Goal: Task Accomplishment & Management: Use online tool/utility

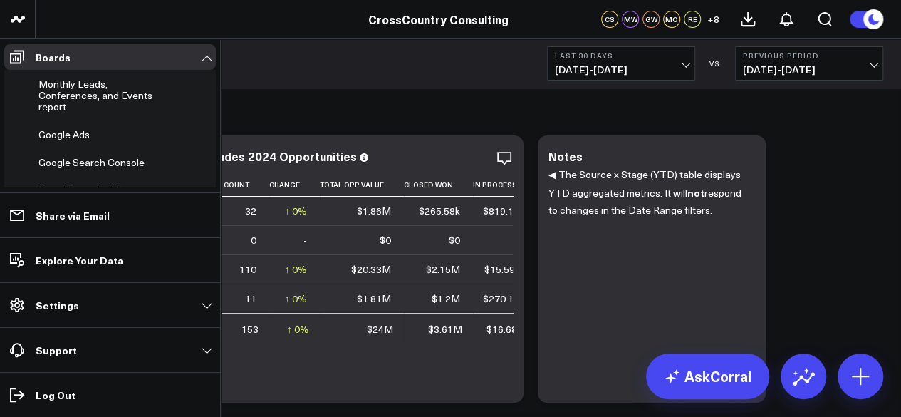
scroll to position [443, 0]
click at [68, 113] on span "Monthly Leads, Conferences, and Events report" at bounding box center [95, 94] width 114 height 36
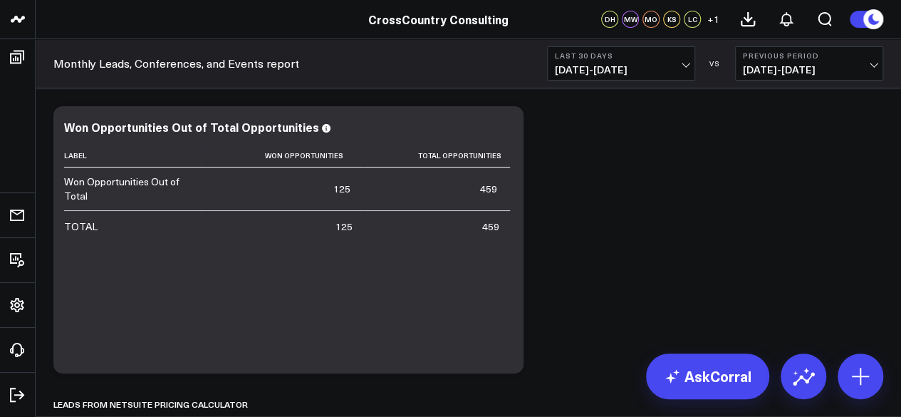
click at [687, 53] on b "Last 30 Days" at bounding box center [621, 55] width 133 height 9
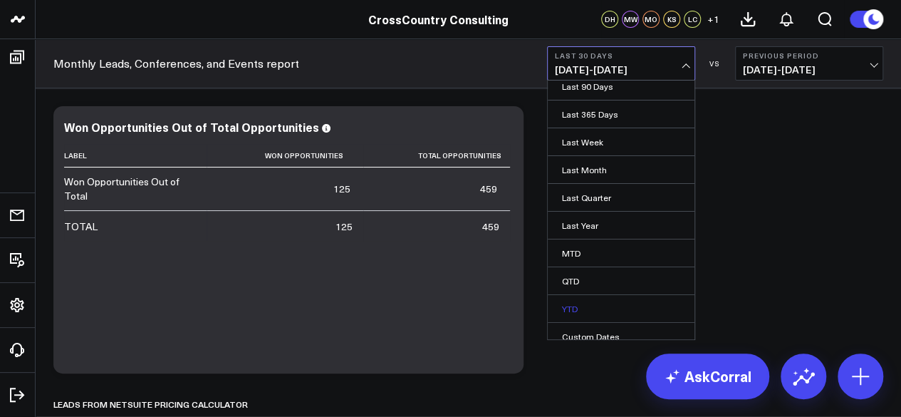
scroll to position [120, 0]
click at [577, 294] on link "YTD" at bounding box center [621, 307] width 147 height 27
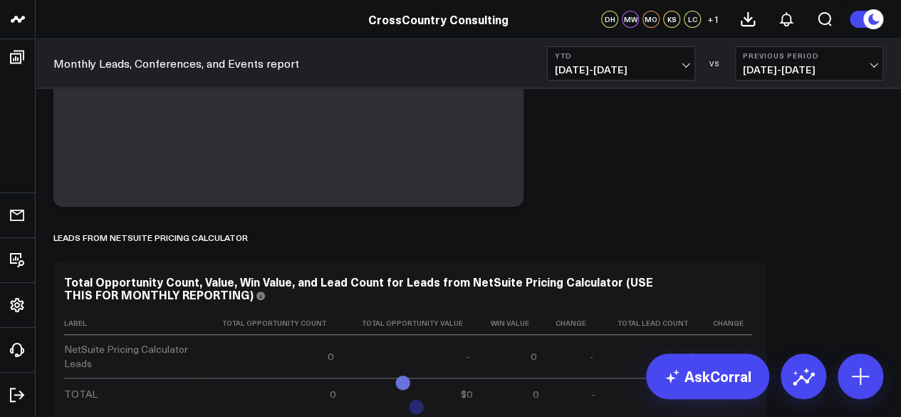
scroll to position [171, 0]
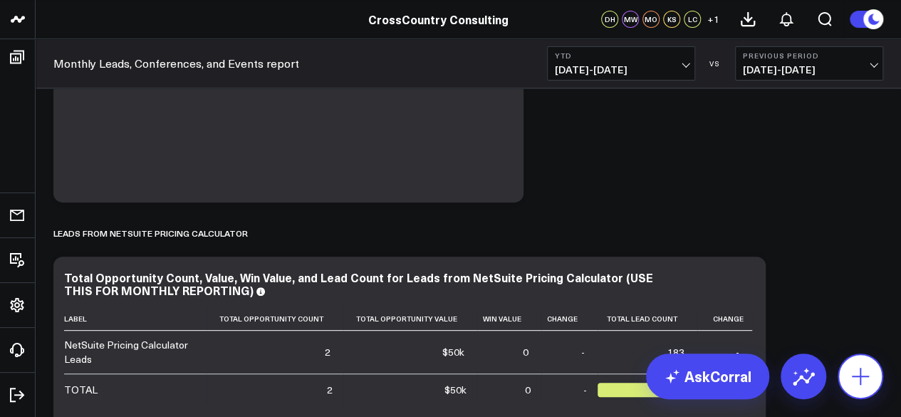
click at [879, 383] on button at bounding box center [861, 376] width 46 height 46
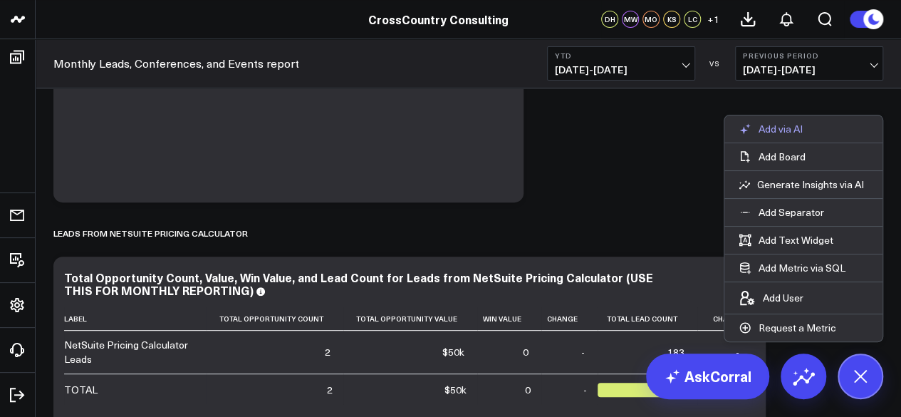
click at [787, 128] on p "Add via AI" at bounding box center [781, 129] width 44 height 13
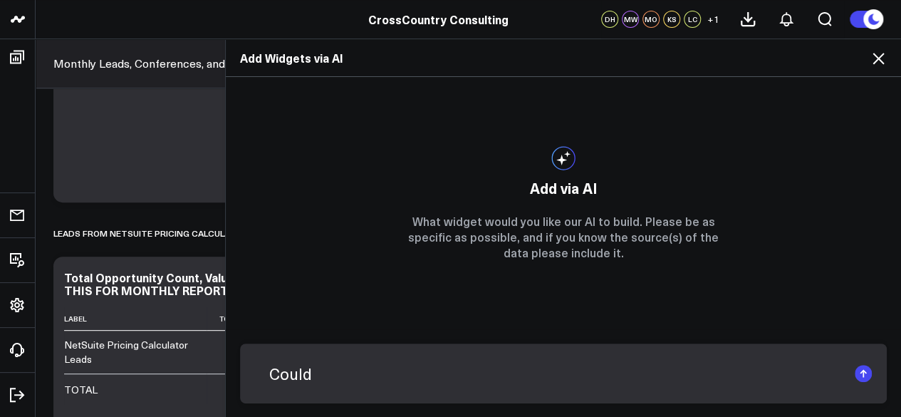
type input "Could"
click at [880, 63] on icon at bounding box center [878, 58] width 17 height 17
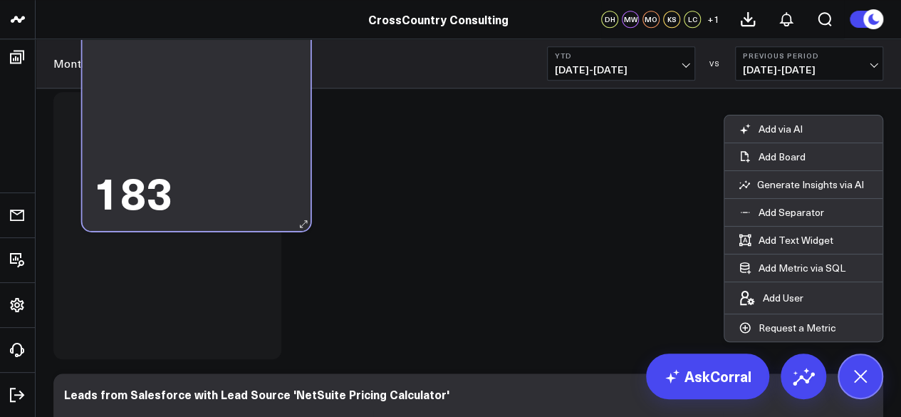
scroll to position [596, 0]
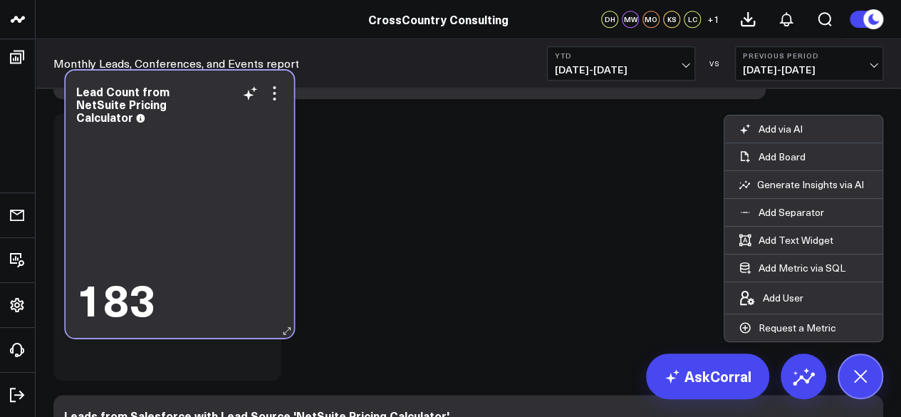
drag, startPoint x: 211, startPoint y: 286, endPoint x: 224, endPoint y: 224, distance: 62.6
click at [224, 224] on div "183" at bounding box center [179, 225] width 207 height 197
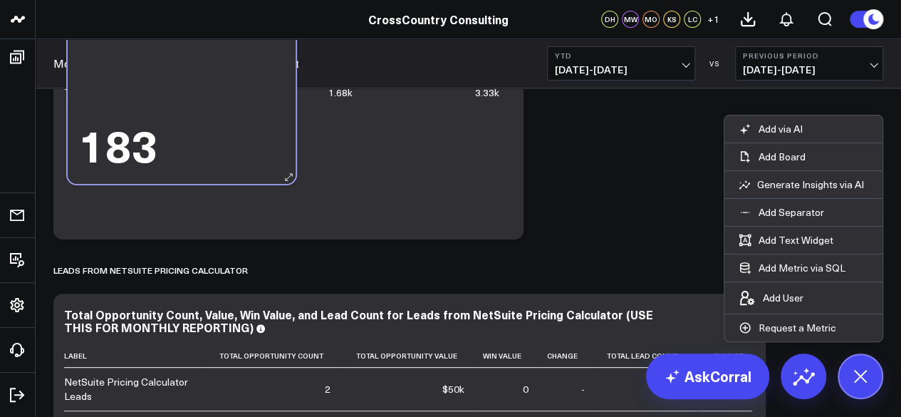
scroll to position [73, 0]
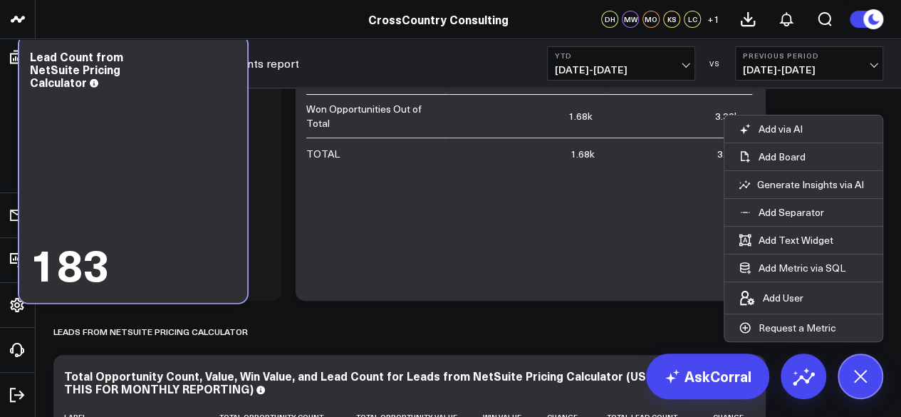
drag, startPoint x: 239, startPoint y: 373, endPoint x: 265, endPoint y: 84, distance: 289.7
click at [237, 92] on div "183" at bounding box center [133, 190] width 207 height 197
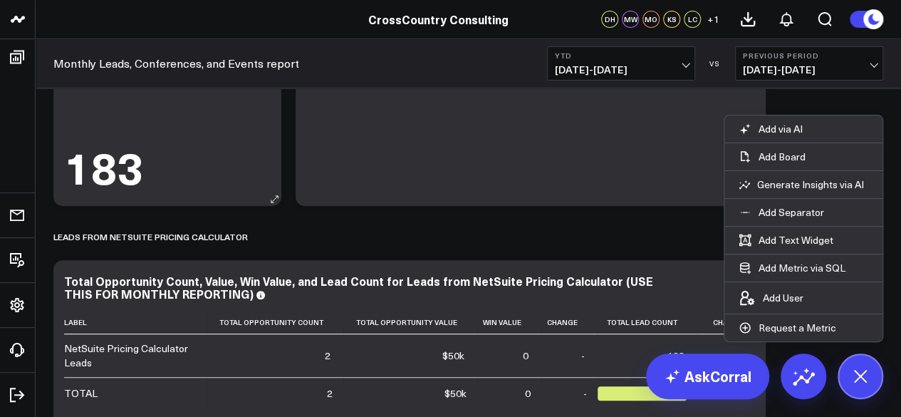
scroll to position [168, 0]
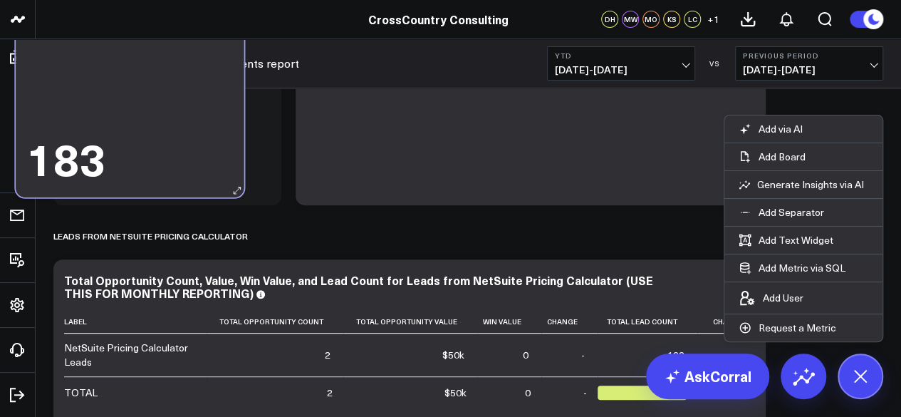
drag, startPoint x: 239, startPoint y: 170, endPoint x: 207, endPoint y: 161, distance: 33.9
click at [207, 161] on div "183" at bounding box center [129, 157] width 207 height 44
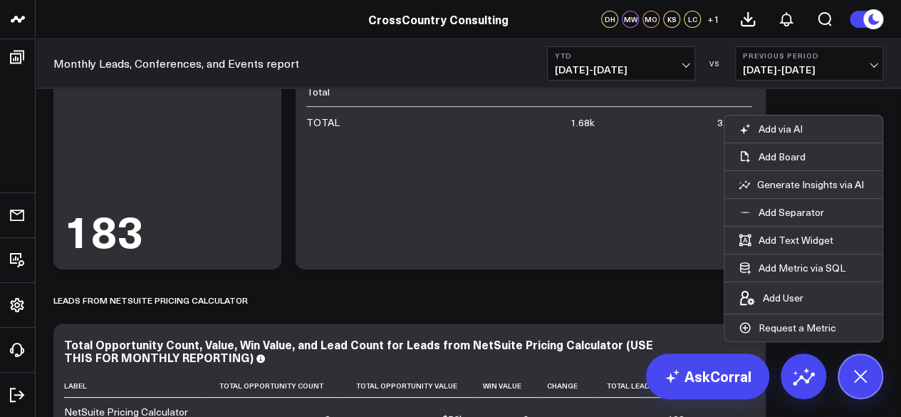
scroll to position [60, 0]
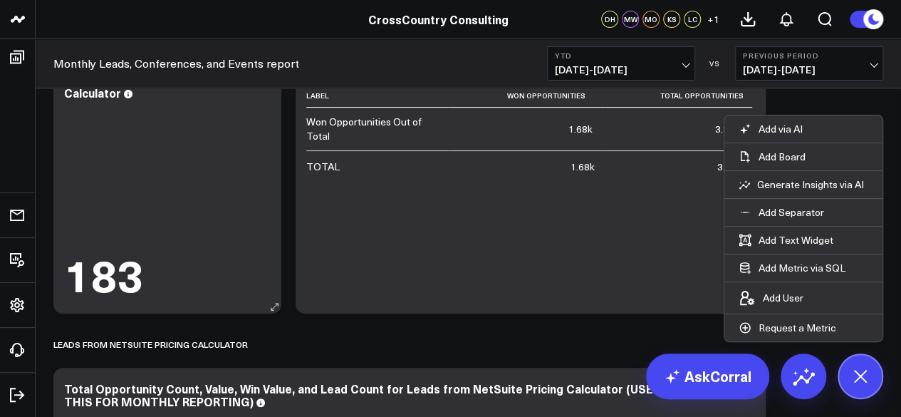
click at [244, 177] on div "183" at bounding box center [167, 201] width 207 height 197
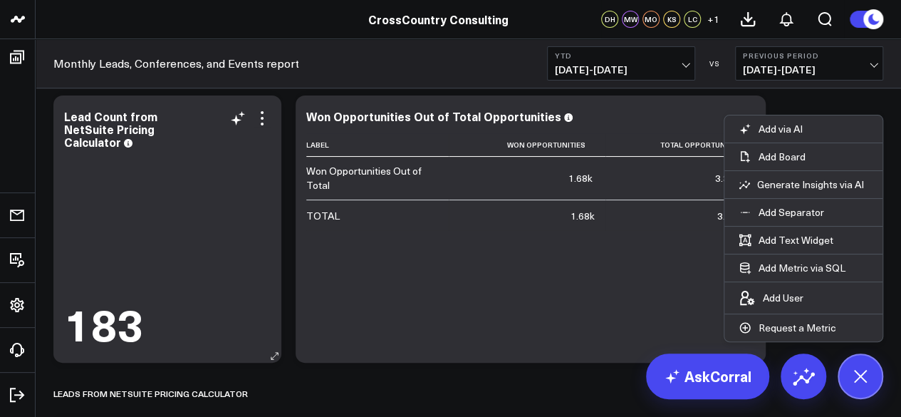
scroll to position [0, 0]
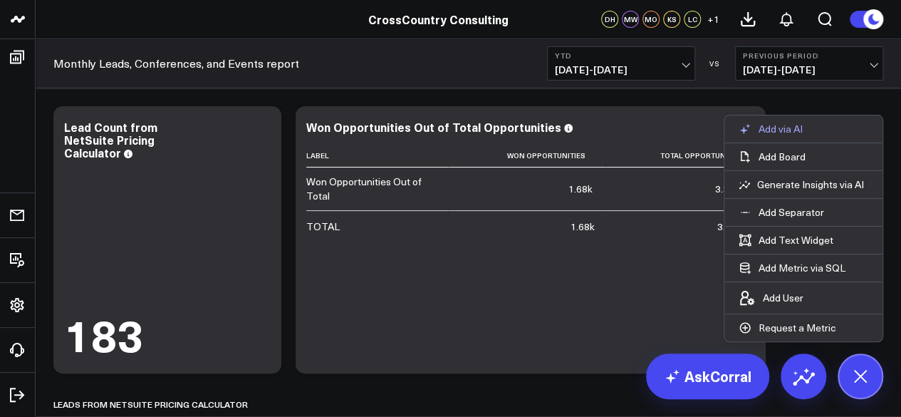
click at [799, 130] on p "Add via AI" at bounding box center [781, 129] width 44 height 13
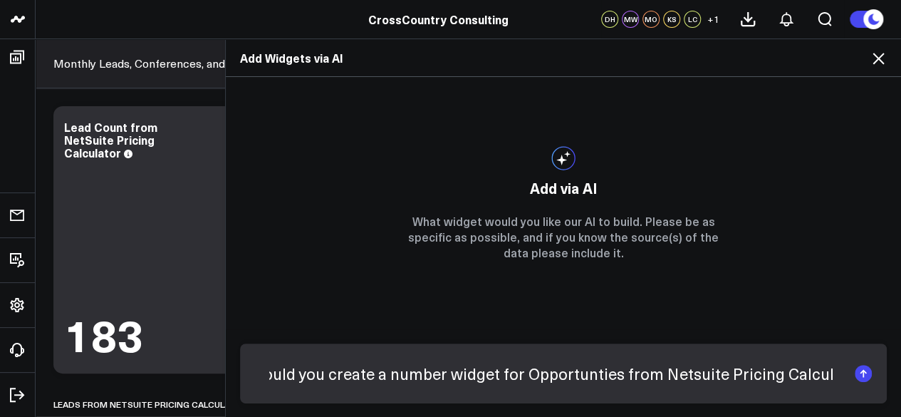
scroll to position [0, 16]
type input "Could you create a number widget for Opportunities from NetSuite Pricing Calcul…"
click at [860, 371] on rect "submit" at bounding box center [863, 373] width 17 height 17
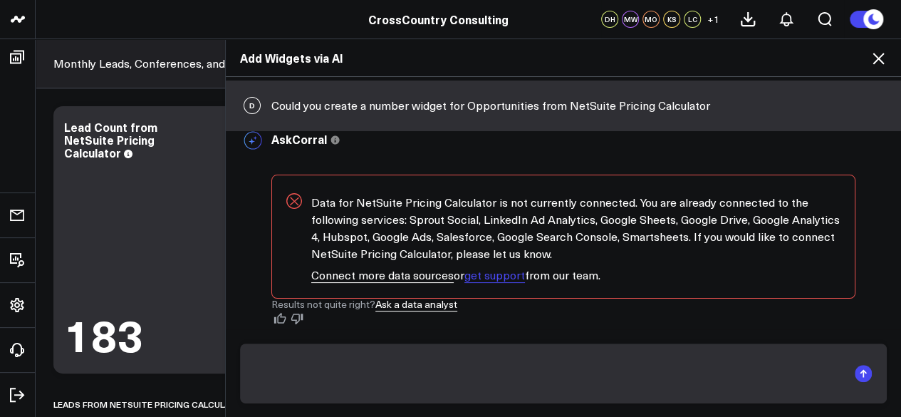
scroll to position [0, 0]
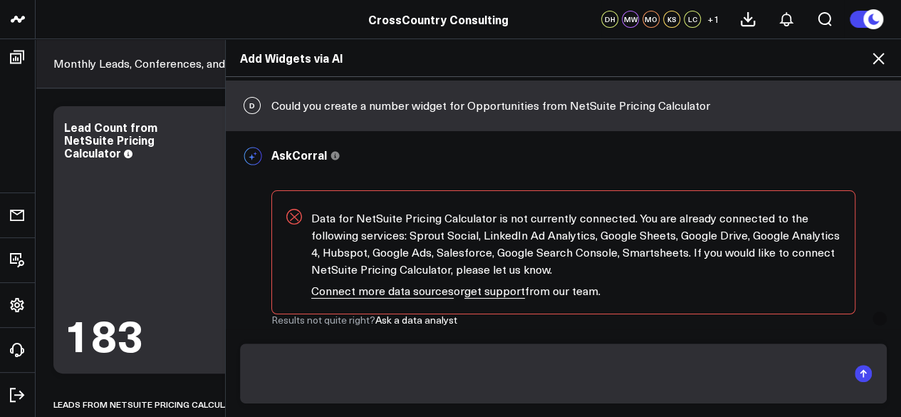
click at [587, 105] on div "D Could you create a number widget for Opportunities from NetSuite Pricing Calc…" at bounding box center [563, 105] width 675 height 50
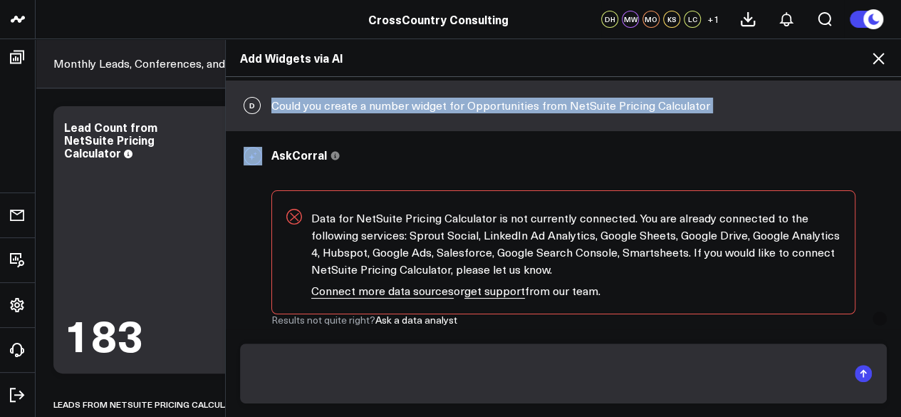
click at [587, 105] on div "D Could you create a number widget for Opportunities from NetSuite Pricing Calc…" at bounding box center [563, 105] width 675 height 50
copy div "Could you create a number widget for Opportunities from NetSuite Pricing Calcul…"
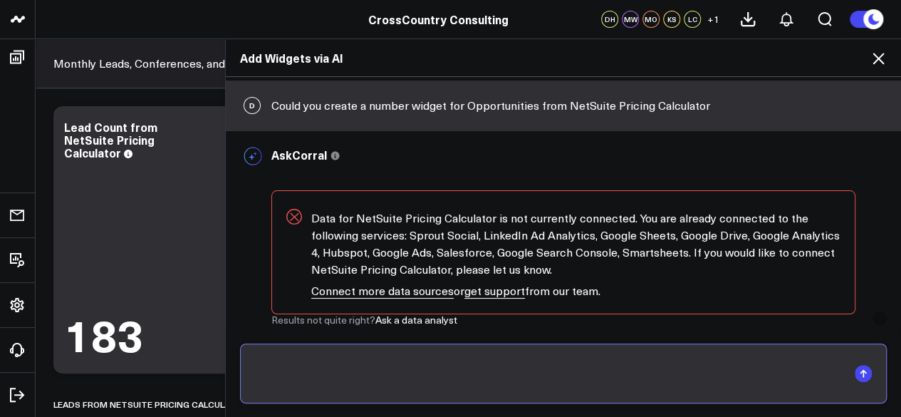
click at [500, 365] on input "text" at bounding box center [551, 373] width 593 height 37
paste input "Could you create a number widget for Opportunities from NetSuite Pricing Calcul…"
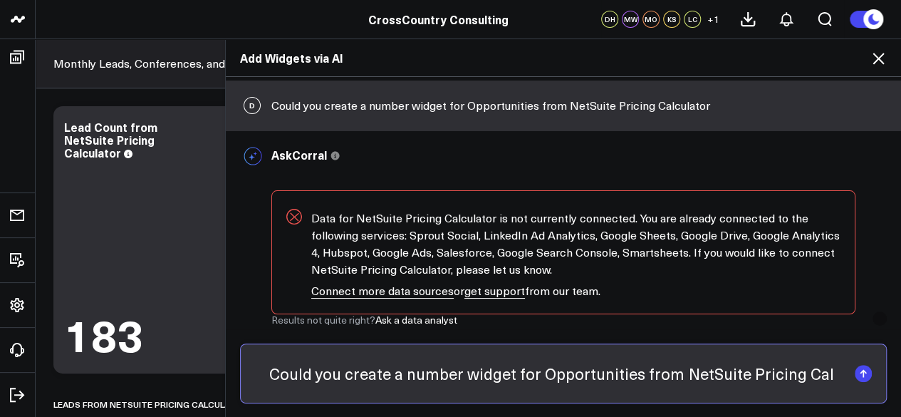
scroll to position [0, 19]
click at [640, 378] on input "Could you create a number widget for Opportunities from NetSuite Pricing Calcul…" at bounding box center [551, 373] width 593 height 37
type input "Could you create a number widget for Opportunities from the Salesforce Lead sub…"
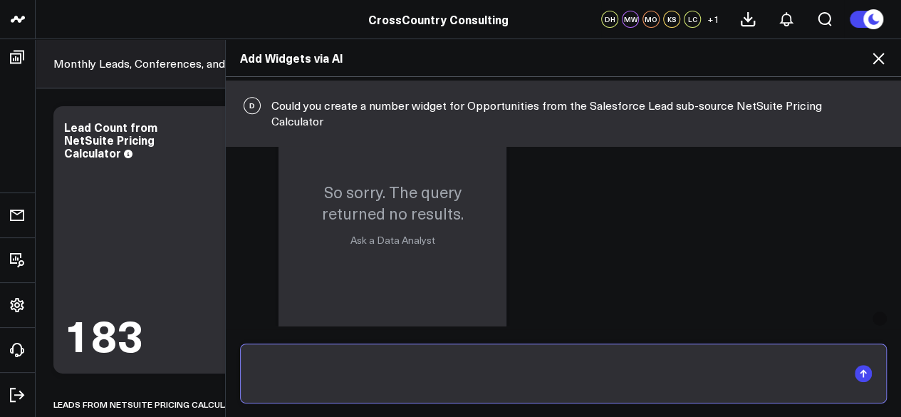
scroll to position [871, 0]
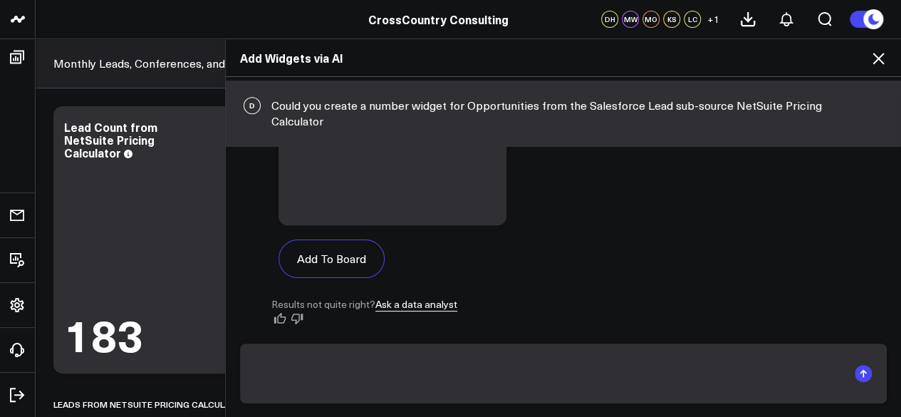
click at [885, 63] on icon at bounding box center [878, 58] width 17 height 17
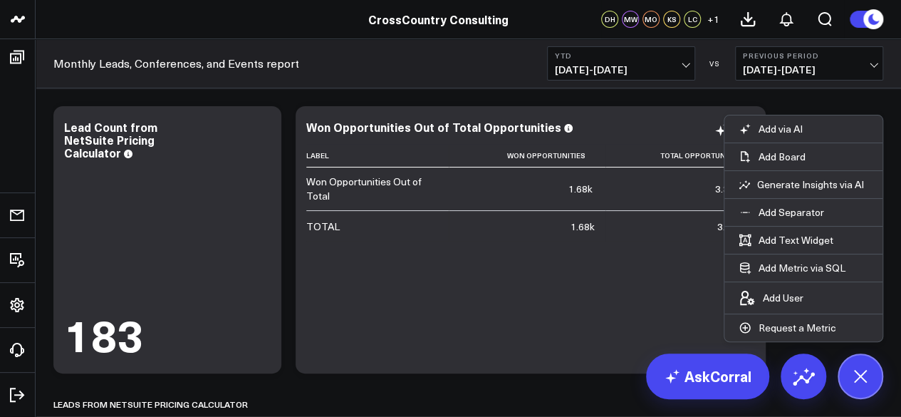
click at [507, 320] on div "Label Won Opportunities Total Opportunities Won Opportunities Out of Total 1.68…" at bounding box center [530, 251] width 449 height 215
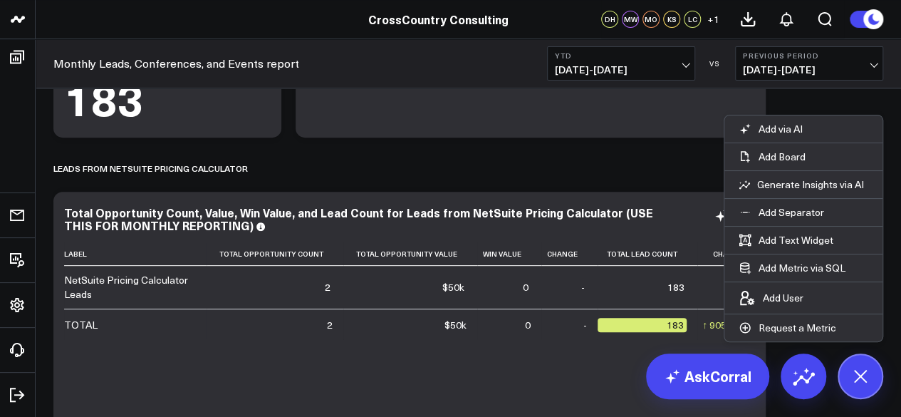
scroll to position [233, 0]
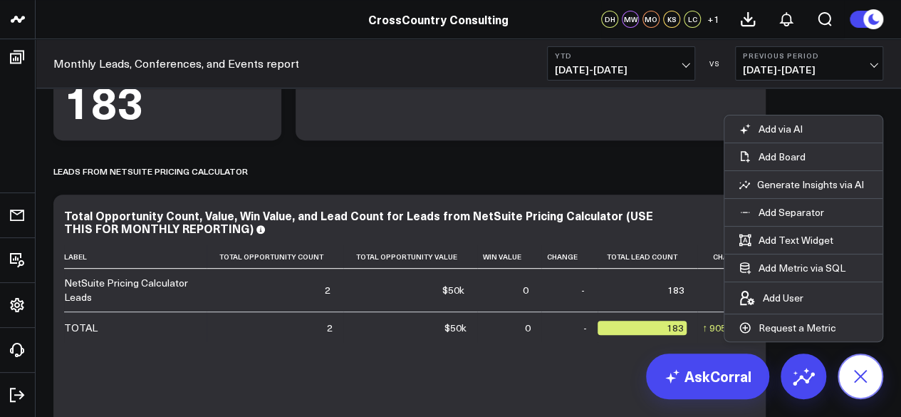
click at [856, 387] on icon at bounding box center [860, 376] width 32 height 32
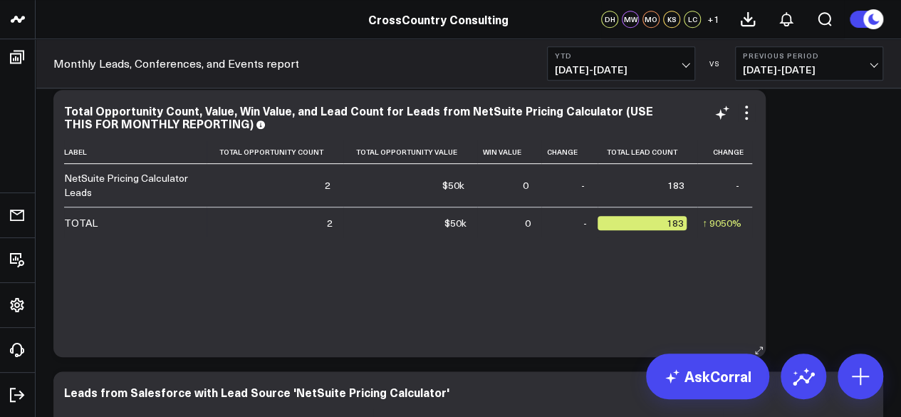
scroll to position [338, 0]
click at [854, 374] on icon at bounding box center [860, 376] width 23 height 23
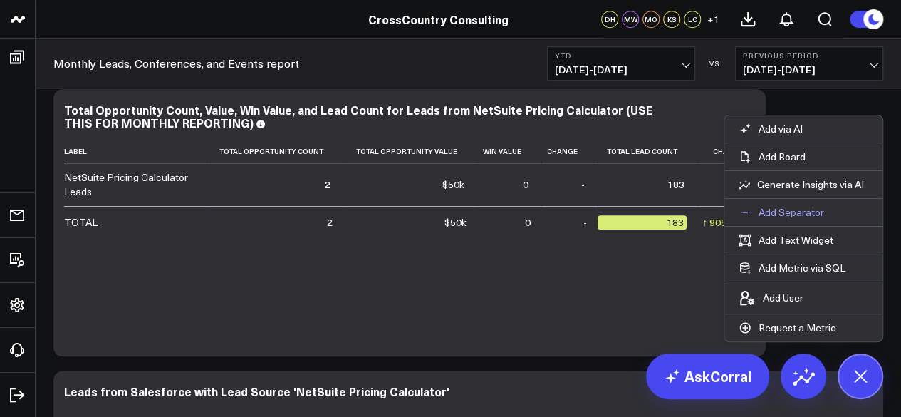
click at [772, 218] on p "Add Separator" at bounding box center [792, 212] width 66 height 13
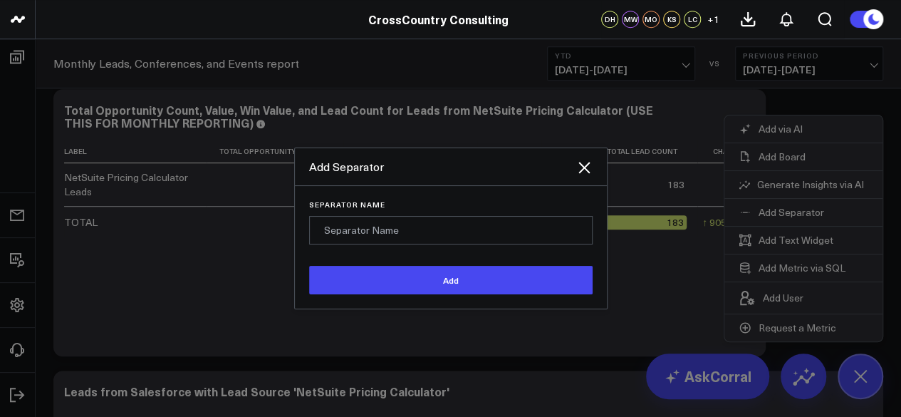
type input "E"
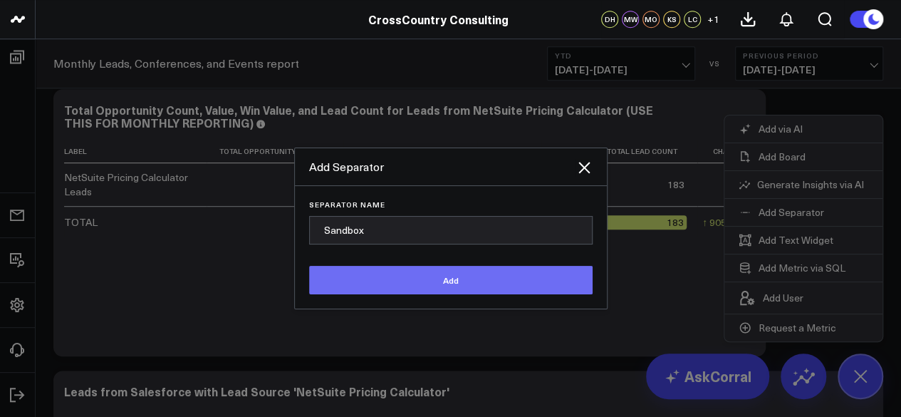
type input "Sandbox"
click at [476, 269] on button "Add" at bounding box center [451, 280] width 284 height 28
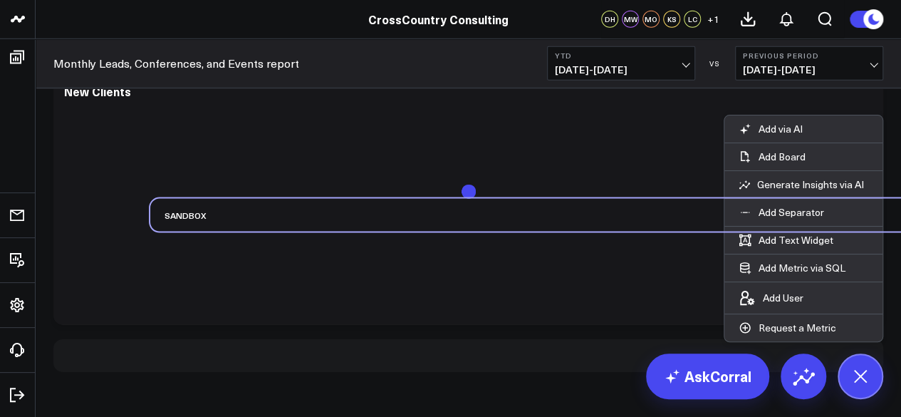
scroll to position [4799, 0]
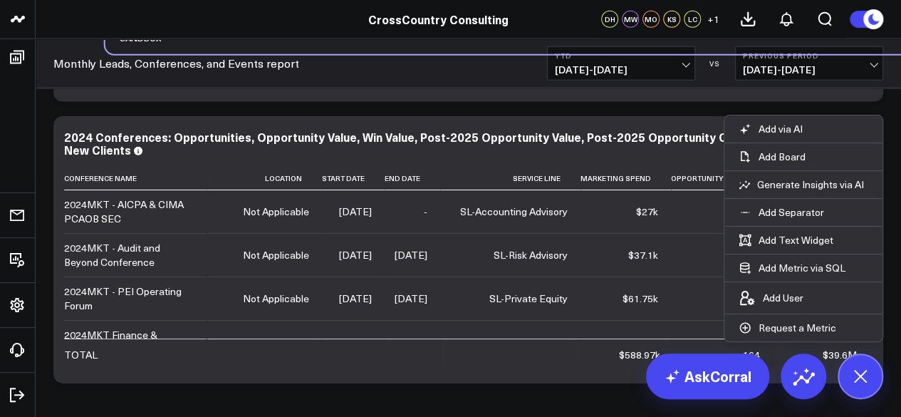
drag, startPoint x: 77, startPoint y: 361, endPoint x: 140, endPoint y: 23, distance: 344.3
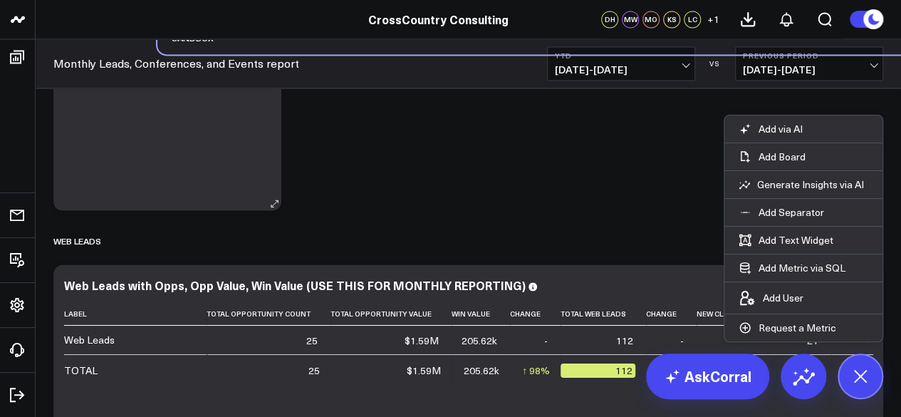
scroll to position [1024, 0]
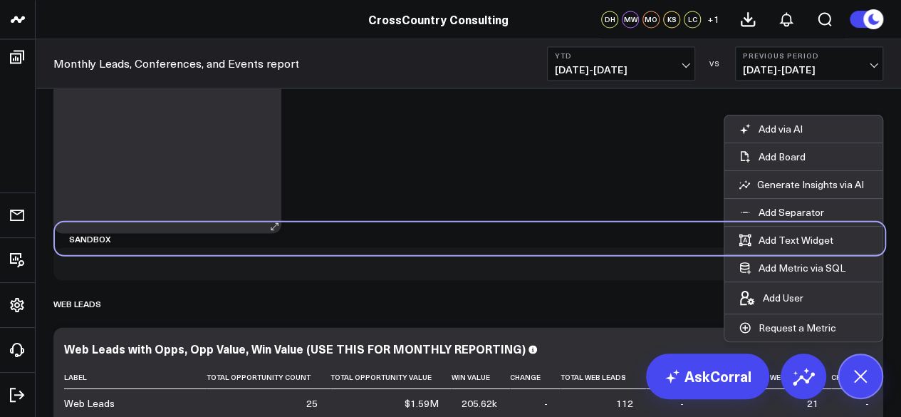
drag, startPoint x: 75, startPoint y: 239, endPoint x: 91, endPoint y: 203, distance: 39.9
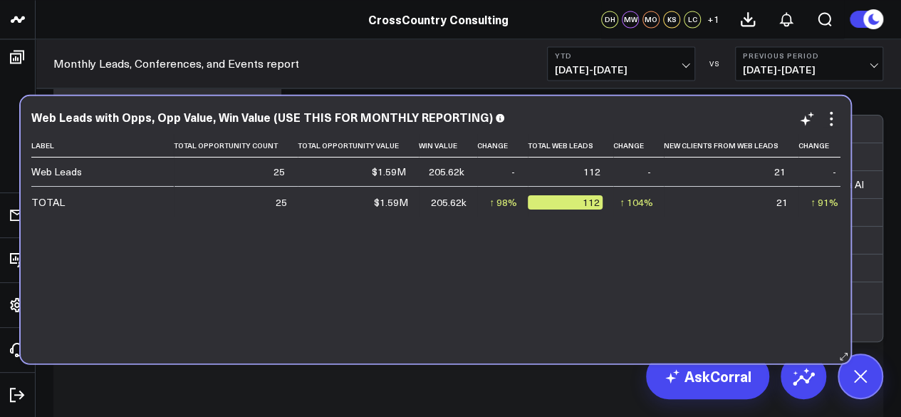
scroll to position [1059, 0]
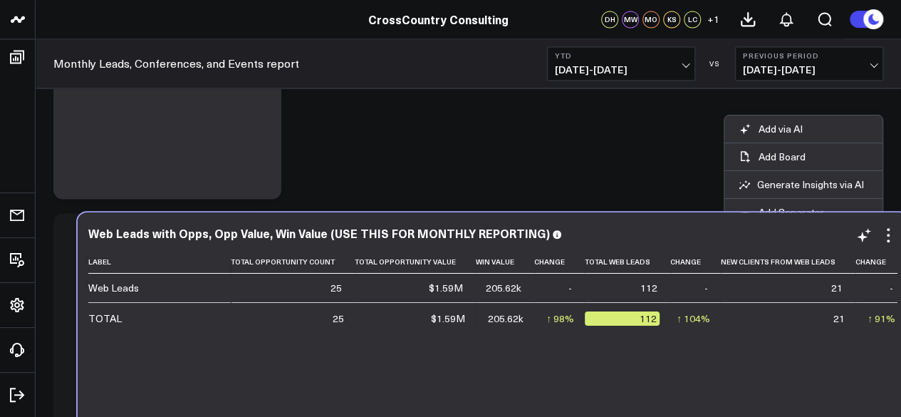
drag, startPoint x: 329, startPoint y: 289, endPoint x: 363, endPoint y: 284, distance: 34.6
click at [363, 284] on table "Label Total Opportunity Count Total Opportunity Value Win Value Change Total We…" at bounding box center [613, 291] width 1050 height 83
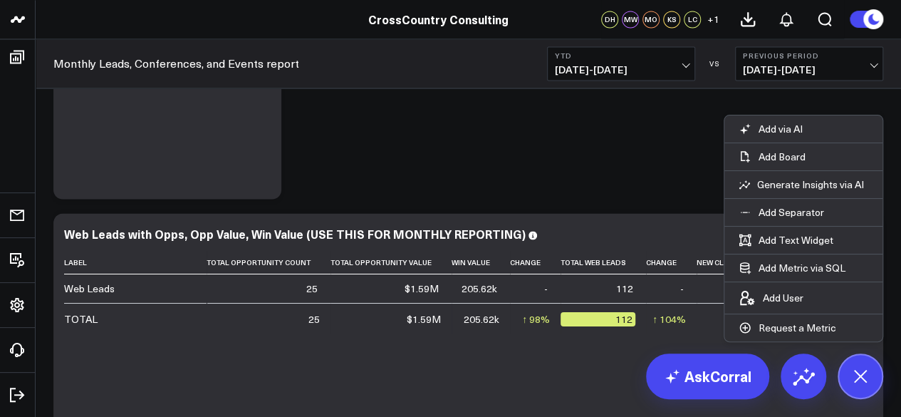
scroll to position [949, 0]
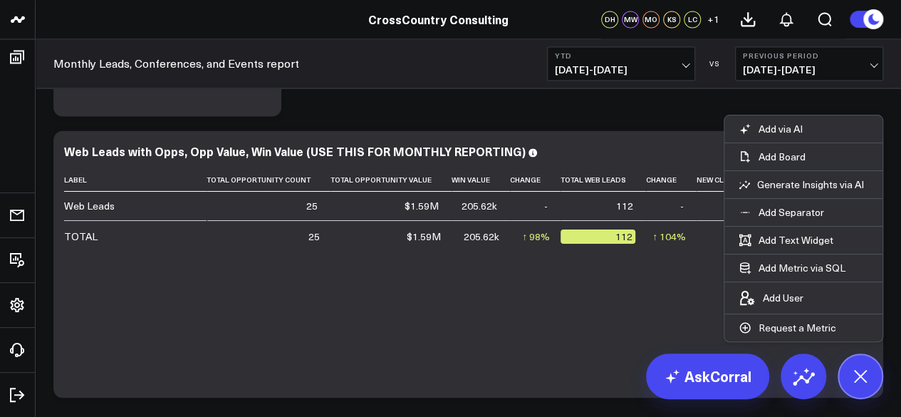
scroll to position [1174, 0]
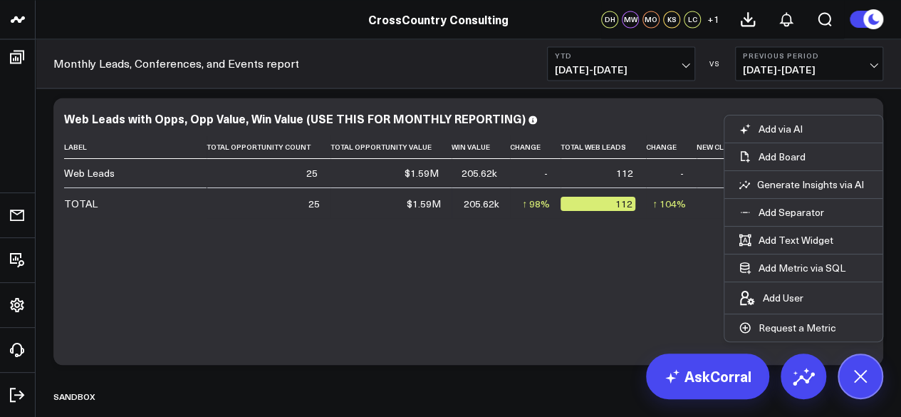
click at [844, 355] on div "Add via AI Add Board Generate Insights via AI Add Separator Add Text Widget Add…" at bounding box center [861, 376] width 46 height 46
click at [853, 365] on button at bounding box center [861, 376] width 46 height 46
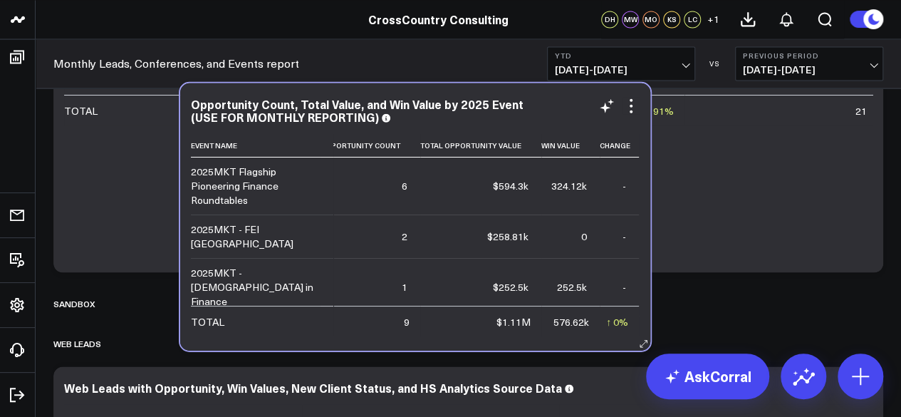
scroll to position [1267, 0]
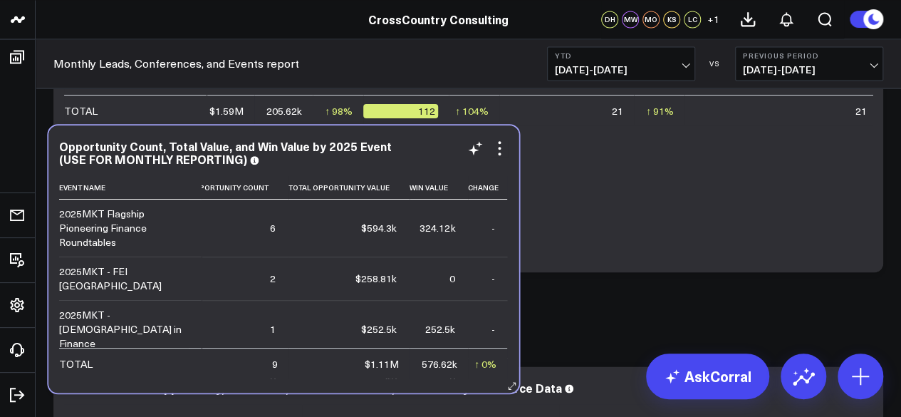
drag, startPoint x: 504, startPoint y: 330, endPoint x: 266, endPoint y: 254, distance: 249.0
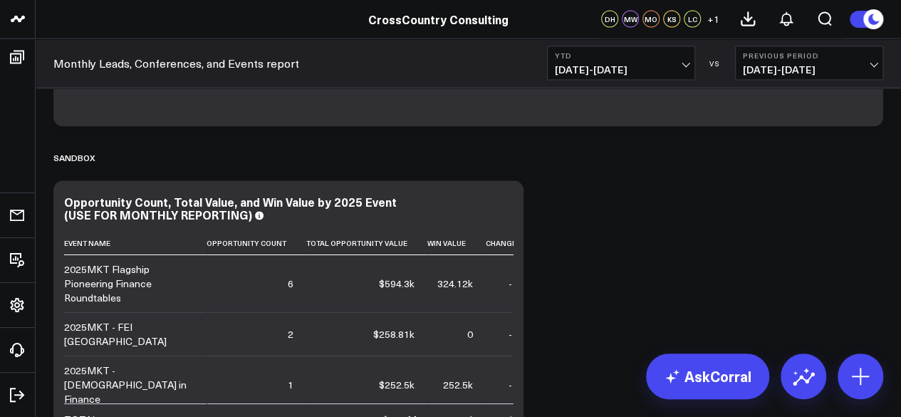
scroll to position [1470, 0]
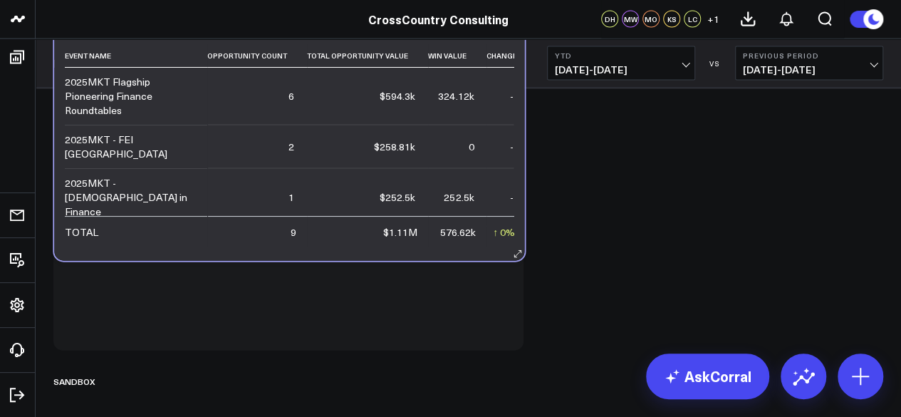
drag, startPoint x: 308, startPoint y: 266, endPoint x: 309, endPoint y: 137, distance: 128.2
click at [309, 137] on td "$258.81k" at bounding box center [367, 146] width 121 height 43
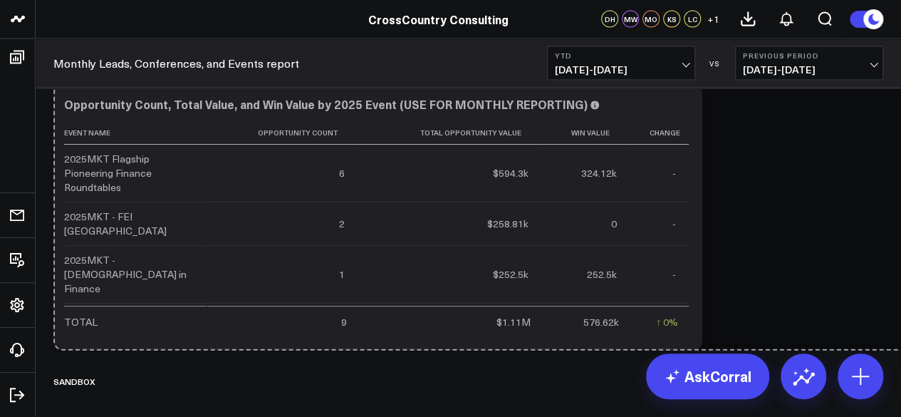
drag, startPoint x: 520, startPoint y: 346, endPoint x: 910, endPoint y: 283, distance: 395.4
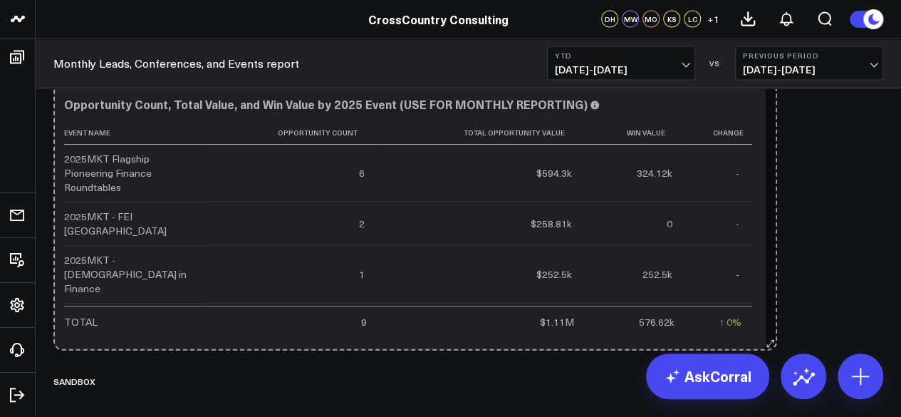
drag, startPoint x: 683, startPoint y: 346, endPoint x: 774, endPoint y: 336, distance: 91.7
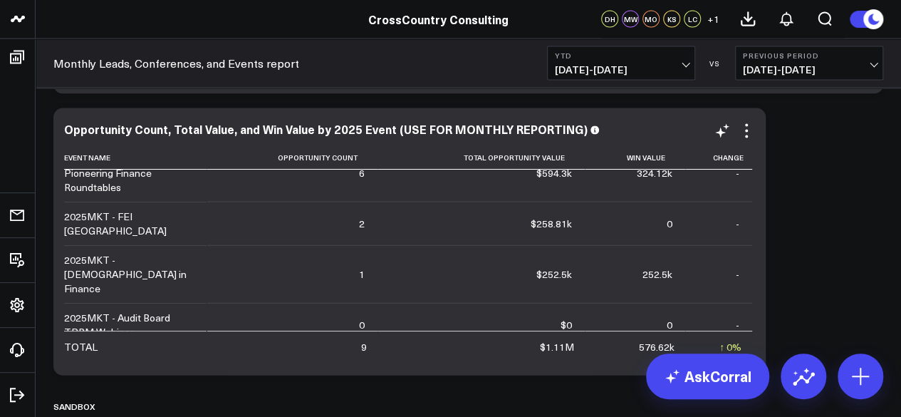
scroll to position [0, 0]
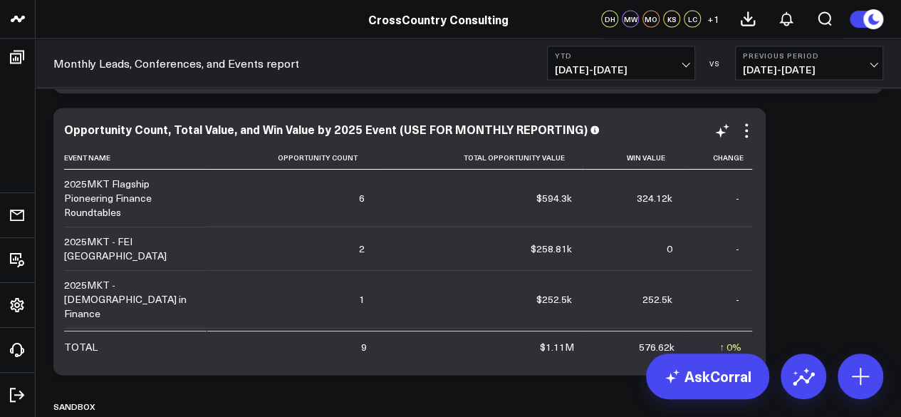
click at [717, 141] on div "Opportunity Count, Total Value, and Win Value by 2025 Event (USE FOR MONTHLY RE…" at bounding box center [409, 242] width 691 height 239
click at [718, 138] on icon at bounding box center [722, 131] width 17 height 17
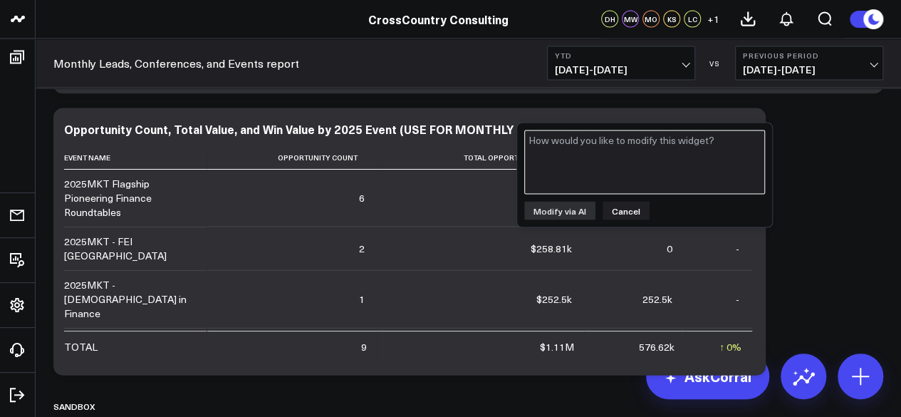
click at [664, 159] on textarea at bounding box center [644, 162] width 241 height 64
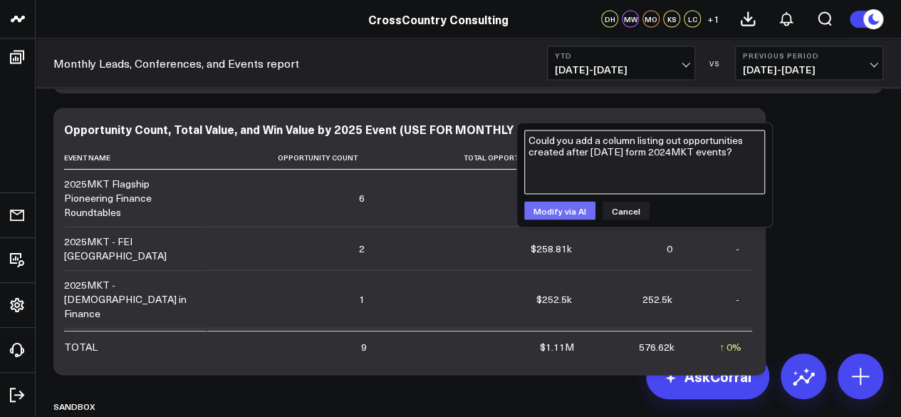
type textarea "Could you add a column listing out opportunities created after 01/01/2025 form …"
click at [545, 207] on button "Modify via AI" at bounding box center [559, 211] width 71 height 19
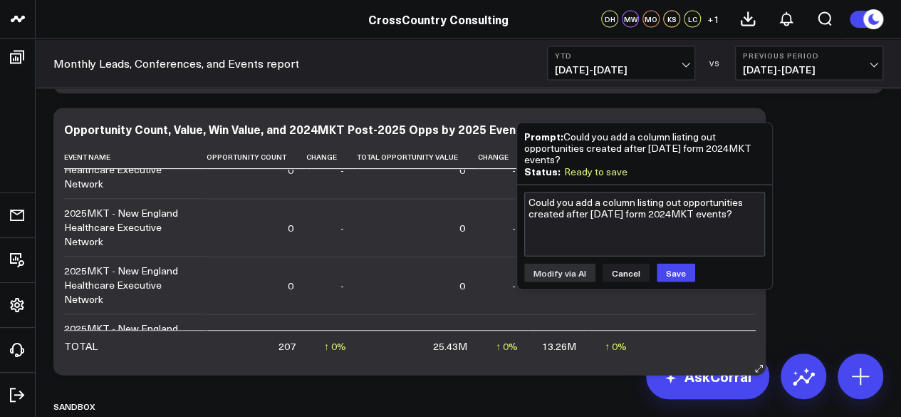
scroll to position [27372, 0]
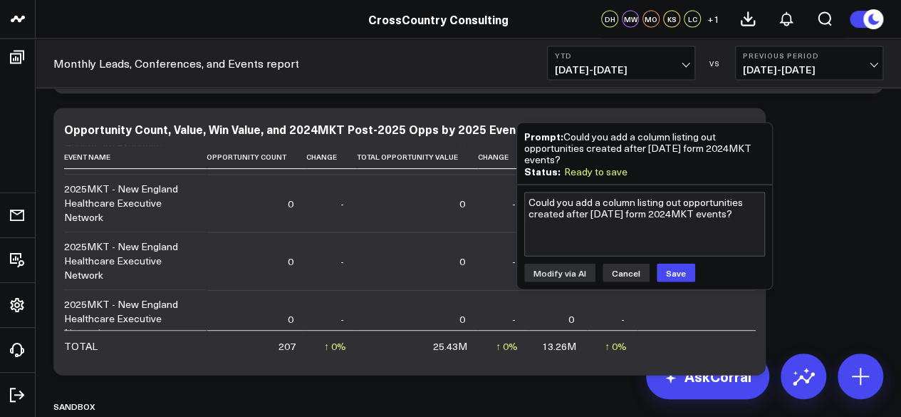
click at [618, 274] on button "Cancel" at bounding box center [626, 273] width 47 height 19
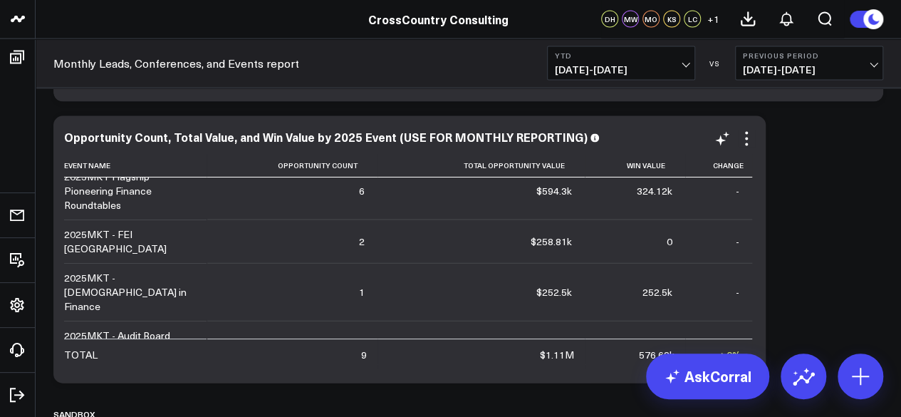
scroll to position [0, 0]
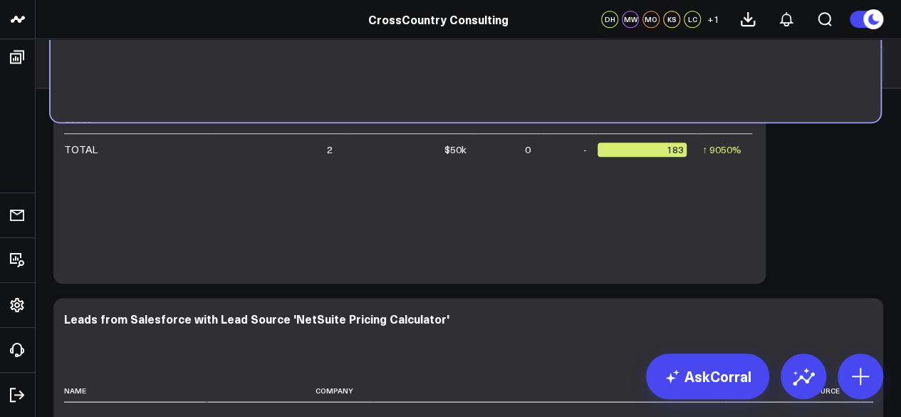
drag, startPoint x: 375, startPoint y: 379, endPoint x: 372, endPoint y: -3, distance: 381.8
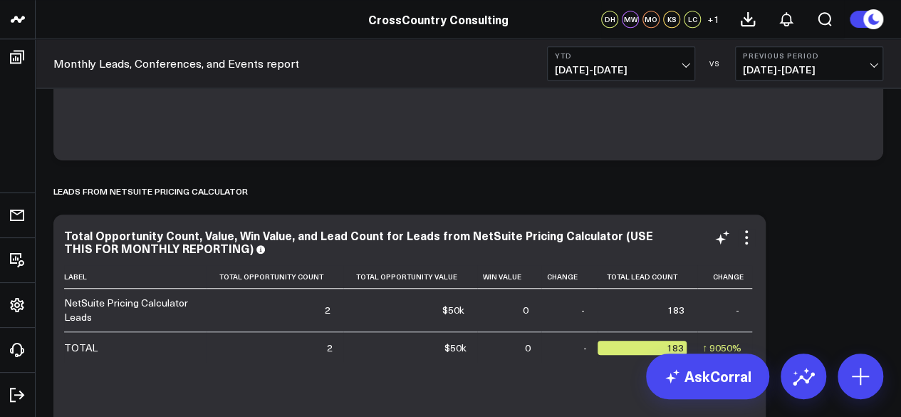
scroll to position [494, 0]
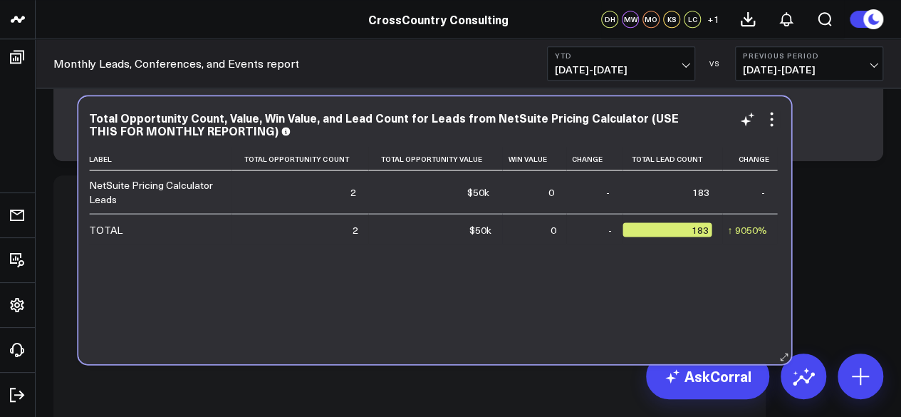
drag, startPoint x: 336, startPoint y: 344, endPoint x: 342, endPoint y: 233, distance: 111.3
click at [342, 233] on td "2" at bounding box center [300, 228] width 137 height 31
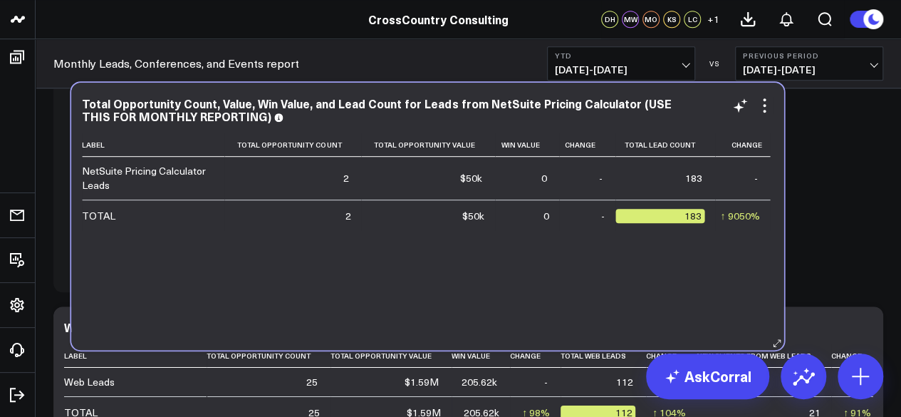
drag, startPoint x: 312, startPoint y: 330, endPoint x: 328, endPoint y: 132, distance: 198.7
click at [328, 126] on div "Total Opportunity Count, Value, Win Value, and Lead Count for Leads from NetSui…" at bounding box center [427, 111] width 691 height 29
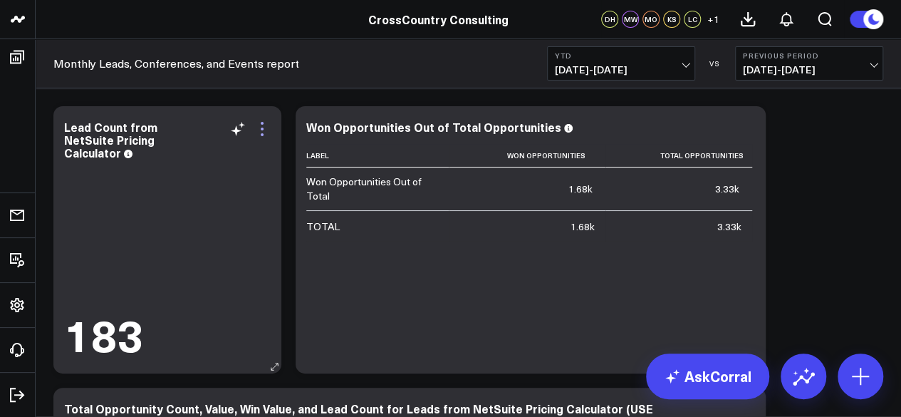
click at [258, 134] on icon at bounding box center [262, 128] width 17 height 17
click at [643, 298] on div "Label Won Opportunities Total Opportunities Won Opportunities Out of Total 1.68…" at bounding box center [530, 251] width 449 height 215
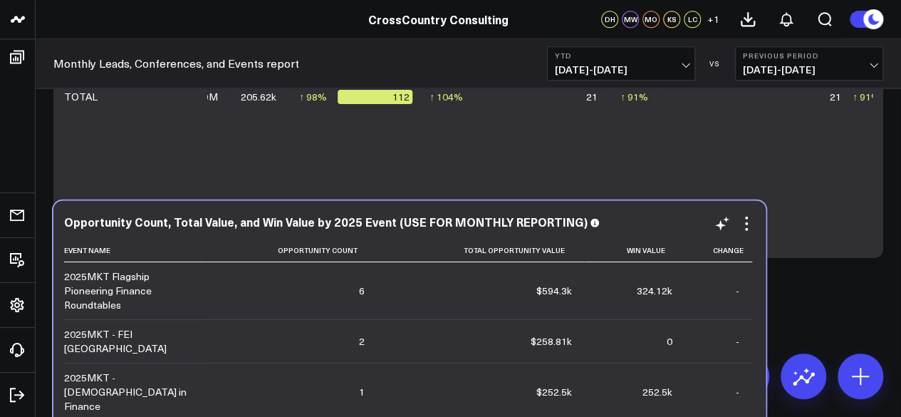
scroll to position [718, 0]
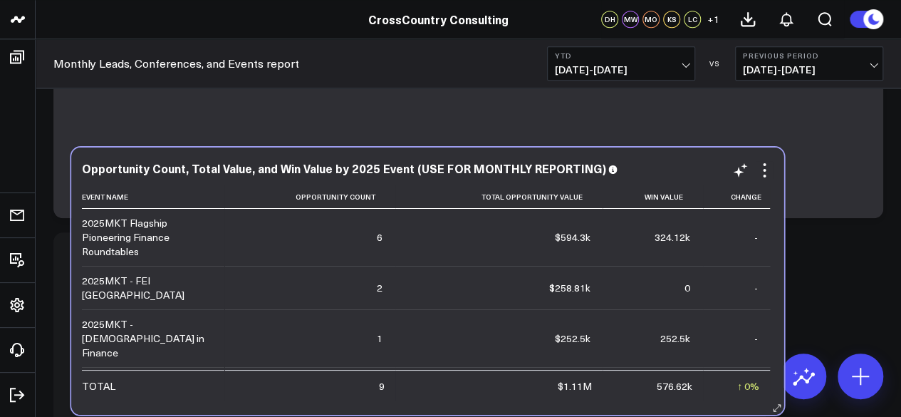
drag, startPoint x: 439, startPoint y: 270, endPoint x: 458, endPoint y: 329, distance: 62.2
click at [458, 329] on td "$252.5k" at bounding box center [498, 338] width 207 height 58
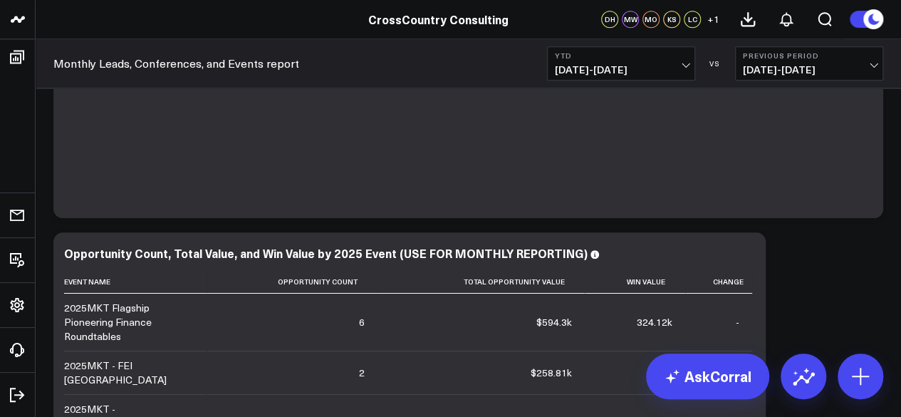
scroll to position [107, 0]
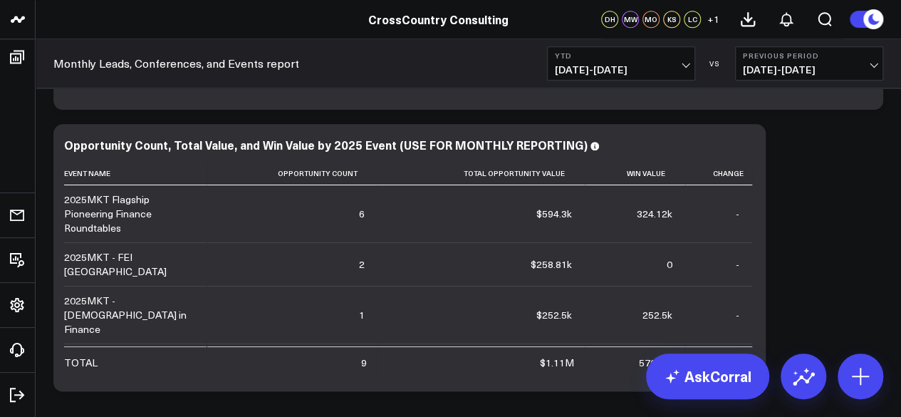
scroll to position [824, 0]
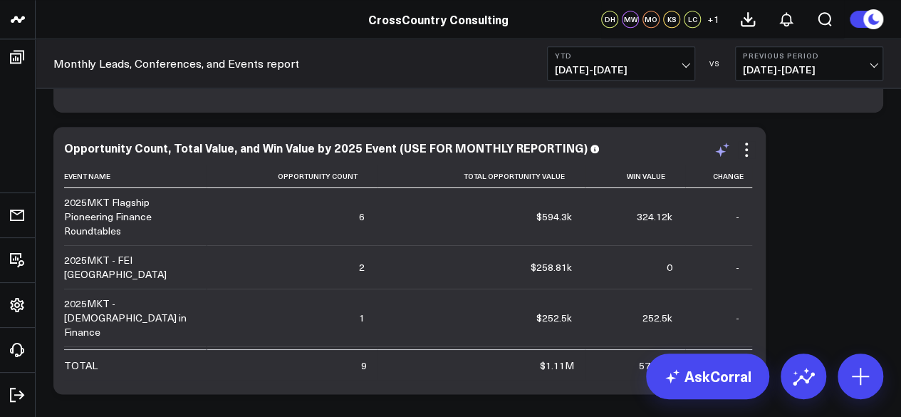
click at [722, 153] on icon at bounding box center [722, 149] width 17 height 17
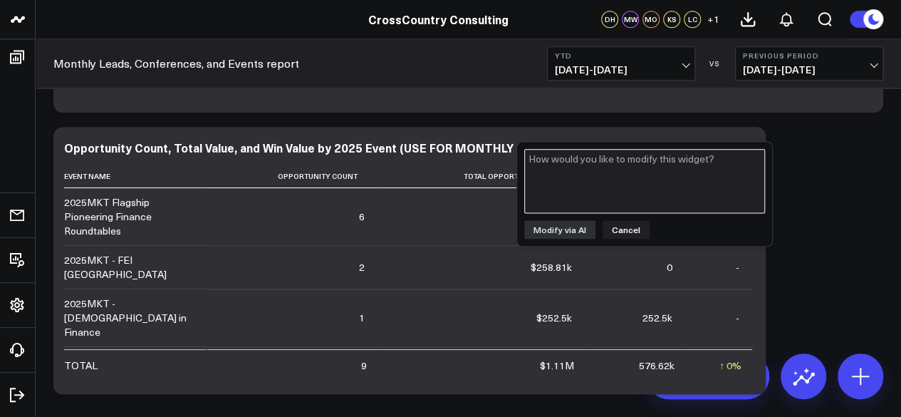
click at [638, 177] on textarea at bounding box center [644, 181] width 241 height 64
type textarea "Could you add a new clients column?"
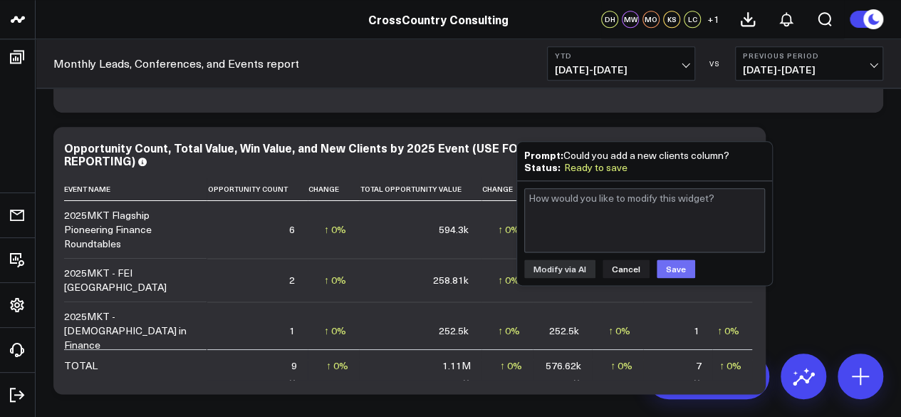
click at [670, 266] on button "Save" at bounding box center [676, 268] width 38 height 19
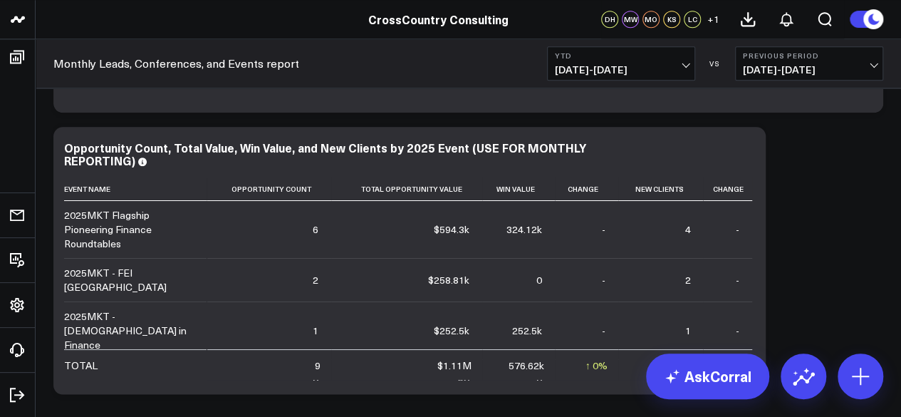
click at [721, 152] on icon at bounding box center [720, 151] width 11 height 11
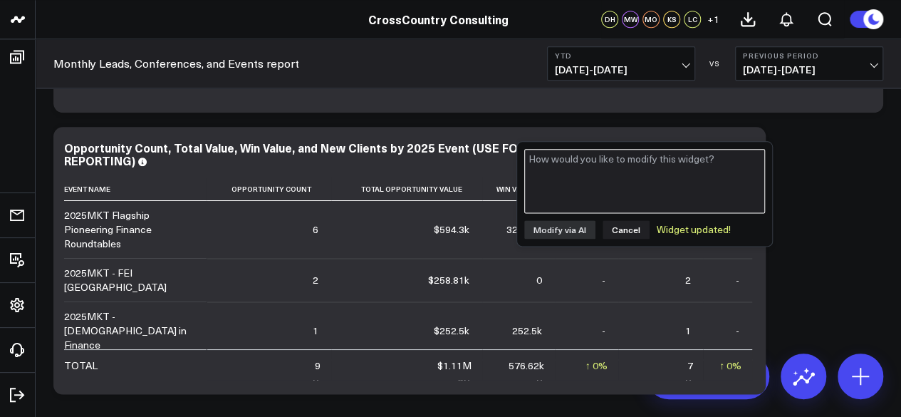
click at [671, 175] on textarea at bounding box center [644, 181] width 241 height 64
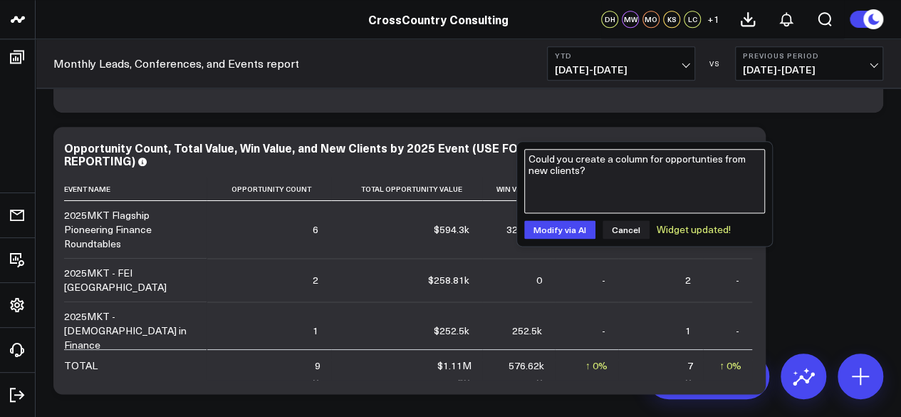
drag, startPoint x: 672, startPoint y: 174, endPoint x: 668, endPoint y: 164, distance: 11.2
click at [668, 164] on textarea "Could you create a column for opportunties from new clients?" at bounding box center [644, 181] width 241 height 64
type textarea "Could you create a column for opportunities from new clients?"
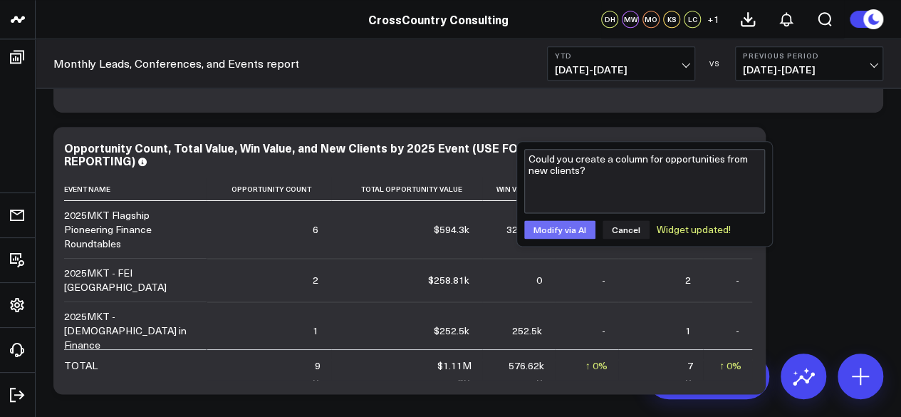
click at [557, 237] on div "Could you create a column for opportunities from new clients? Modify via AI Can…" at bounding box center [644, 194] width 255 height 104
click at [564, 222] on button "Modify via AI" at bounding box center [559, 229] width 71 height 19
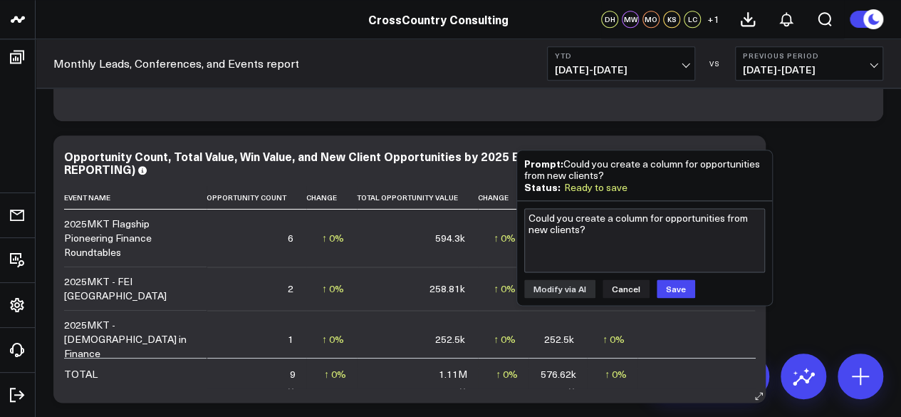
scroll to position [0, 61]
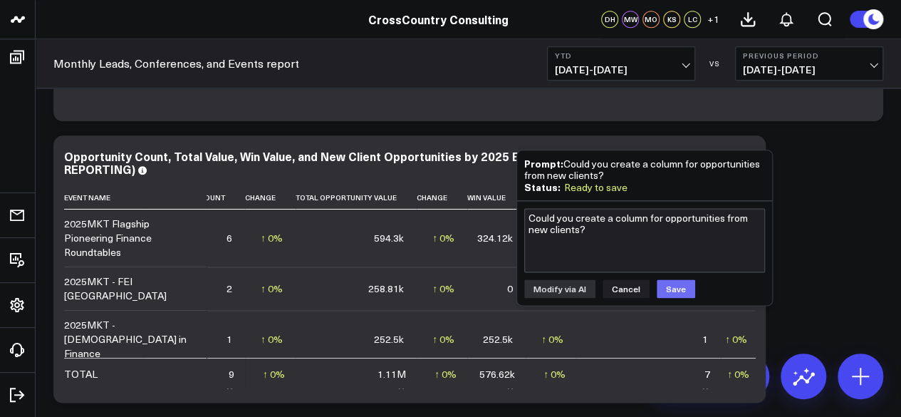
click at [671, 284] on button "Save" at bounding box center [676, 288] width 38 height 19
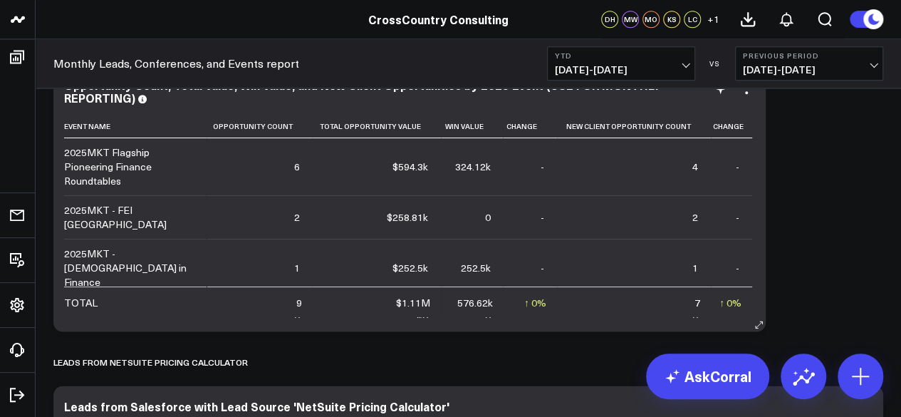
scroll to position [843, 0]
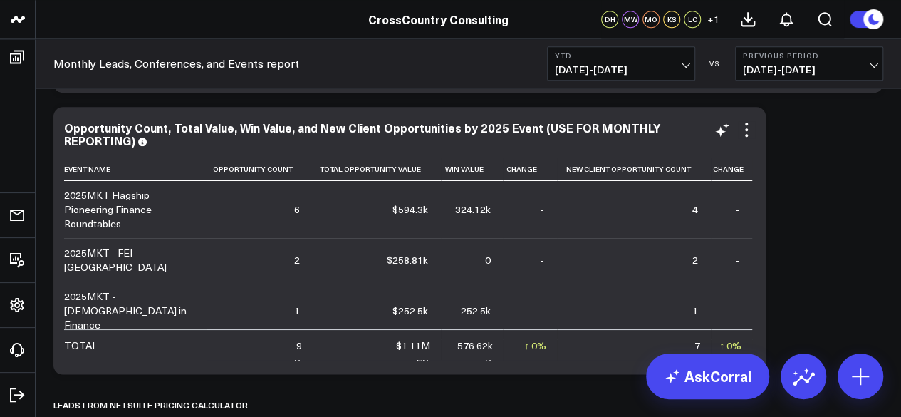
click at [241, 135] on div "Opportunity Count, Total Value, Win Value, and New Client Opportunities by 2025…" at bounding box center [362, 134] width 596 height 28
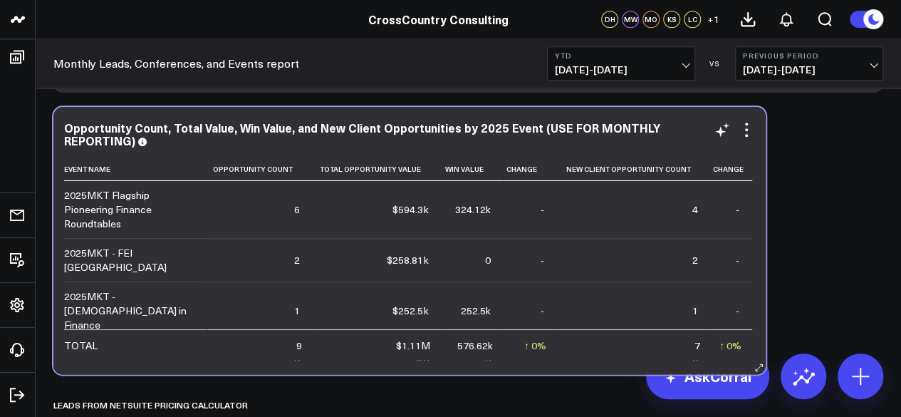
click at [465, 135] on div "Opportunity Count, Total Value, Win Value, and New Client Opportunities by 2025…" at bounding box center [409, 134] width 691 height 26
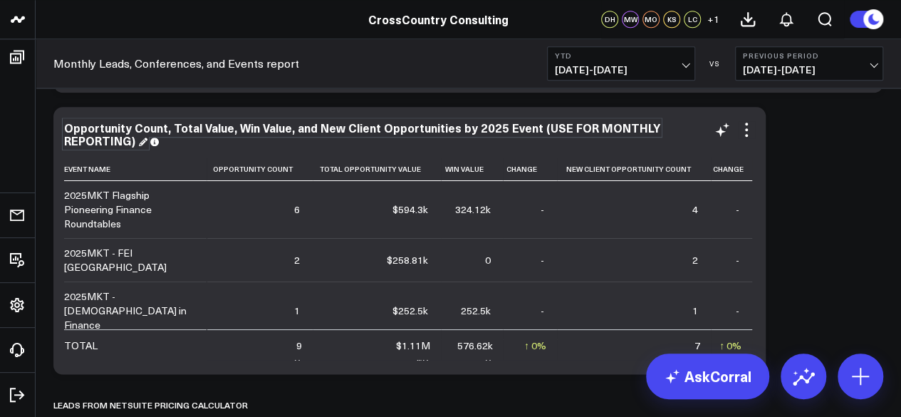
click at [465, 130] on div "Opportunity Count, Total Value, Win Value, and New Client Opportunities by 2025…" at bounding box center [362, 134] width 596 height 28
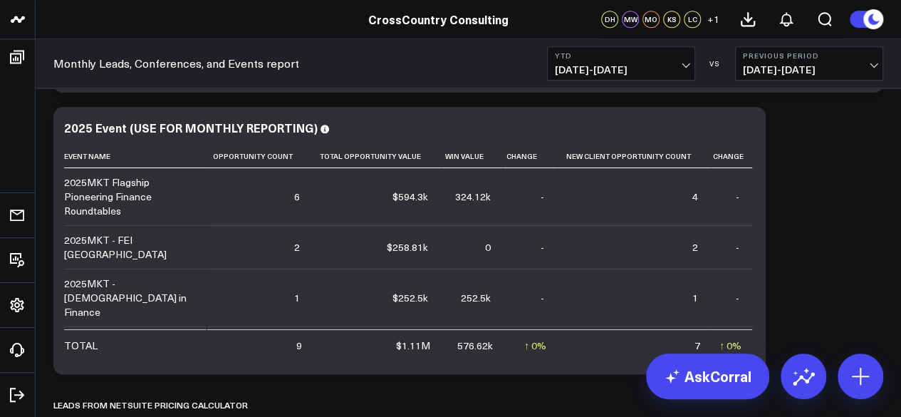
click at [715, 136] on icon at bounding box center [722, 129] width 17 height 17
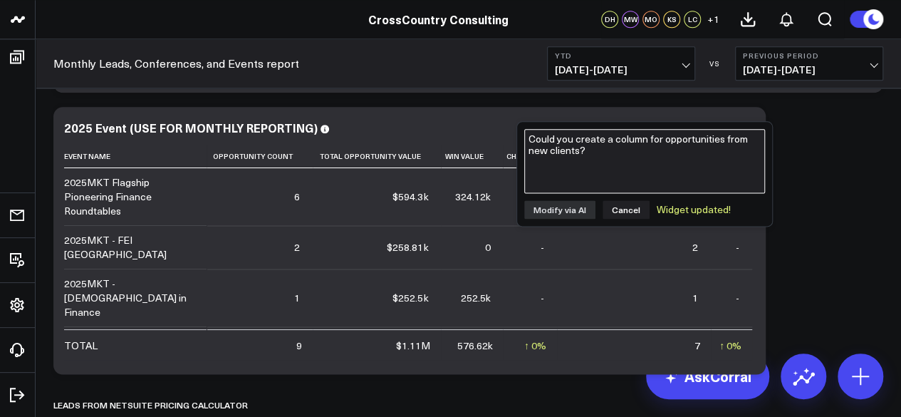
click at [649, 160] on textarea "Could you create a column for opportunities from new clients?" at bounding box center [644, 161] width 241 height 64
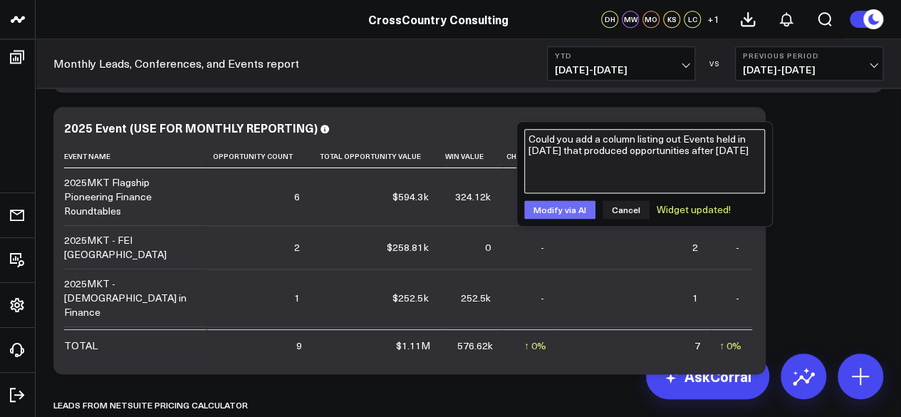
type textarea "Could you add a column listing out Events held in [DATE] that produced opportun…"
click at [570, 207] on button "Modify via AI" at bounding box center [559, 209] width 71 height 19
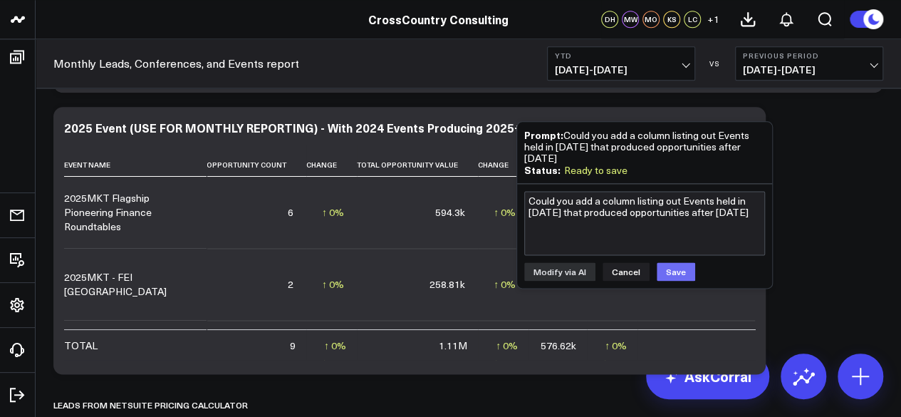
click at [665, 266] on button "Save" at bounding box center [676, 271] width 38 height 19
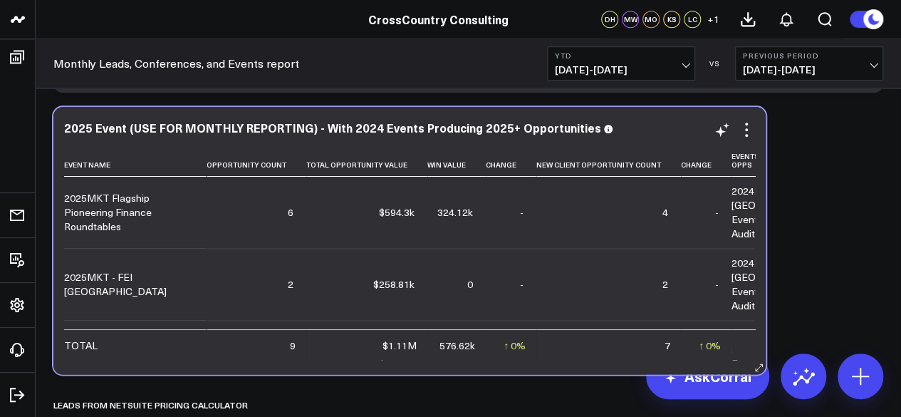
click at [502, 219] on td "-" at bounding box center [511, 212] width 51 height 71
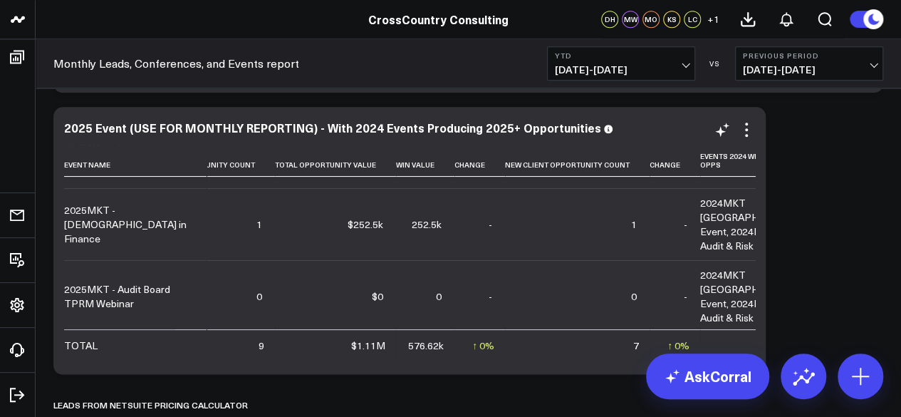
scroll to position [0, 31]
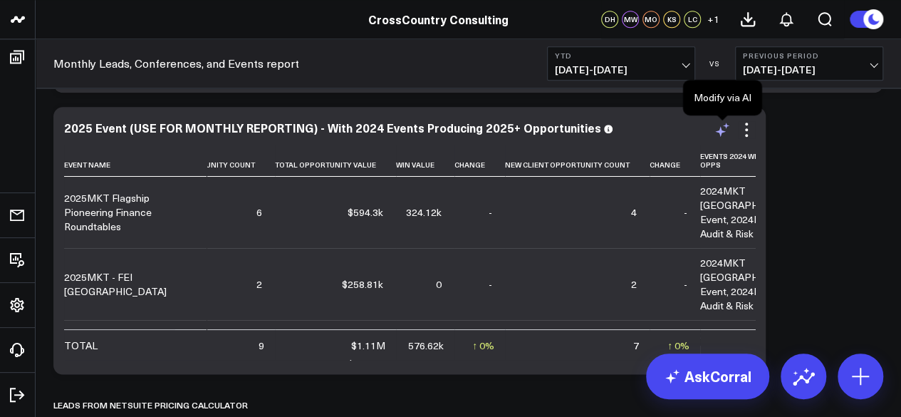
click at [724, 132] on icon at bounding box center [722, 129] width 17 height 17
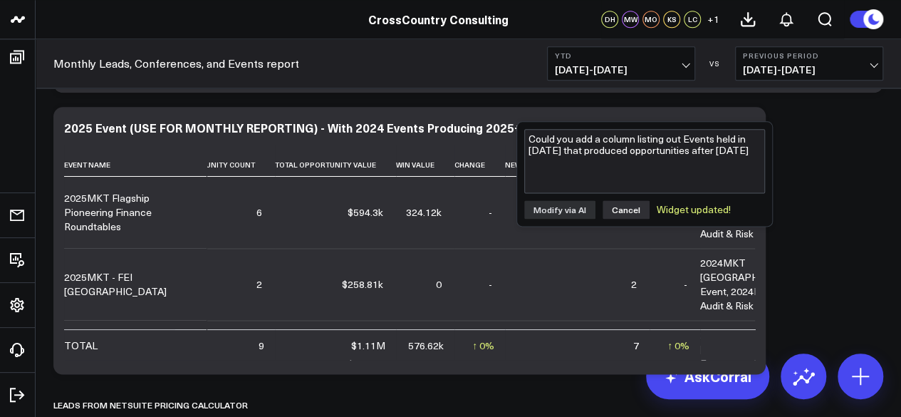
click at [615, 203] on button "Cancel" at bounding box center [626, 209] width 47 height 19
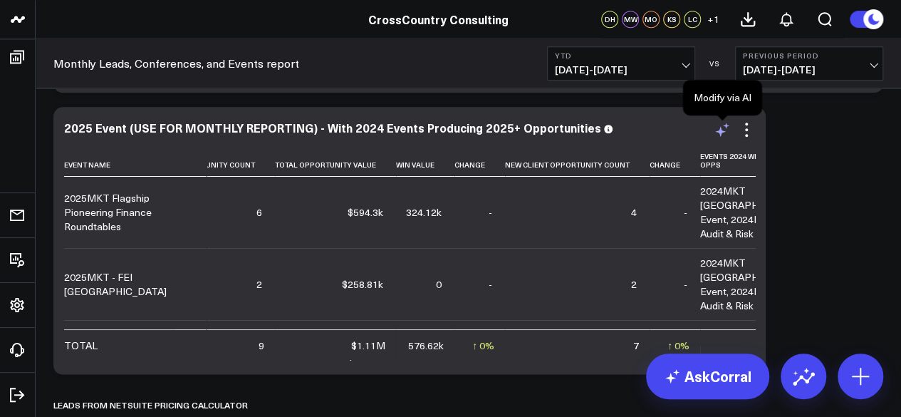
click at [727, 133] on icon at bounding box center [722, 129] width 17 height 17
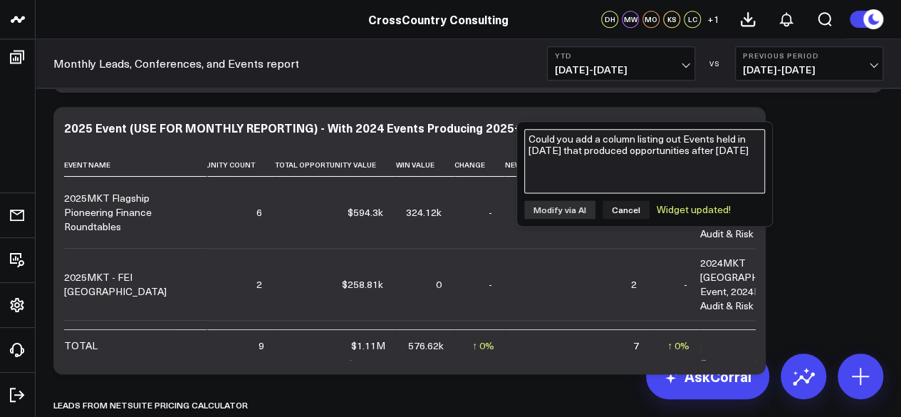
click at [658, 165] on textarea "Could you add a column listing out Events held in [DATE] that produced opportun…" at bounding box center [644, 161] width 241 height 64
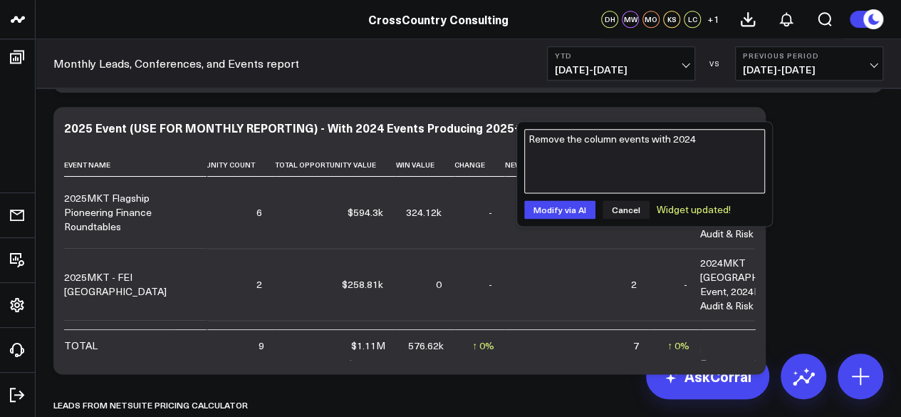
type textarea "Remove the column events with 2024"
click at [660, 147] on textarea "Remove the column events with 2024" at bounding box center [644, 161] width 241 height 64
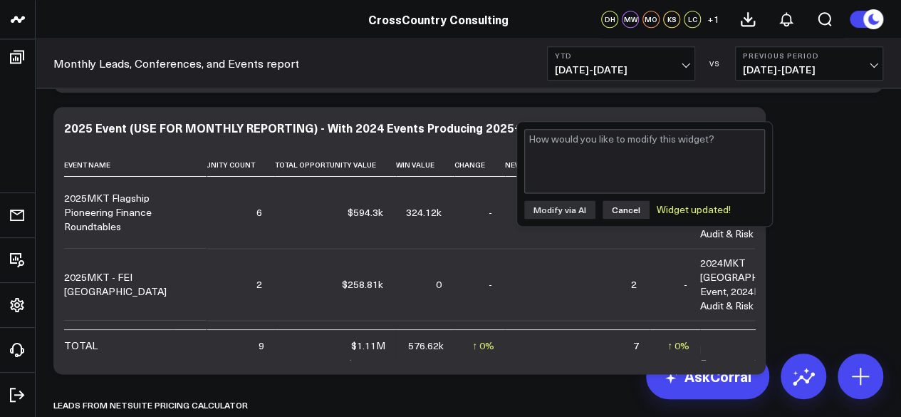
click at [621, 214] on button "Cancel" at bounding box center [626, 209] width 47 height 19
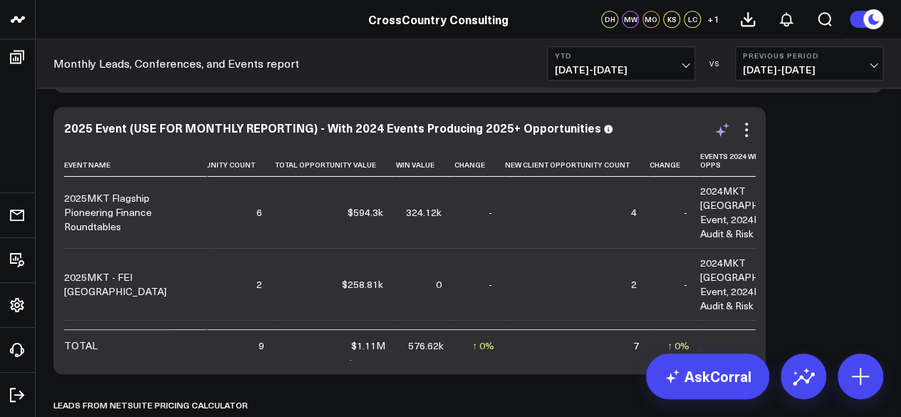
click at [721, 133] on icon at bounding box center [720, 131] width 11 height 11
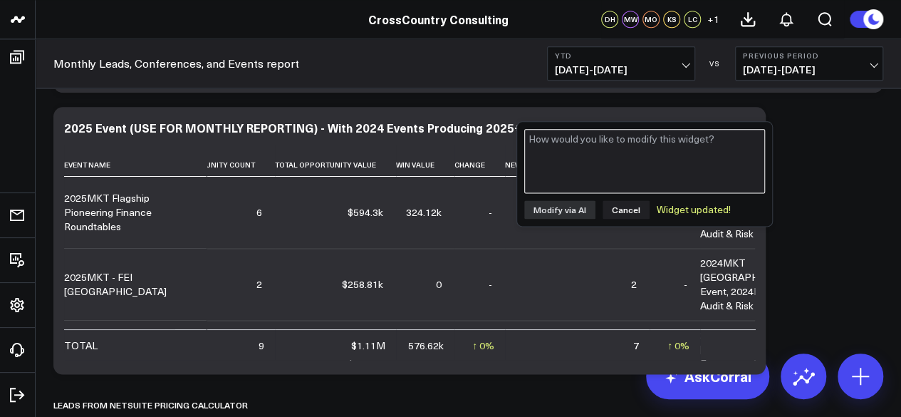
click at [690, 150] on textarea at bounding box center [644, 161] width 241 height 64
click at [530, 139] on textarea "Events 2024 with 2025 opps" at bounding box center [644, 161] width 241 height 64
type textarea "Please remove the column Events 2024 with 2025 opps"
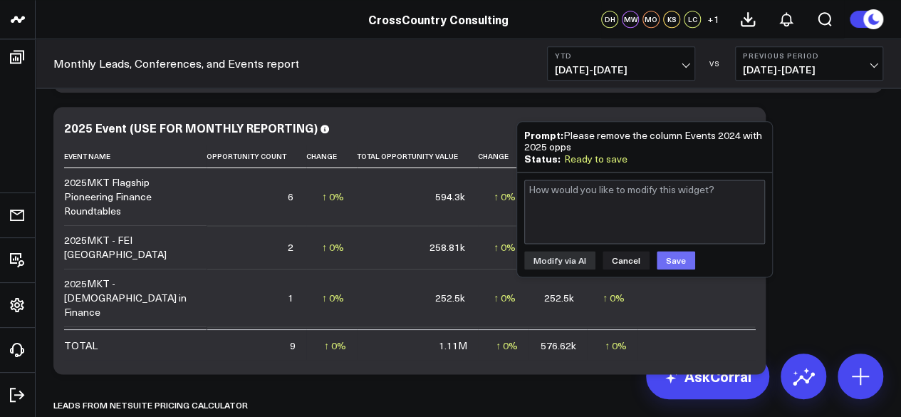
click at [675, 266] on button "Save" at bounding box center [676, 260] width 38 height 19
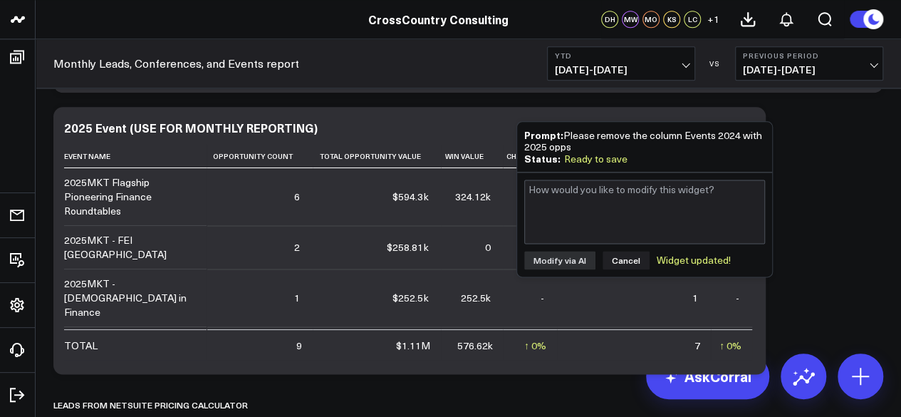
click at [675, 266] on div "Modify via AI Cancel Widget updated!" at bounding box center [644, 260] width 241 height 19
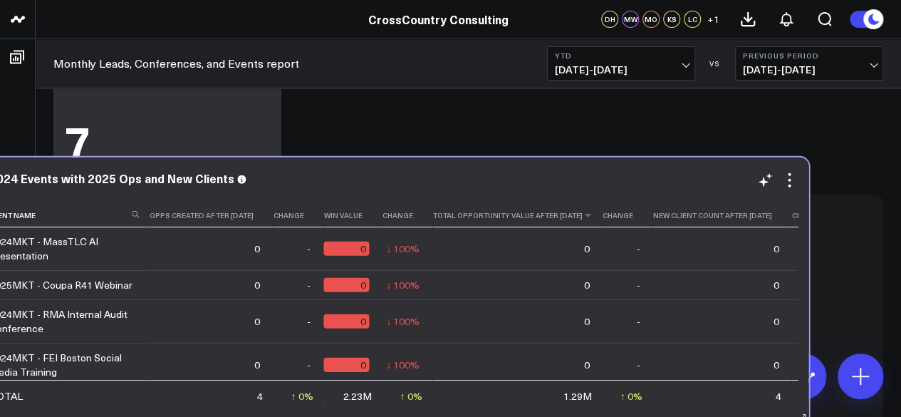
scroll to position [2822, 0]
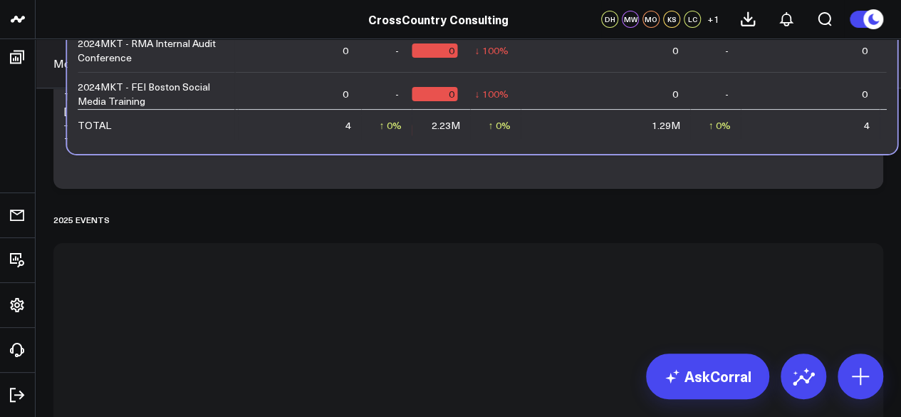
drag, startPoint x: 515, startPoint y: 363, endPoint x: 529, endPoint y: -59, distance: 421.9
click at [529, 0] on html "CrossCountry Consulting CrossCountry Consulting DH MW MO KS LC + 1 Boards Execu…" at bounding box center [450, 209] width 901 height 5529
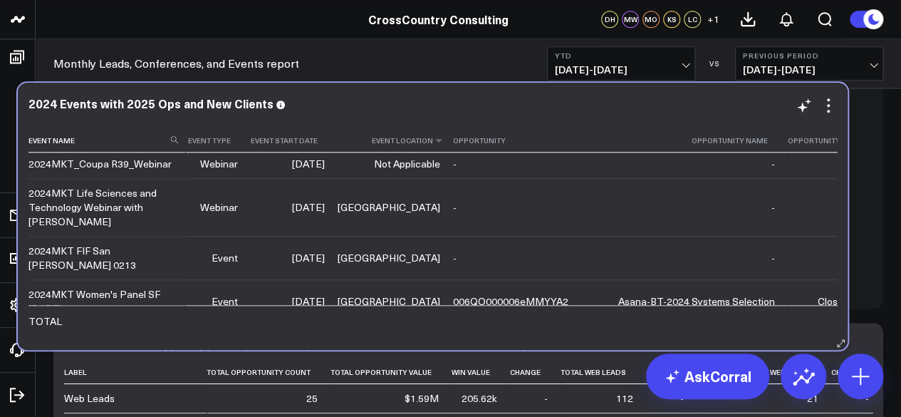
scroll to position [621, 0]
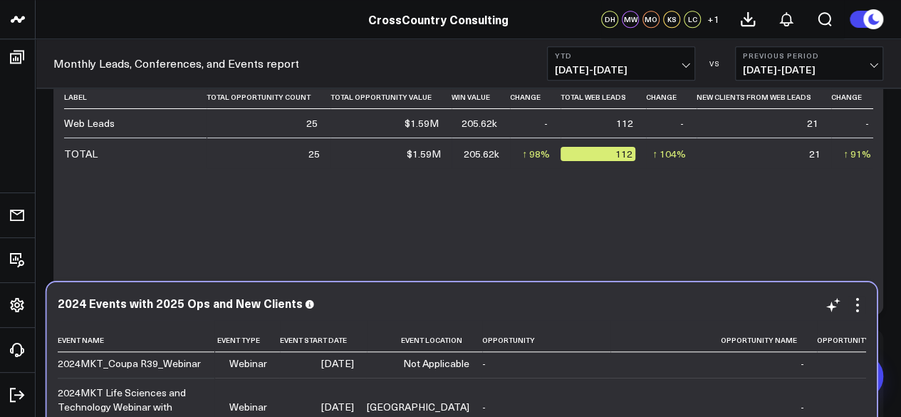
drag, startPoint x: 392, startPoint y: 148, endPoint x: 380, endPoint y: 291, distance: 143.6
click at [380, 291] on div "2024 Events with 2025 Ops and New Clients Event Name Event Type Event Start Dat…" at bounding box center [462, 415] width 830 height 267
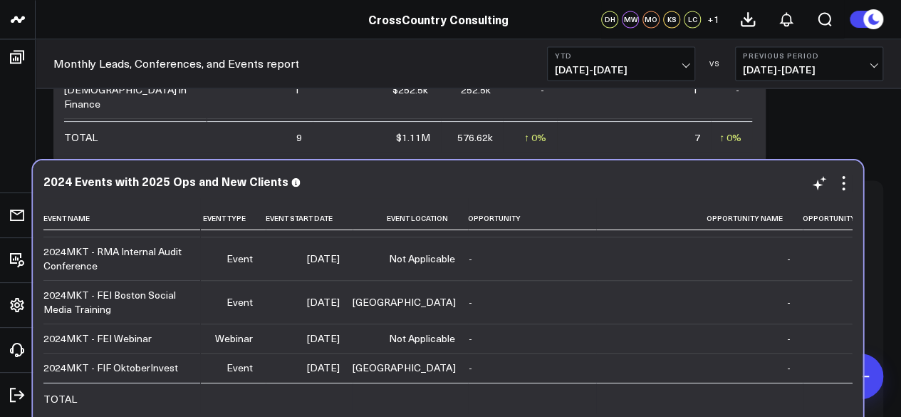
scroll to position [1076, 0]
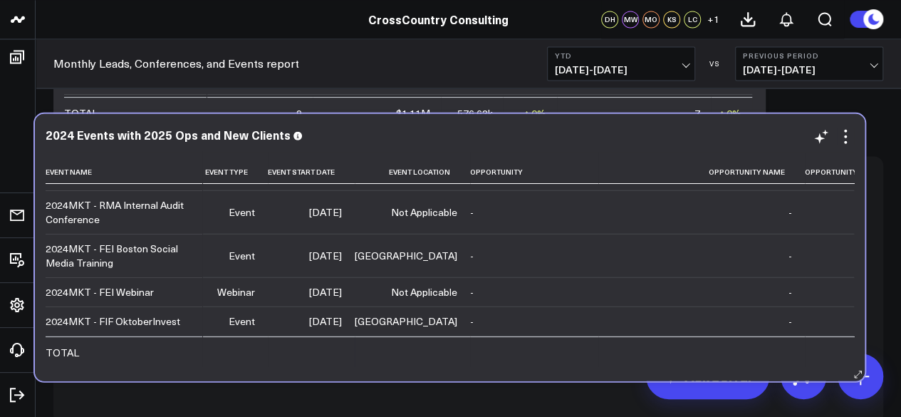
drag, startPoint x: 519, startPoint y: 130, endPoint x: 498, endPoint y: 324, distance: 194.9
click at [498, 324] on td "-" at bounding box center [534, 320] width 128 height 29
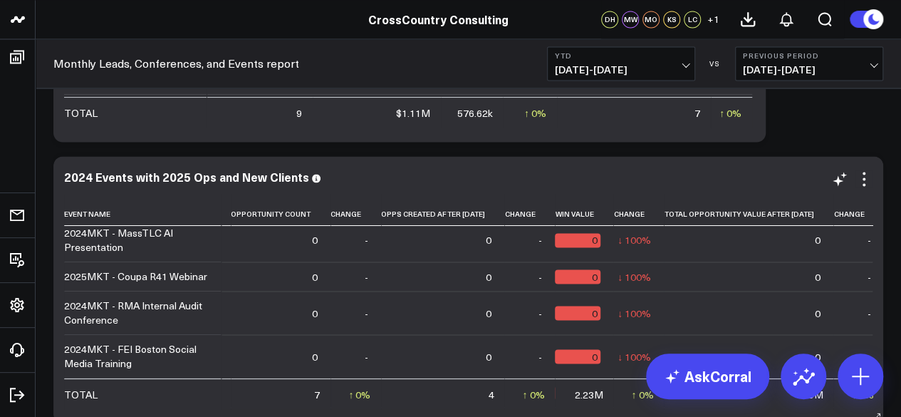
scroll to position [7, 1138]
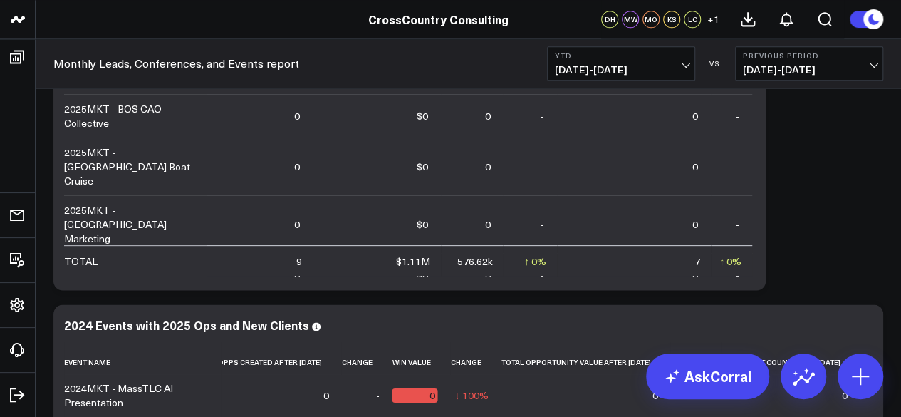
scroll to position [914, 0]
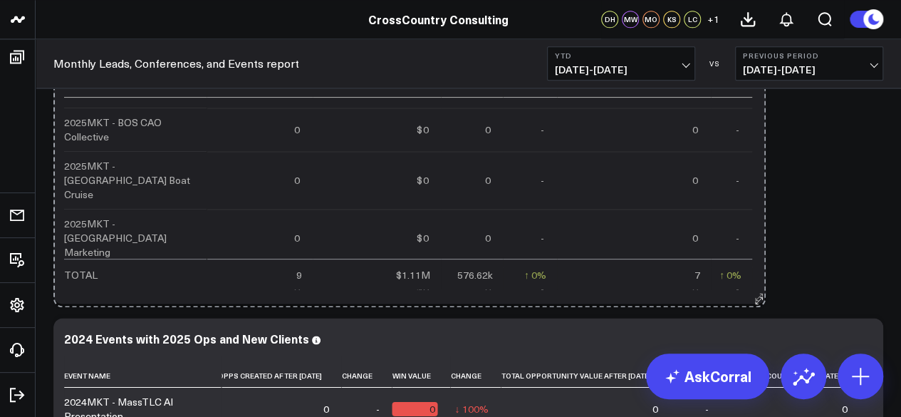
click at [763, 296] on icon at bounding box center [759, 296] width 11 height 11
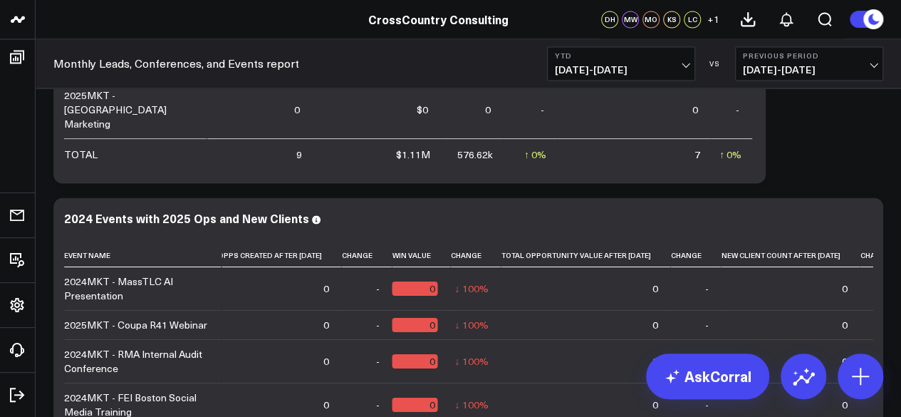
scroll to position [0, 0]
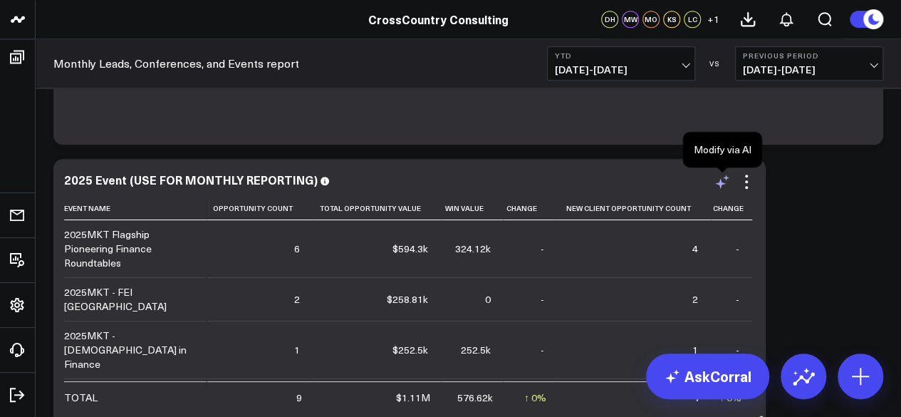
click at [729, 179] on icon at bounding box center [722, 181] width 17 height 17
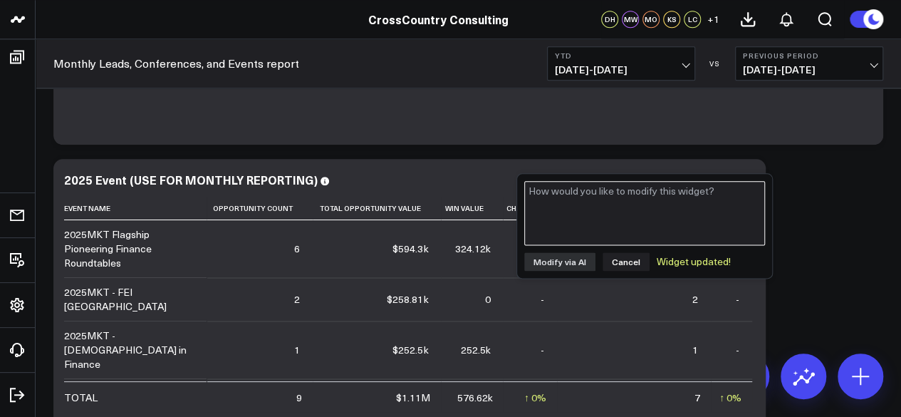
click at [618, 220] on textarea at bounding box center [644, 213] width 241 height 64
type textarea "O"
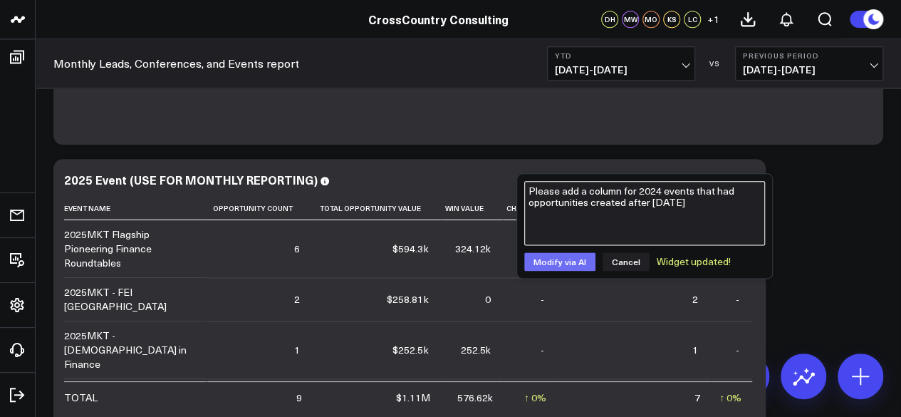
type textarea "Please add a column for 2024 events that had opportunities created after [DATE]"
click at [566, 259] on button "Modify via AI" at bounding box center [559, 261] width 71 height 19
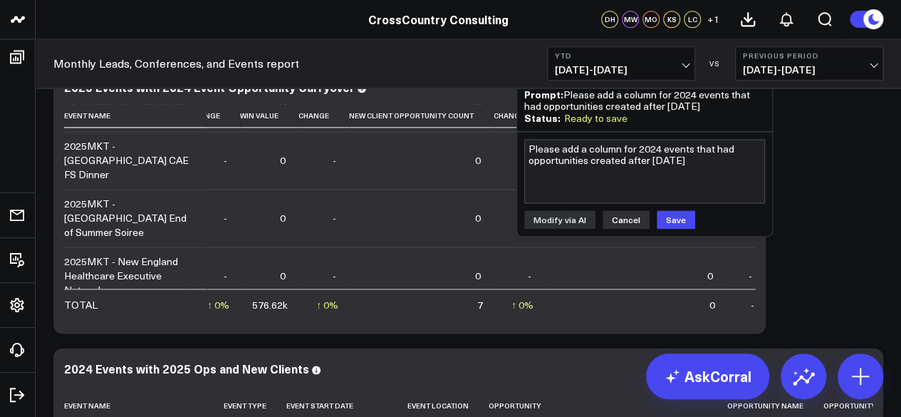
scroll to position [1022, 289]
click at [634, 219] on button "Cancel" at bounding box center [626, 219] width 47 height 19
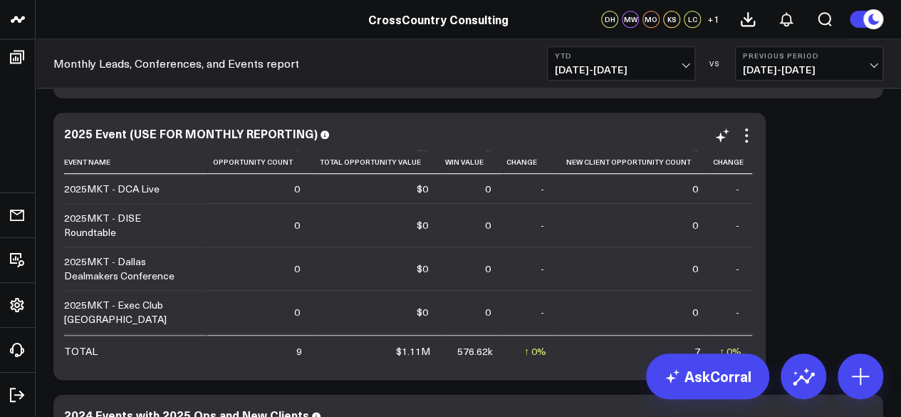
scroll to position [453, 0]
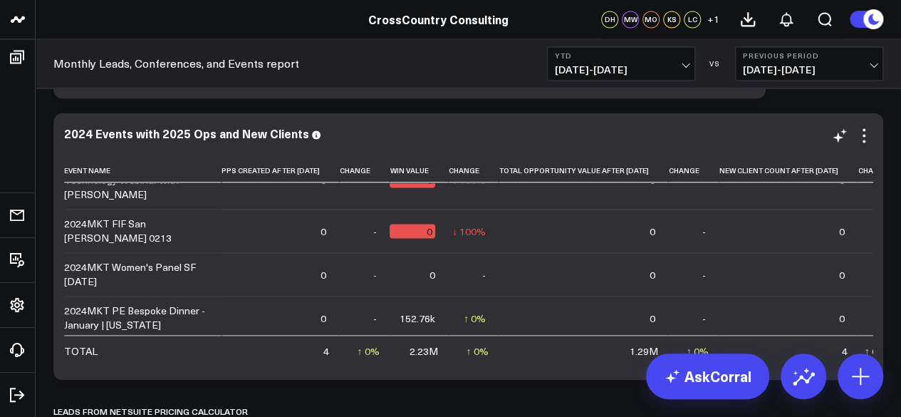
scroll to position [768, 1138]
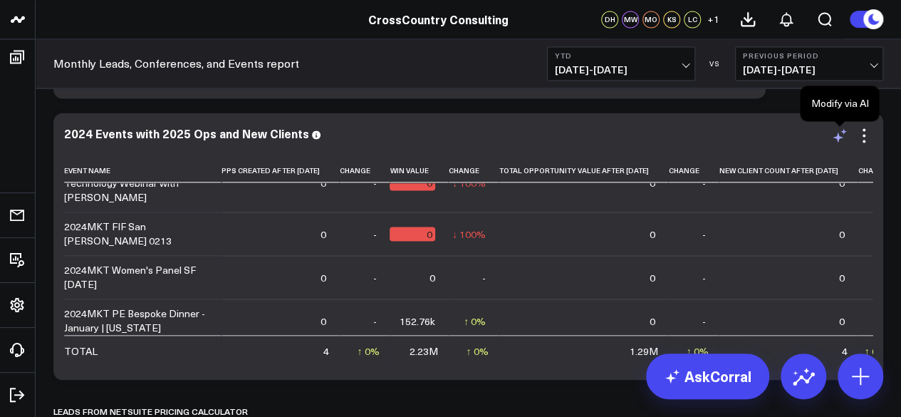
click at [836, 140] on icon at bounding box center [839, 135] width 17 height 17
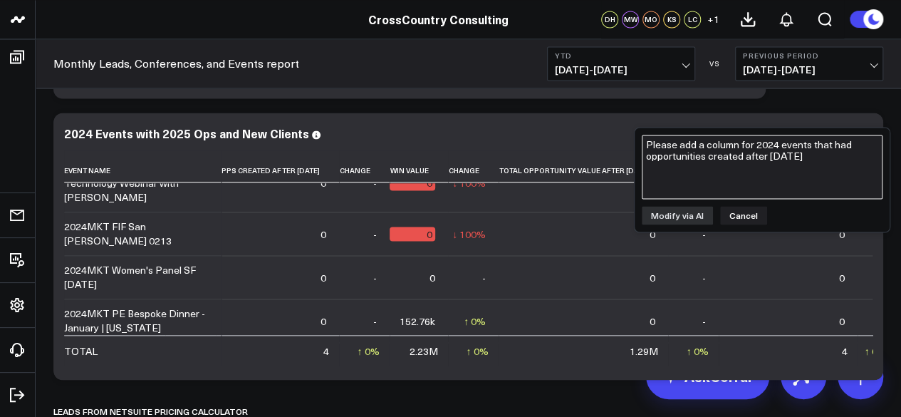
click at [724, 175] on textarea "Please add a column for 2024 events that had opportunities created after [DATE]" at bounding box center [762, 167] width 241 height 64
type textarea "what is the win value for opps created after [DATE]?"
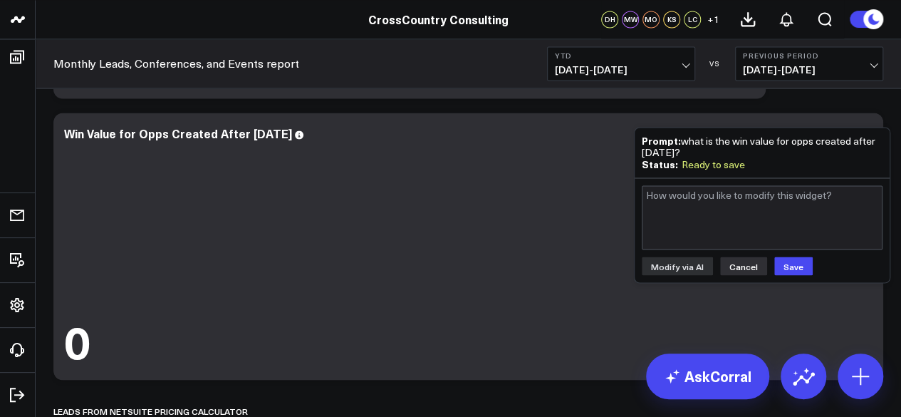
click at [747, 269] on button "Cancel" at bounding box center [743, 265] width 47 height 19
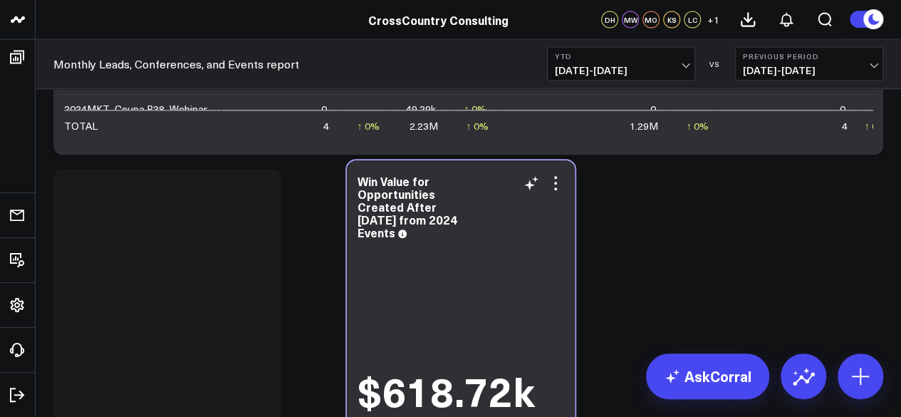
scroll to position [1450, 0]
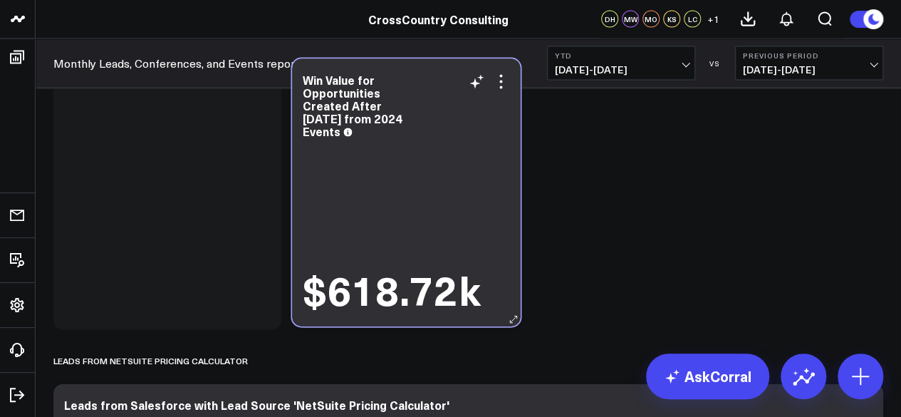
drag, startPoint x: 419, startPoint y: 276, endPoint x: 416, endPoint y: 228, distance: 48.5
click at [416, 228] on div "$618.72k" at bounding box center [406, 226] width 207 height 171
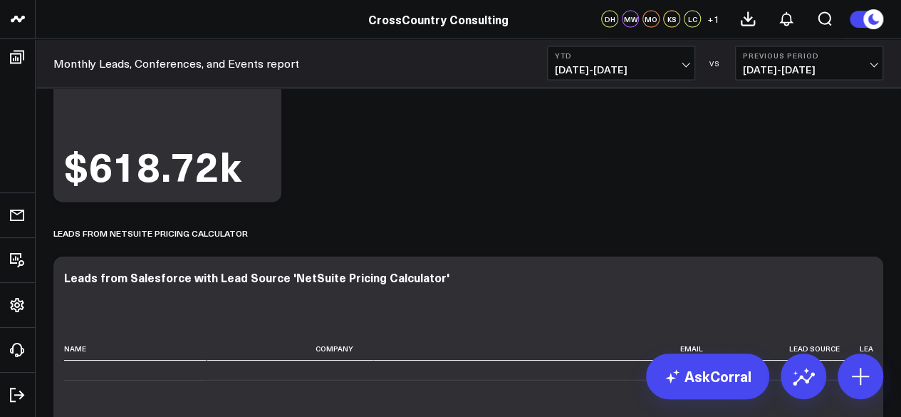
scroll to position [194, 0]
click at [263, 239] on button at bounding box center [264, 232] width 11 height 17
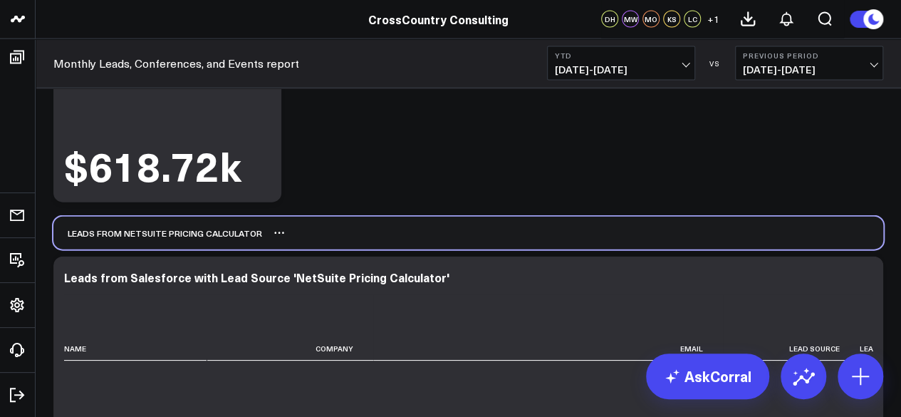
click at [186, 238] on div "Leads from NetSuite Pricing Calculator" at bounding box center [157, 233] width 209 height 33
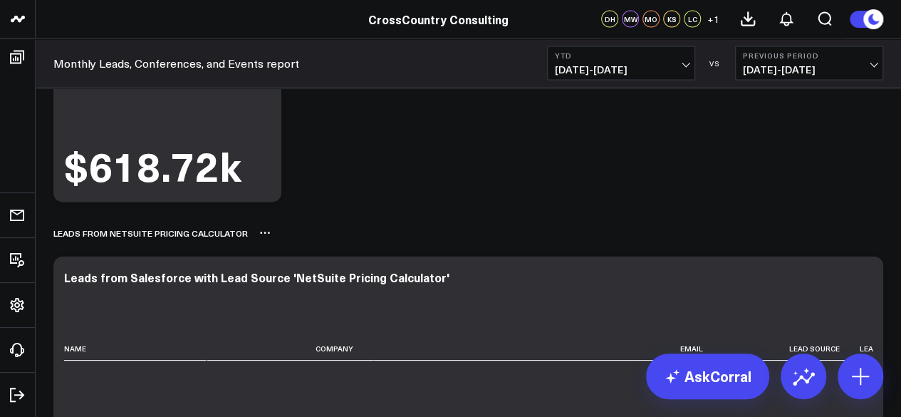
click at [186, 238] on div "Leads from NetSuite Pricing Calculator" at bounding box center [150, 233] width 194 height 33
drag, startPoint x: 186, startPoint y: 238, endPoint x: 496, endPoint y: 211, distance: 311.1
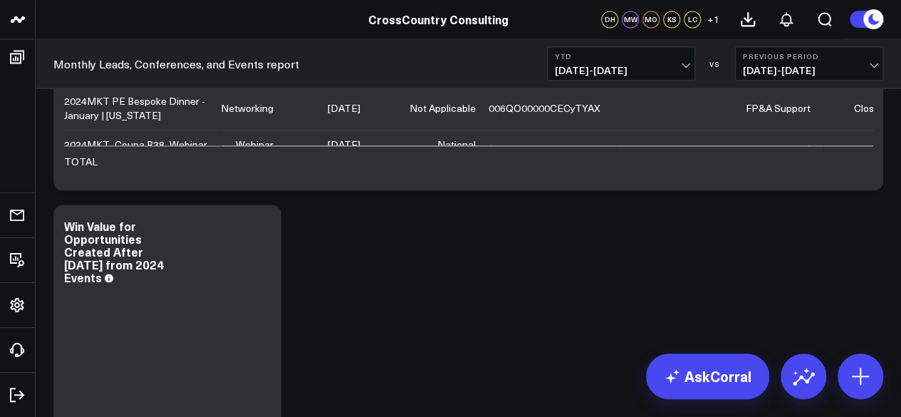
scroll to position [1309, 0]
click at [97, 237] on div "Win Value for Opportunities Created After [DATE] from 2024 Events" at bounding box center [114, 250] width 100 height 67
copy div "Win Value for Opportunities Created After [DATE] from 2024 Events"
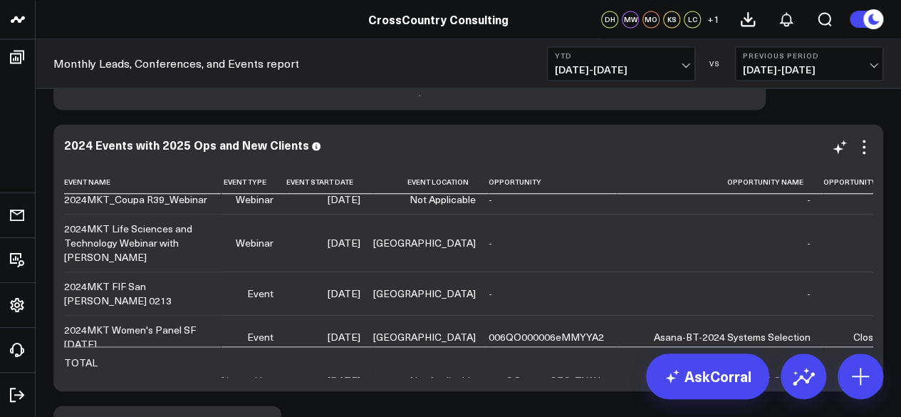
scroll to position [718, 0]
click at [829, 143] on div "Modify via AI Copy link to widget Ask support Remove Create linked copy Executi…" at bounding box center [848, 146] width 48 height 17
click at [841, 148] on icon at bounding box center [838, 148] width 11 height 11
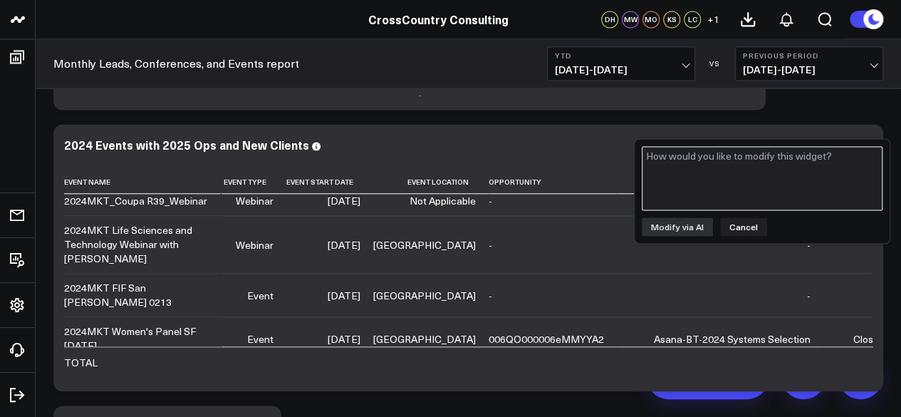
click at [724, 175] on textarea at bounding box center [762, 178] width 241 height 64
paste textarea "Win Value for Opportunities Created After [DATE] from 2024 Events"
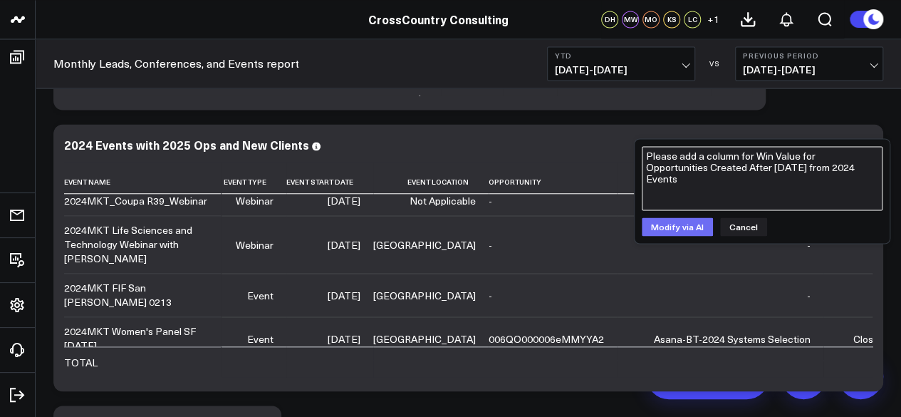
type textarea "Please add a column for Win Value for Opportunities Created After [DATE] from 2…"
click at [677, 224] on button "Modify via AI" at bounding box center [677, 226] width 71 height 19
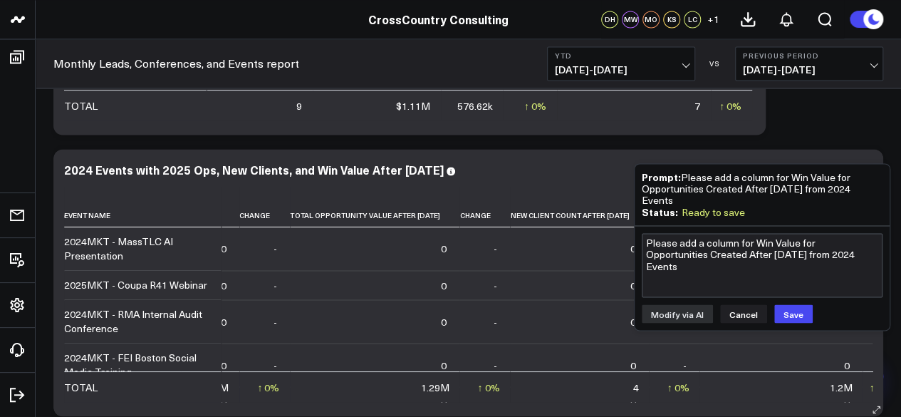
scroll to position [1107, 0]
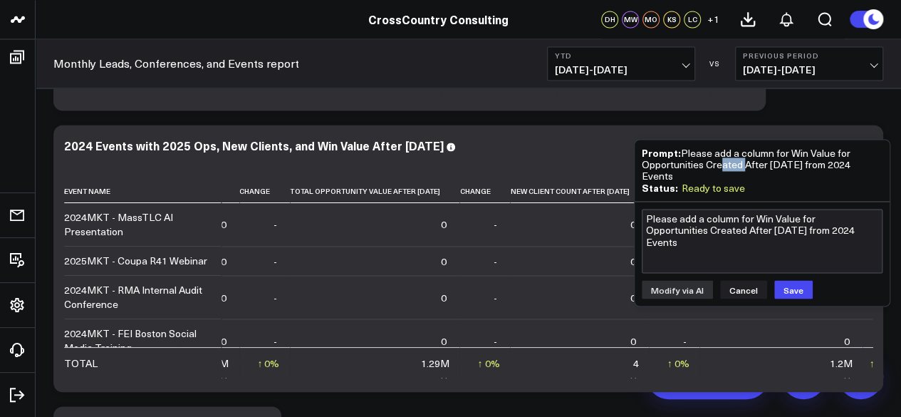
drag, startPoint x: 744, startPoint y: 161, endPoint x: 720, endPoint y: 160, distance: 24.3
click at [720, 160] on div "Prompt: Please add a column for Win Value for Opportunities Created After [DATE…" at bounding box center [762, 164] width 241 height 35
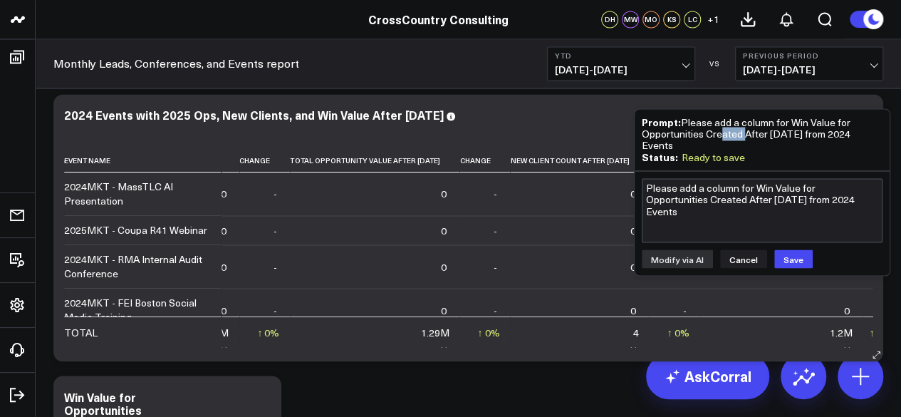
scroll to position [1086, 0]
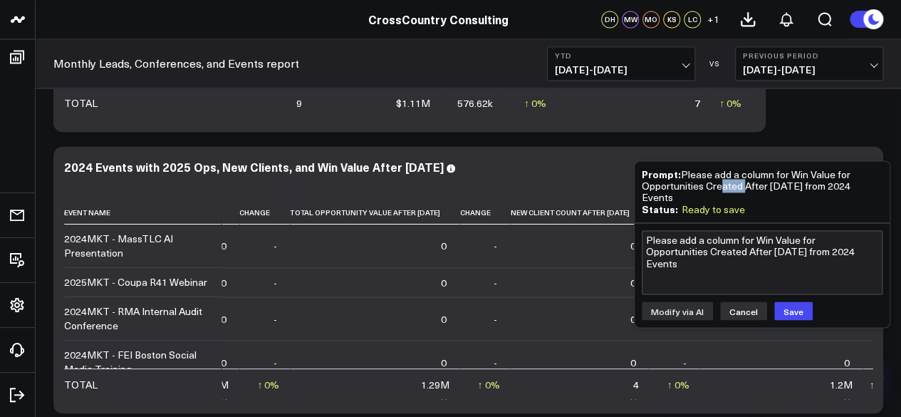
click at [739, 306] on button "Cancel" at bounding box center [743, 310] width 47 height 19
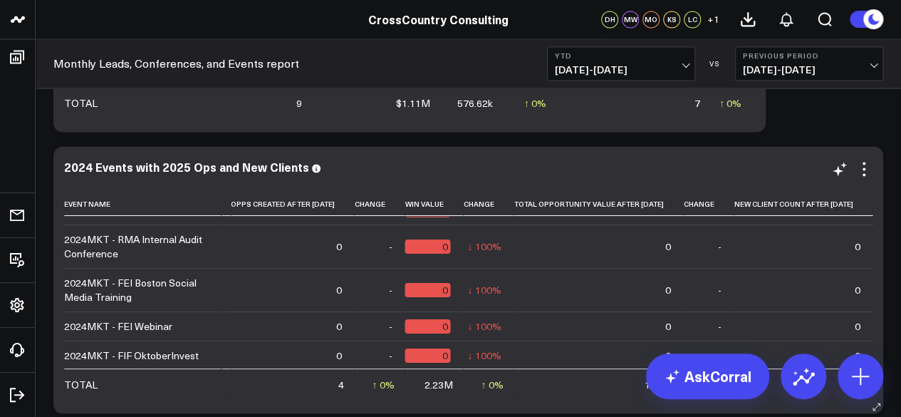
scroll to position [64, 1138]
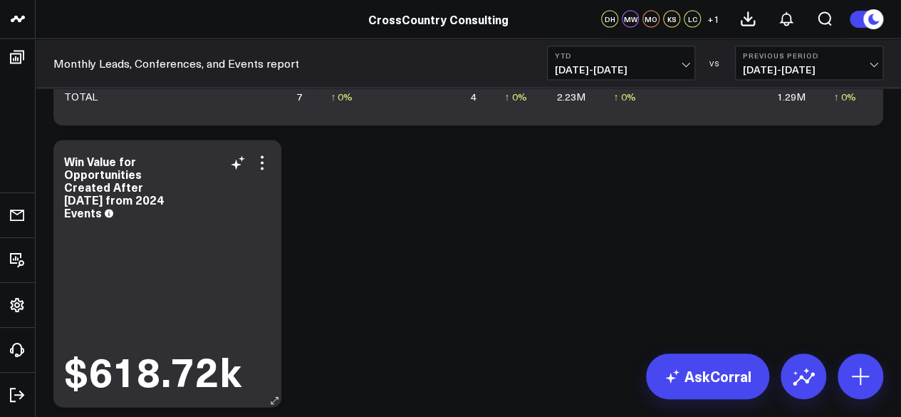
scroll to position [1361, 0]
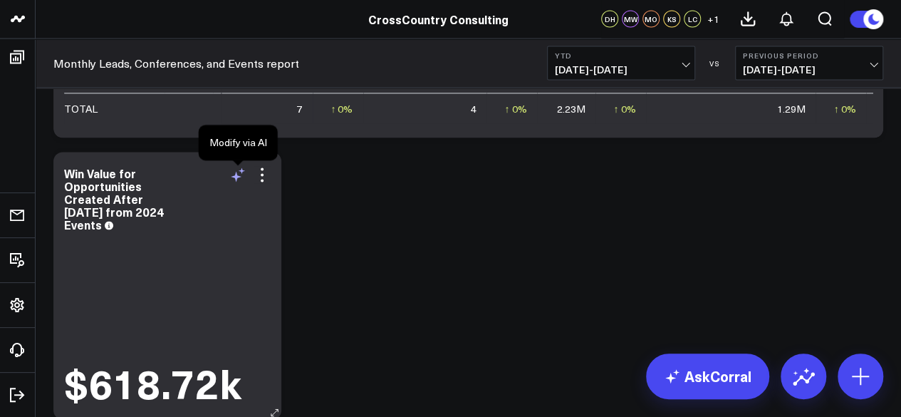
click at [237, 177] on icon at bounding box center [236, 177] width 11 height 11
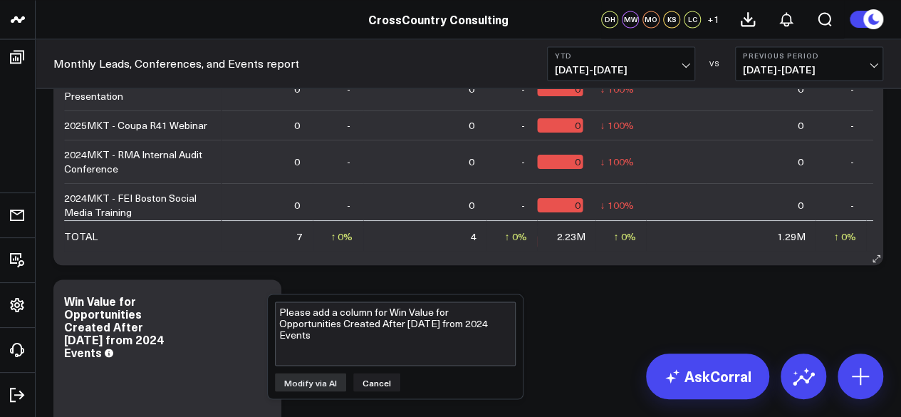
scroll to position [985, 0]
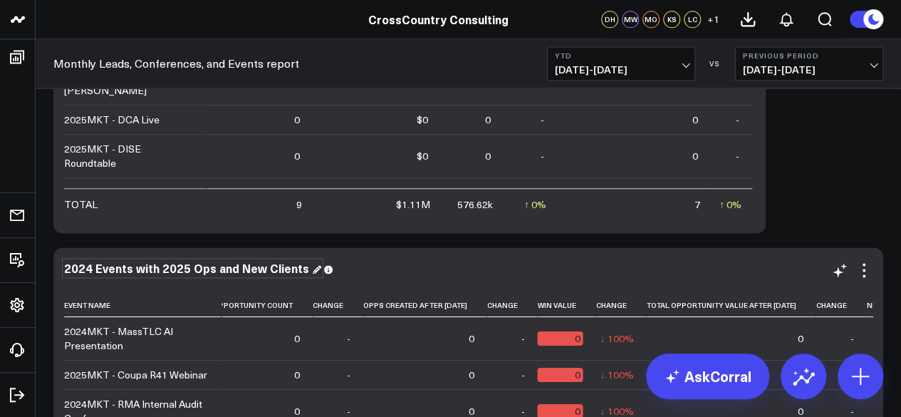
click at [199, 269] on div "2024 Events with 2025 Ops and New Clients" at bounding box center [192, 268] width 257 height 16
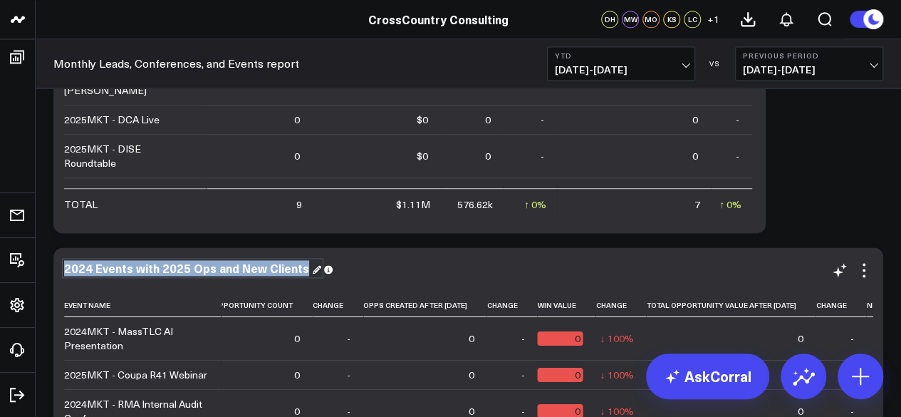
click at [199, 269] on div "2024 Events with 2025 Ops and New Clients" at bounding box center [192, 268] width 257 height 16
copy div "2024 Events with 2025 Ops and New Clients"
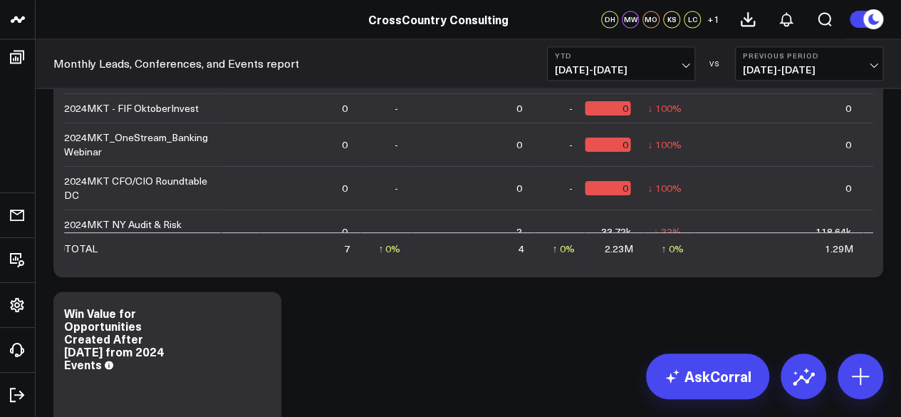
scroll to position [1363, 0]
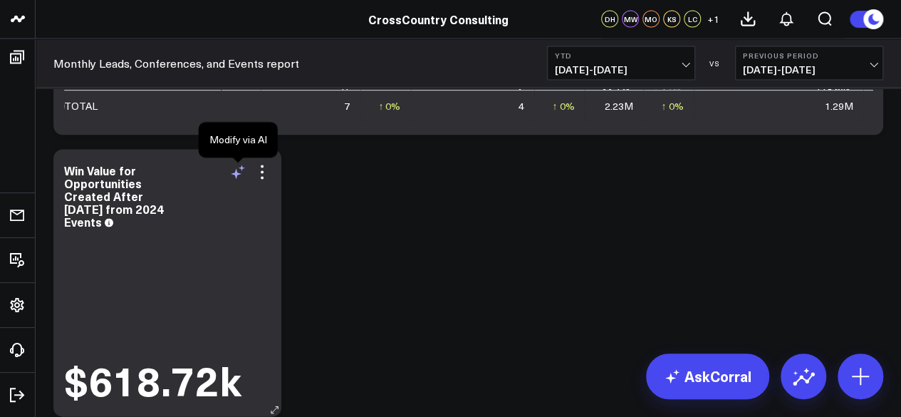
click at [239, 176] on icon at bounding box center [237, 172] width 17 height 17
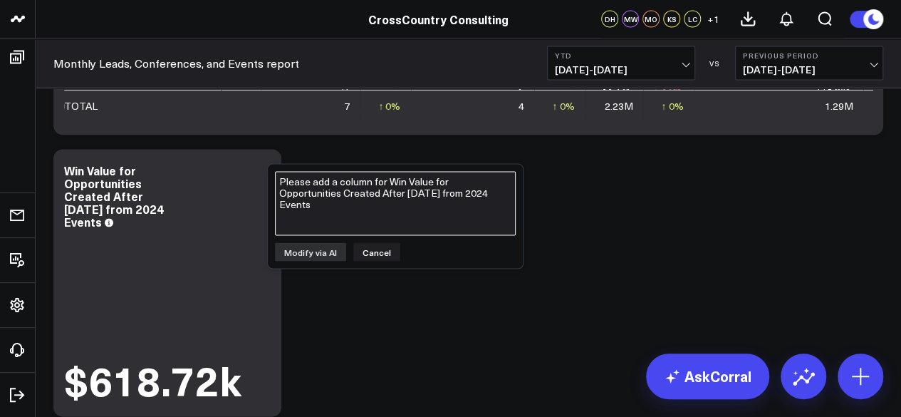
click at [337, 196] on textarea "Please add a column for Win Value for Opportunities Created After [DATE] from 2…" at bounding box center [395, 204] width 241 height 64
paste textarea "2024 Events with 2025 Ops and New Clients"
type textarea "Add the information from this widget as a column into the widget "2024 Events w…"
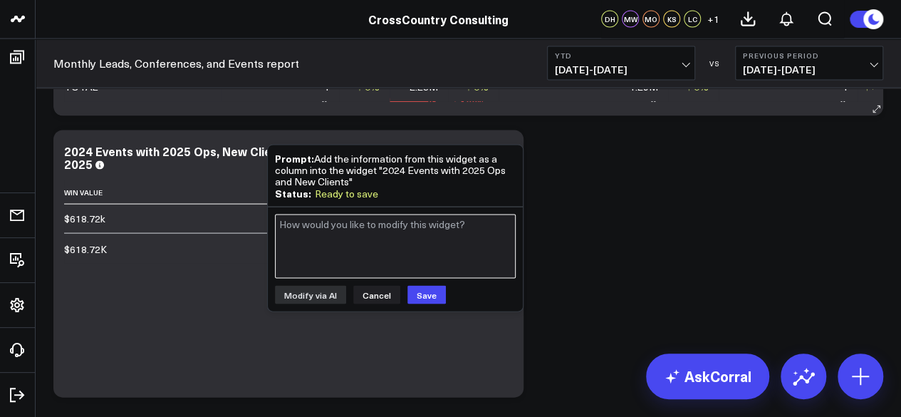
scroll to position [1428, 0]
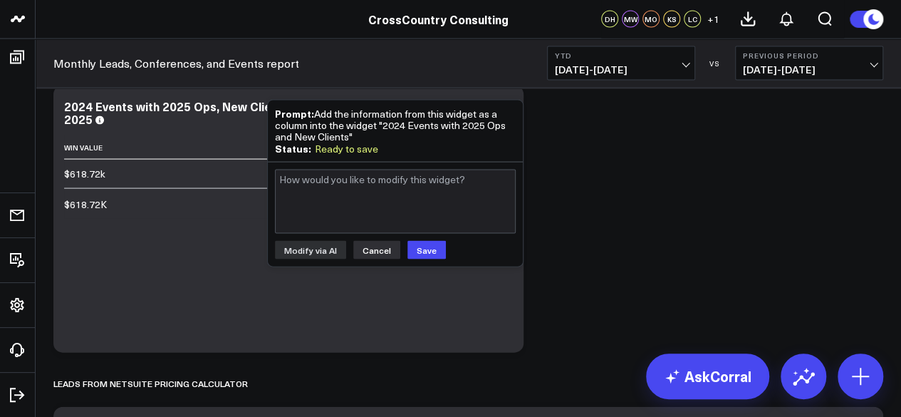
click at [366, 249] on button "Cancel" at bounding box center [376, 250] width 47 height 19
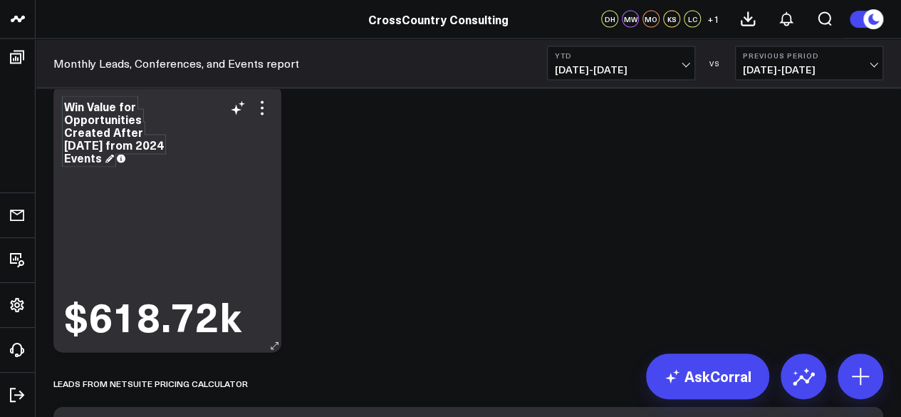
click at [109, 133] on div "Win Value for Opportunities Created After [DATE] from 2024 Events" at bounding box center [114, 131] width 100 height 67
copy div "Win Value for Opportunities Created After [DATE] from 2024 Events"
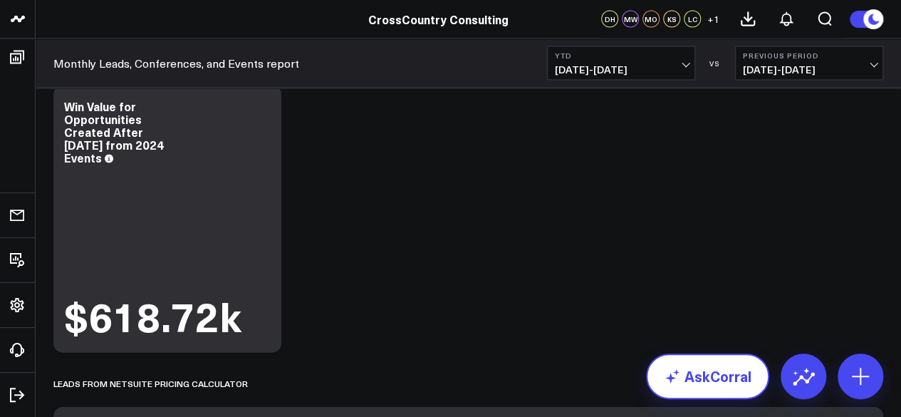
click at [707, 391] on link "AskCorral" at bounding box center [707, 376] width 123 height 46
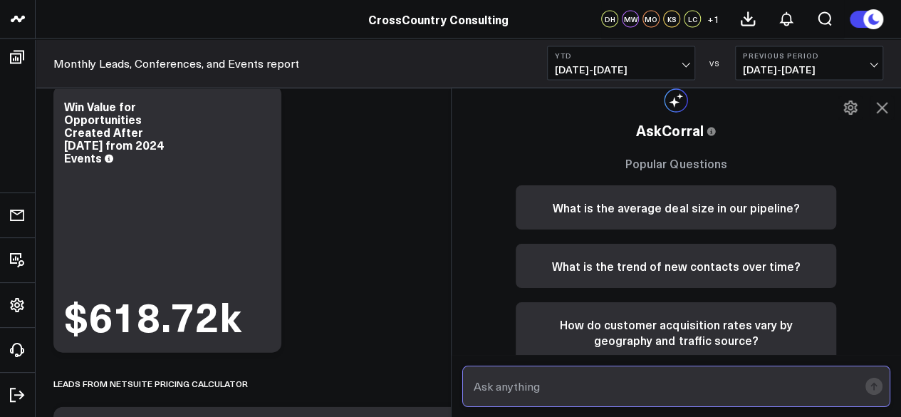
click at [625, 395] on input "text" at bounding box center [664, 386] width 389 height 26
paste input "Win Value for Opportunities Created After [DATE] from 2024 Events"
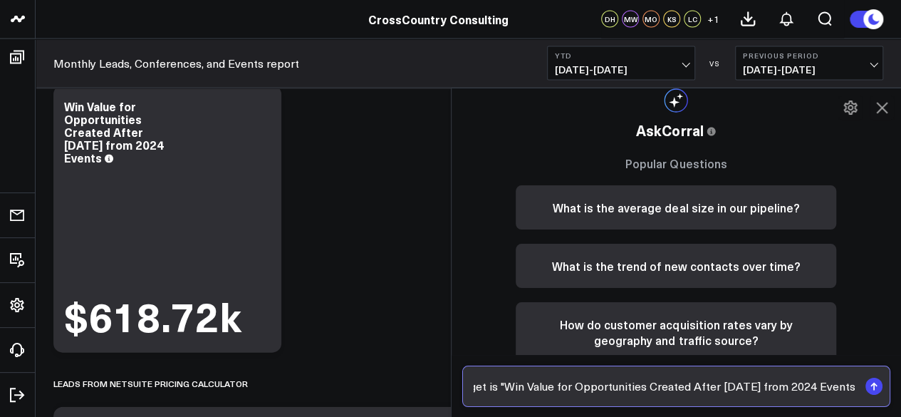
type input "what type of widget is "Win Value for Opportunities Created After [DATE] from 2…"
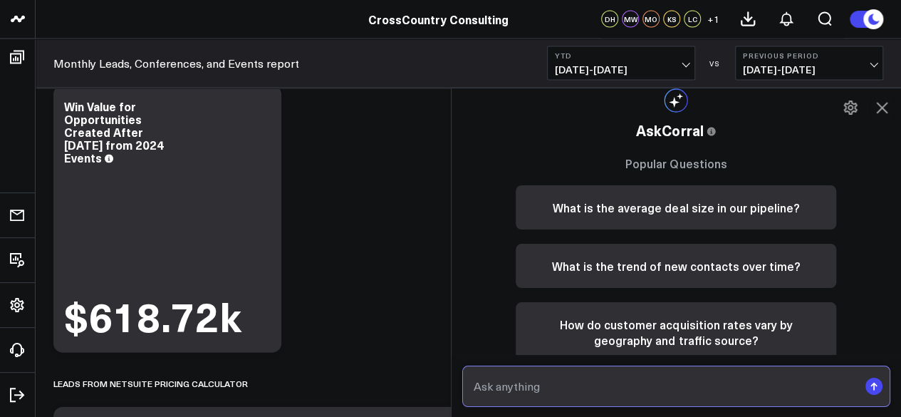
scroll to position [0, 0]
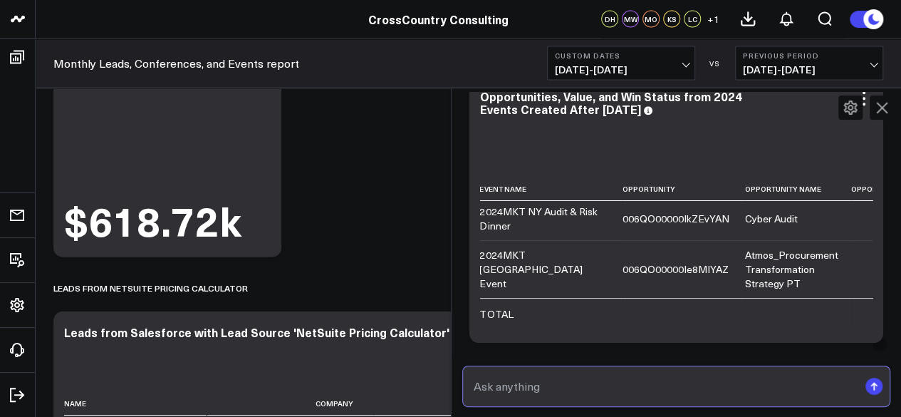
scroll to position [583, 0]
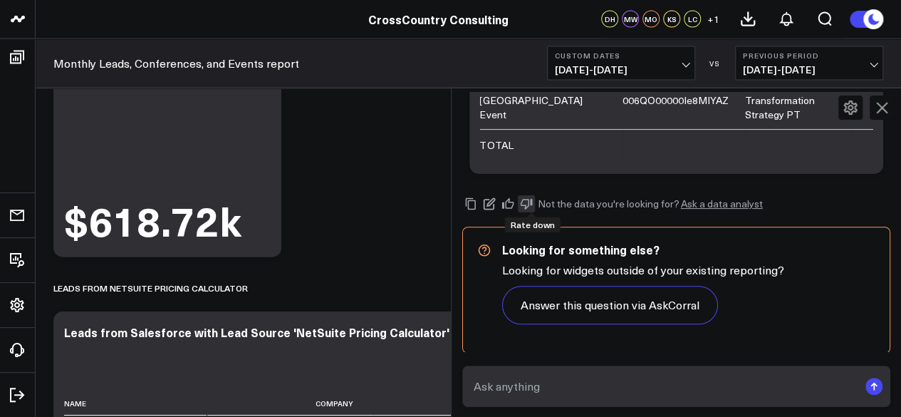
click at [529, 203] on icon at bounding box center [526, 203] width 13 height 13
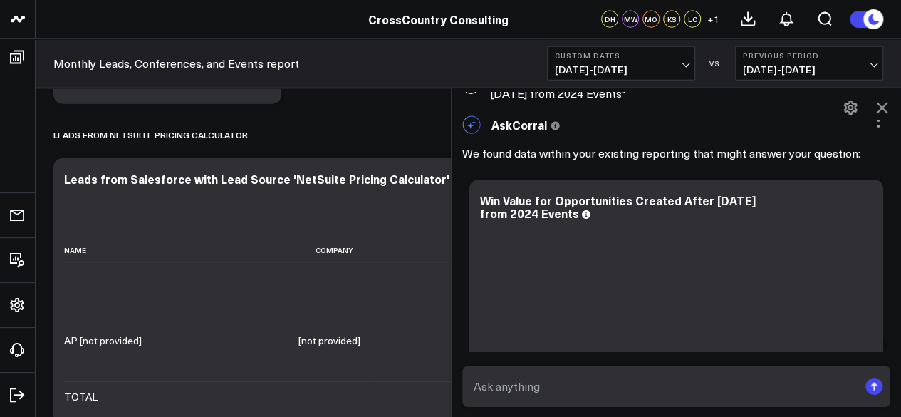
scroll to position [0, 0]
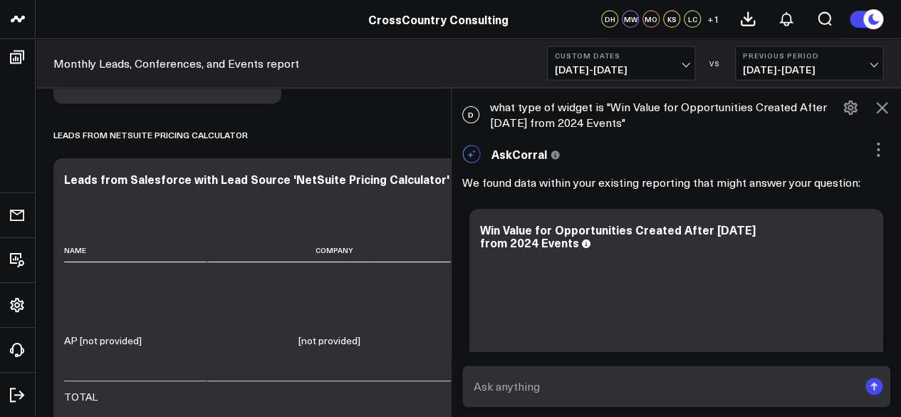
click at [874, 108] on icon at bounding box center [881, 107] width 17 height 17
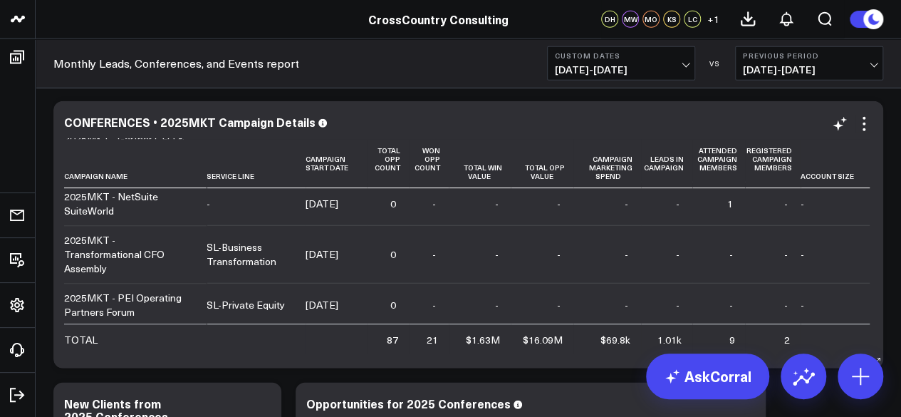
scroll to position [4463, 0]
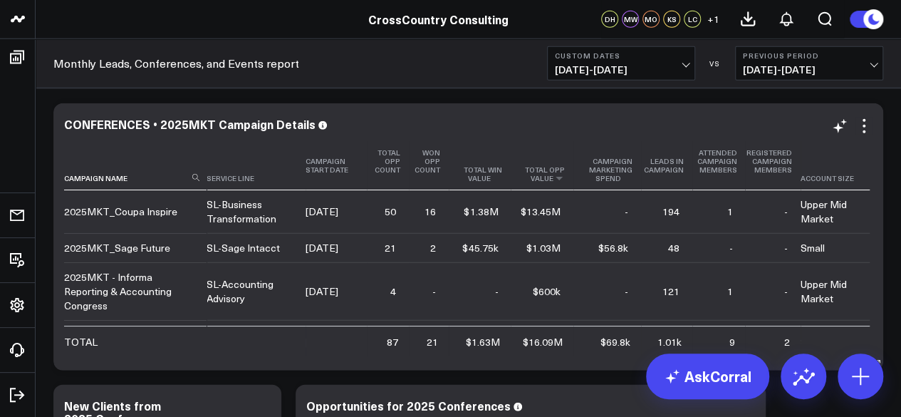
drag, startPoint x: 459, startPoint y: 280, endPoint x: 503, endPoint y: 161, distance: 126.7
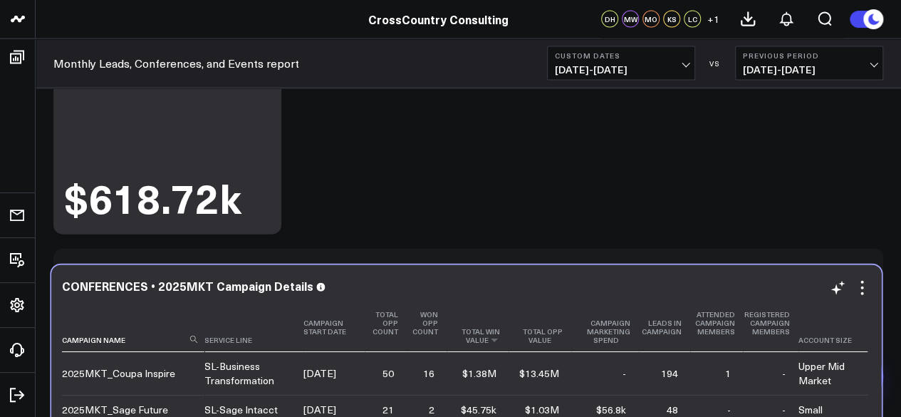
scroll to position [1587, 0]
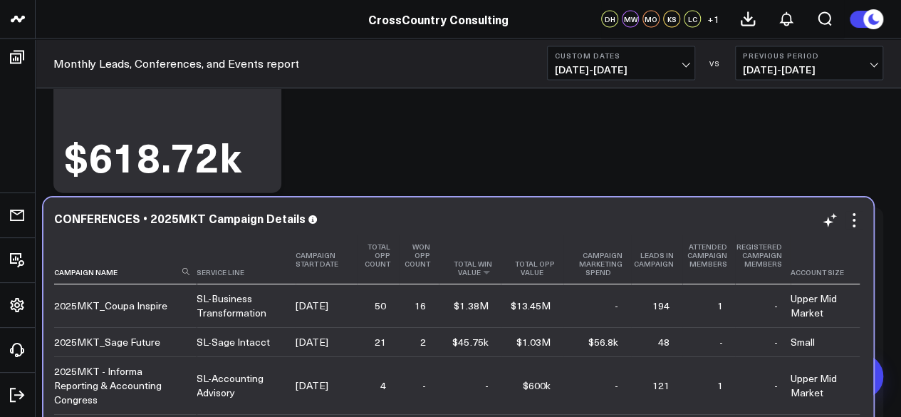
drag, startPoint x: 503, startPoint y: 161, endPoint x: 437, endPoint y: 237, distance: 100.0
click at [439, 237] on th "Total Win Value" at bounding box center [470, 259] width 62 height 49
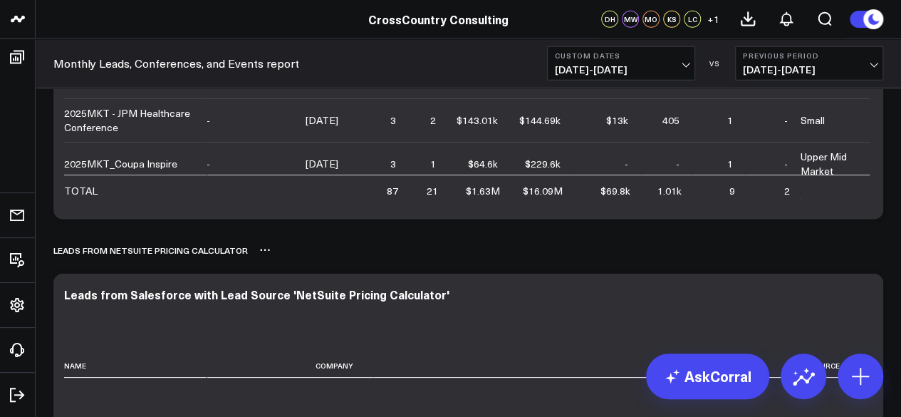
scroll to position [1842, 0]
click at [264, 259] on button at bounding box center [264, 250] width 11 height 17
click at [281, 266] on button "Rename" at bounding box center [302, 266] width 62 height 24
click at [281, 266] on div "Leads from NetSuite Pricing Calculator" at bounding box center [468, 250] width 830 height 33
click at [267, 254] on div "Leads from NetSuite Pricing Calculator" at bounding box center [468, 250] width 830 height 33
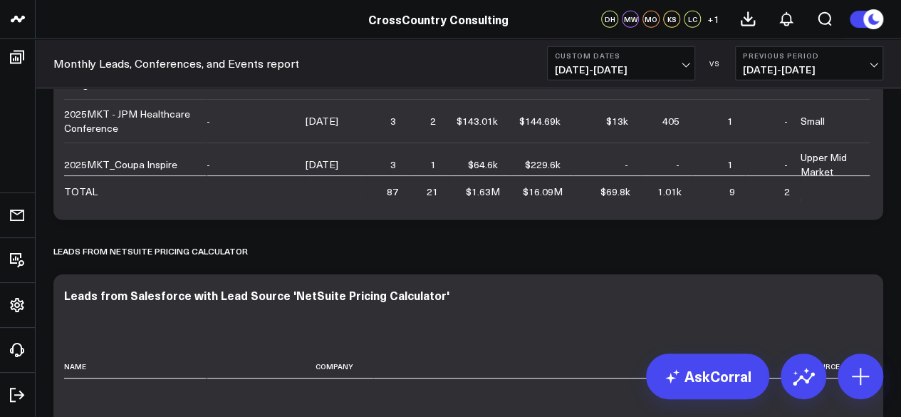
click at [261, 251] on icon at bounding box center [264, 250] width 11 height 11
click at [281, 261] on button "Rename" at bounding box center [302, 266] width 62 height 24
click at [302, 261] on div "Leads from NetSuite Pricing Calculator" at bounding box center [468, 250] width 830 height 33
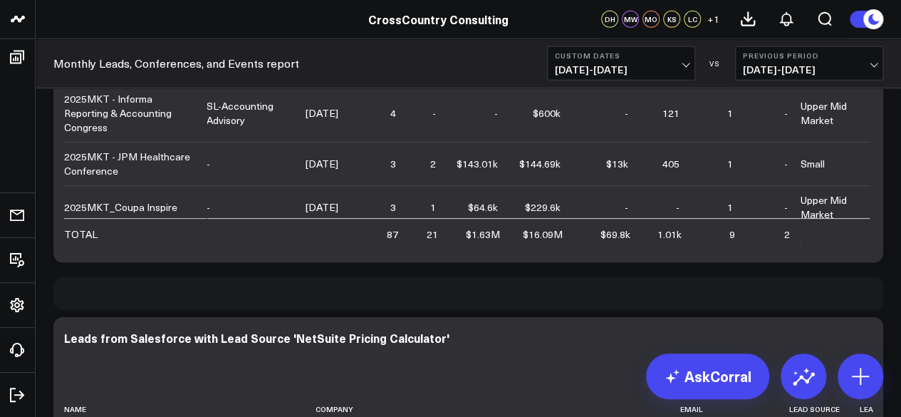
scroll to position [1782, 0]
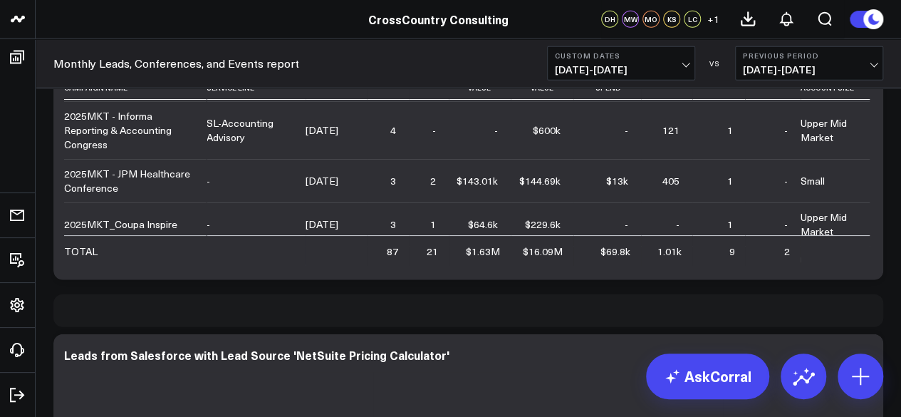
drag, startPoint x: 170, startPoint y: 259, endPoint x: 191, endPoint y: 298, distance: 44.6
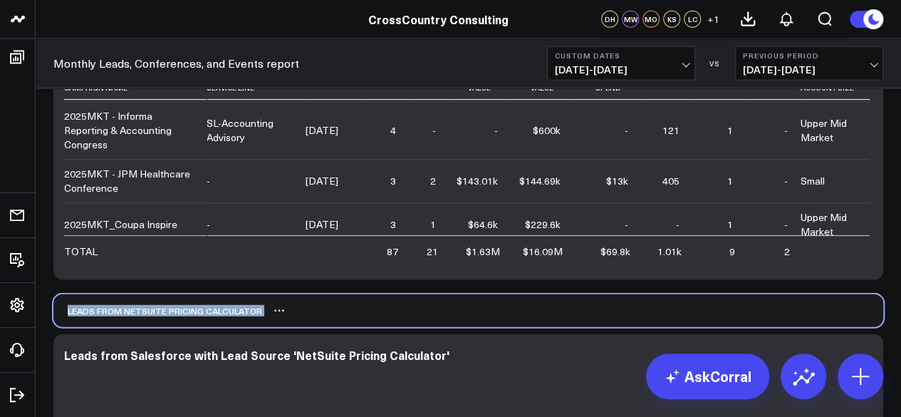
click at [346, 317] on div "Leads from NetSuite Pricing Calculator" at bounding box center [468, 310] width 830 height 33
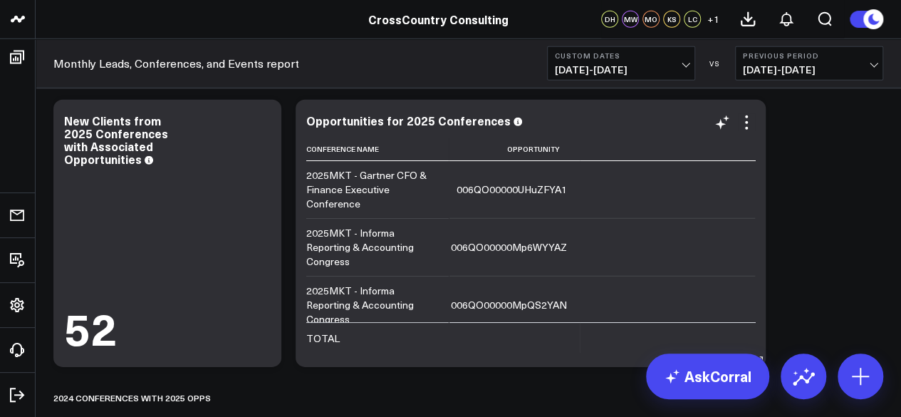
scroll to position [4749, 0]
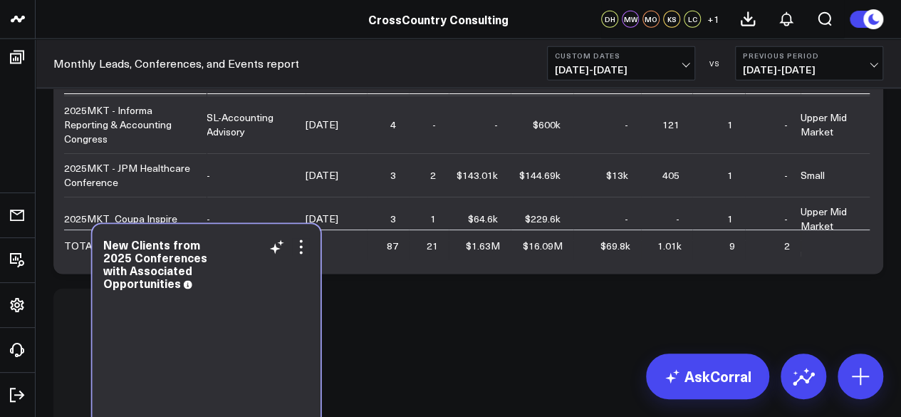
scroll to position [1791, 0]
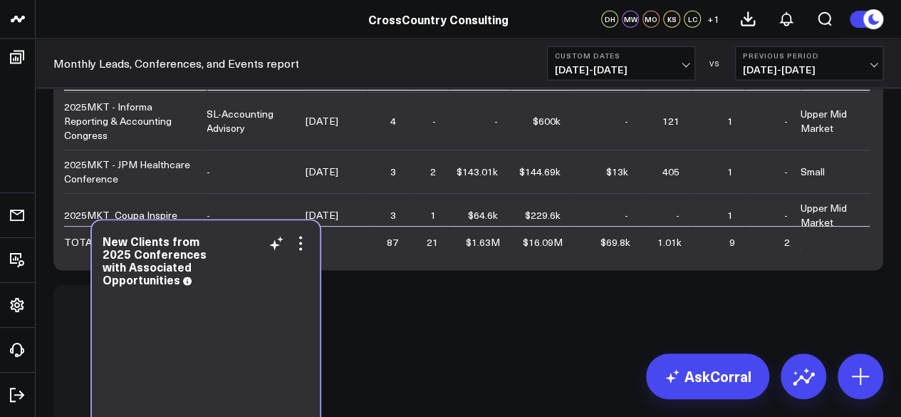
drag, startPoint x: 179, startPoint y: 217, endPoint x: 218, endPoint y: 340, distance: 128.6
click at [218, 340] on div "52" at bounding box center [206, 382] width 207 height 184
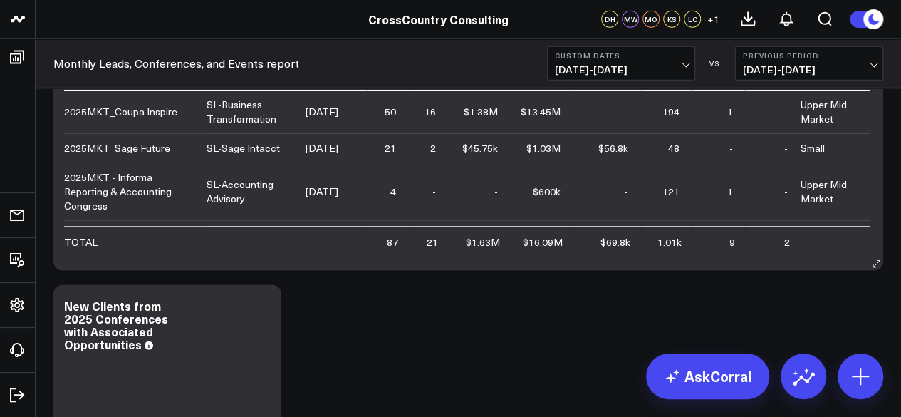
scroll to position [1735, 0]
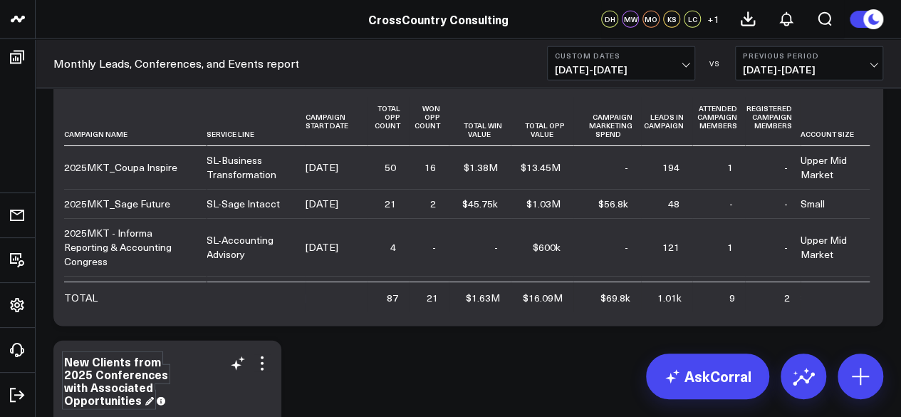
click at [90, 371] on div "New Clients from 2025 Conferences with Associated Opportunities" at bounding box center [116, 380] width 104 height 54
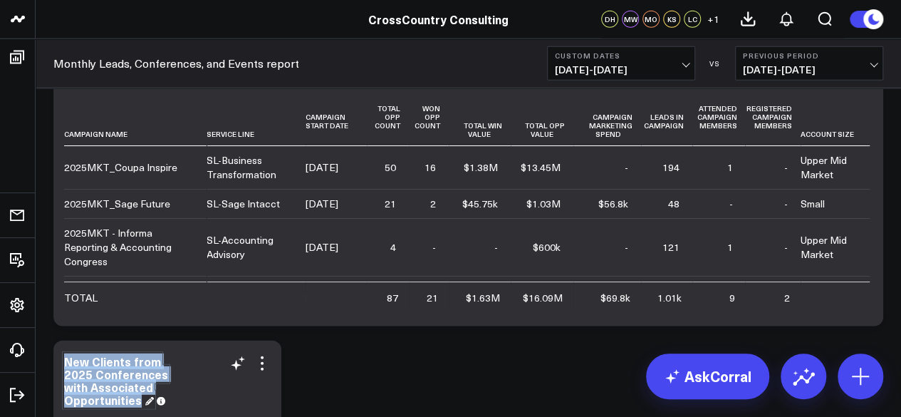
click at [90, 371] on div "New Clients from 2025 Conferences with Associated Opportunities" at bounding box center [116, 380] width 104 height 54
copy div "New Clients from 2025 Conferences with Associated Opportunities"
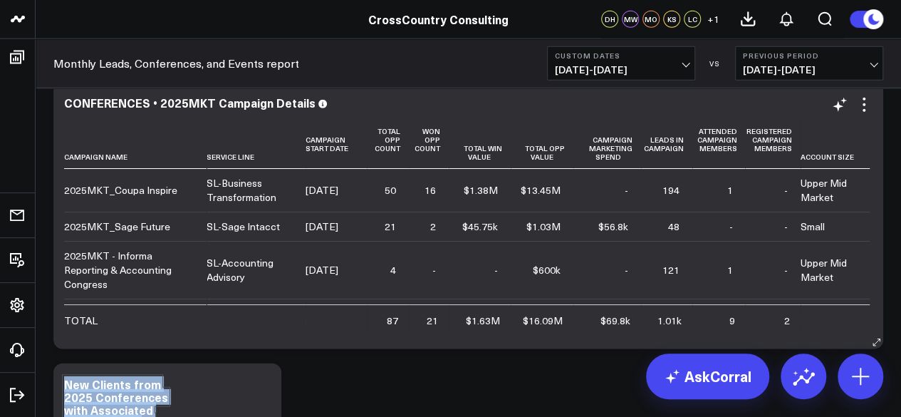
scroll to position [1710, 0]
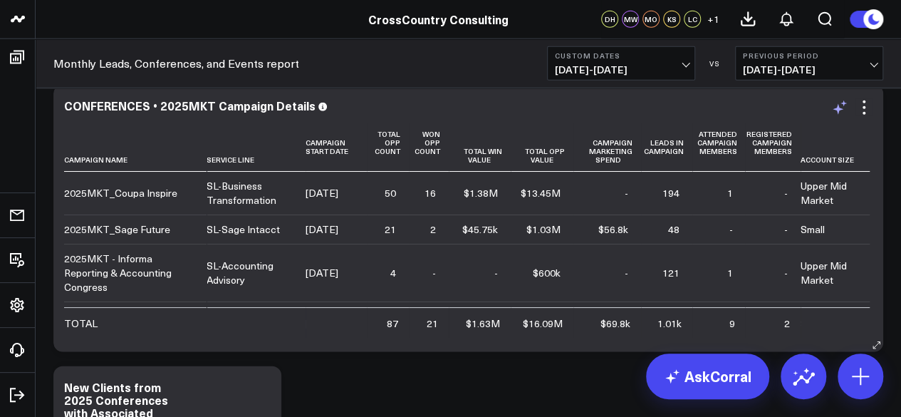
click at [843, 108] on icon at bounding box center [839, 107] width 17 height 17
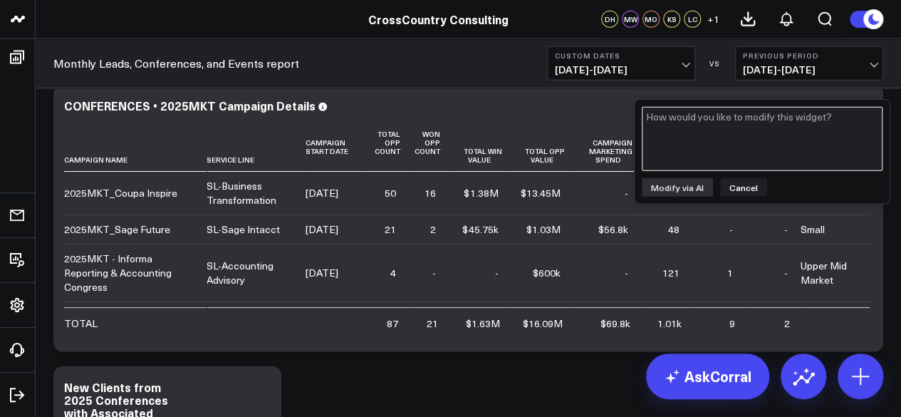
click at [794, 135] on textarea at bounding box center [762, 139] width 241 height 64
paste textarea "New Clients from 2025 Conferences with Associated Opportunities"
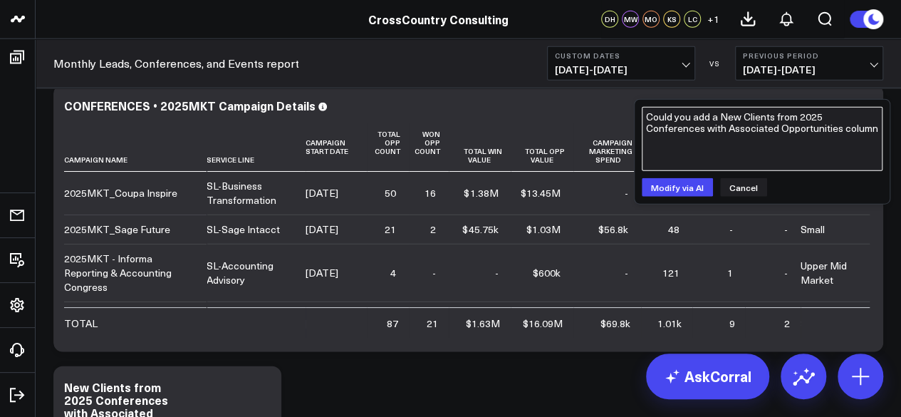
type textarea "Could you add a New Clients from 2025 Conferences with Associated Opportunities…"
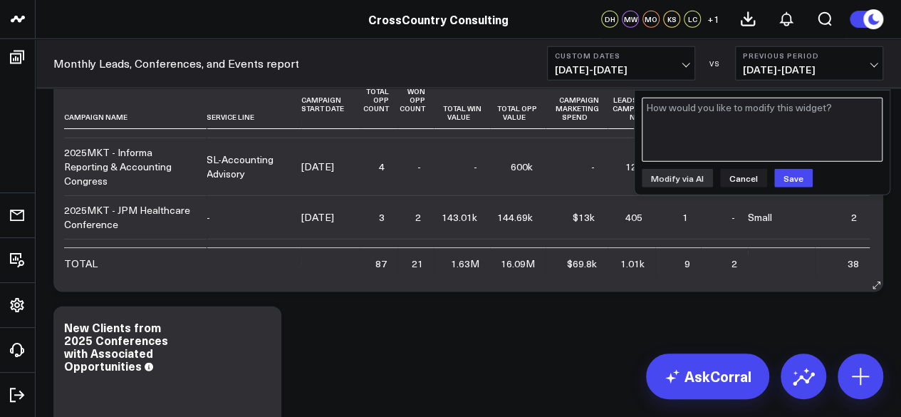
scroll to position [0, 0]
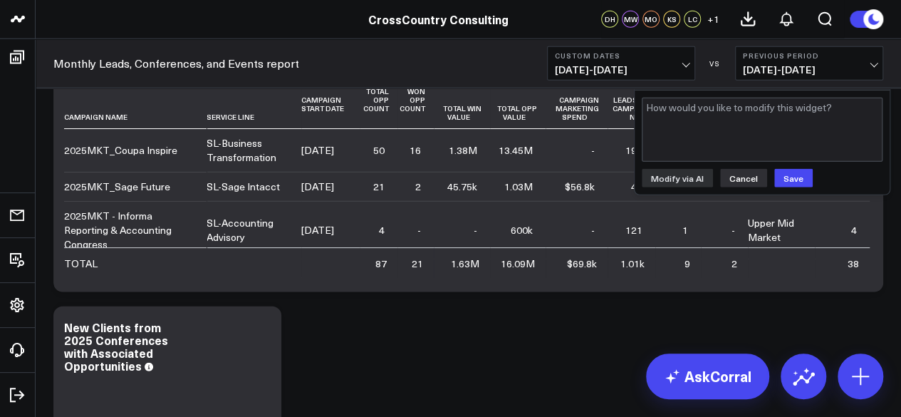
click at [729, 175] on button "Cancel" at bounding box center [743, 178] width 47 height 19
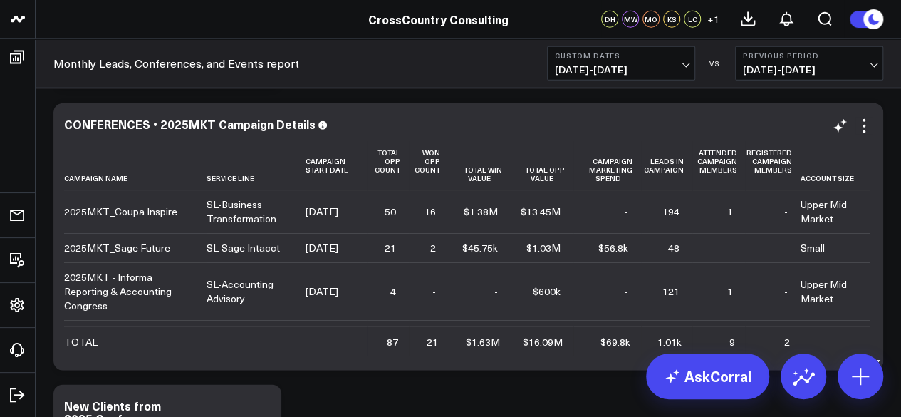
scroll to position [1687, 0]
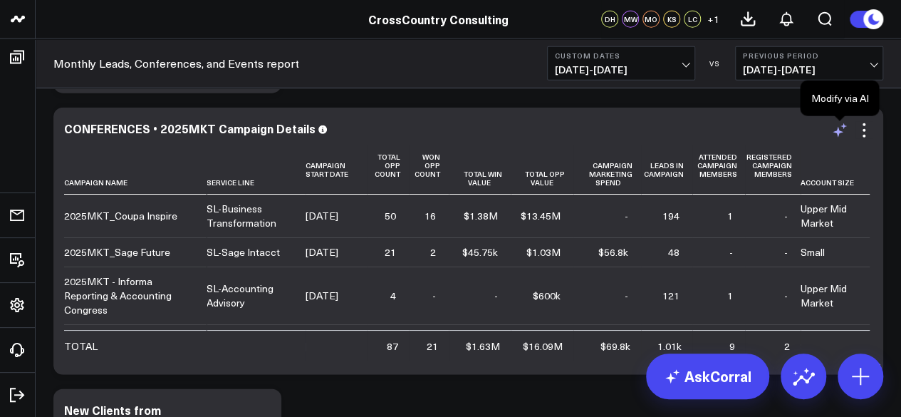
click at [835, 132] on icon at bounding box center [838, 132] width 11 height 11
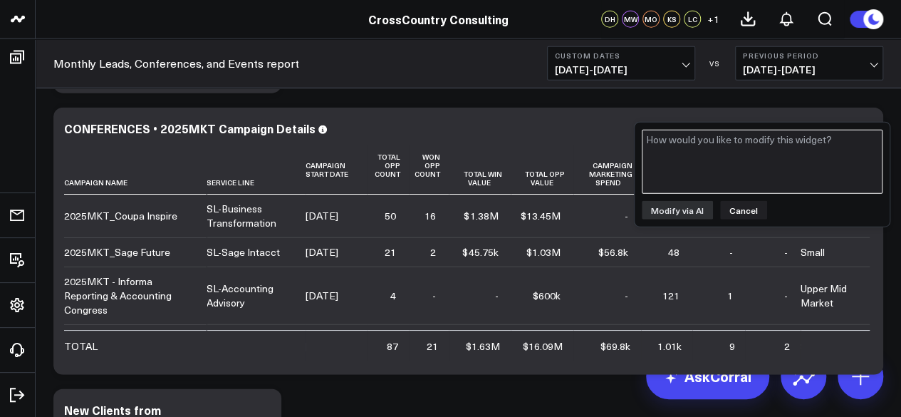
click at [752, 153] on textarea at bounding box center [762, 162] width 241 height 64
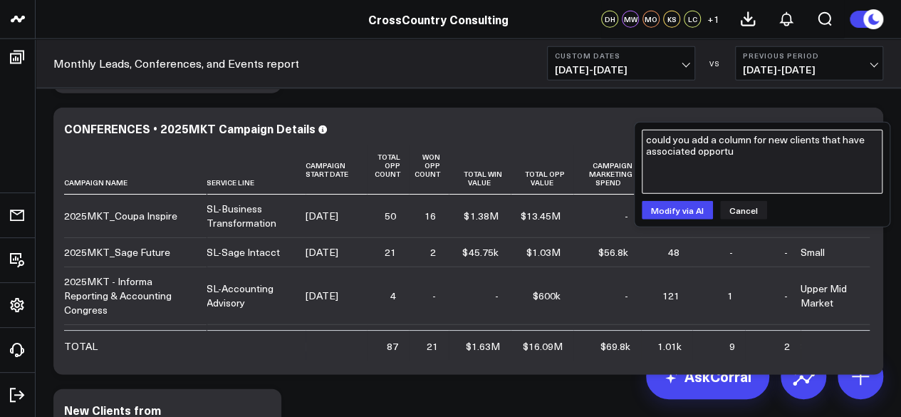
type textarea "could you add a column for new clients that have associated opportun"
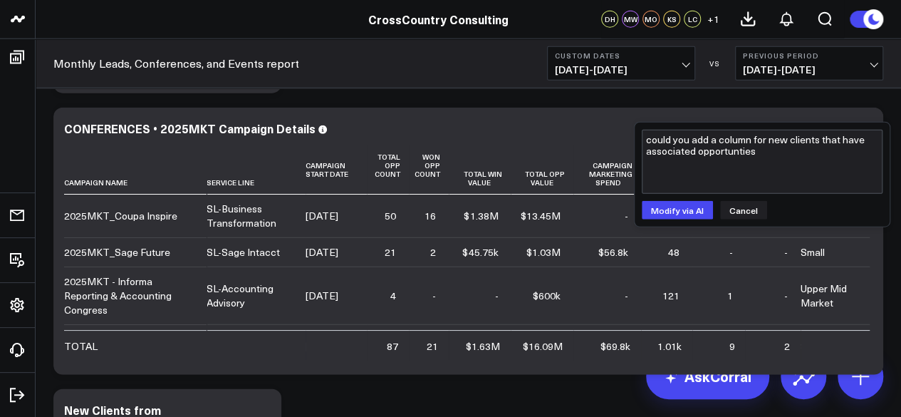
scroll to position [61, 0]
drag, startPoint x: 739, startPoint y: 152, endPoint x: 655, endPoint y: 138, distance: 84.4
click at [655, 138] on textarea "could you add a column for new clients that have associated opportunties with E…" at bounding box center [762, 162] width 241 height 64
click at [724, 151] on textarea "could you add a column for new clients that have associated opportunties with E…" at bounding box center [762, 162] width 241 height 64
click at [854, 149] on textarea "could you add a column for new clients that have associated opportunities with …" at bounding box center [762, 162] width 241 height 64
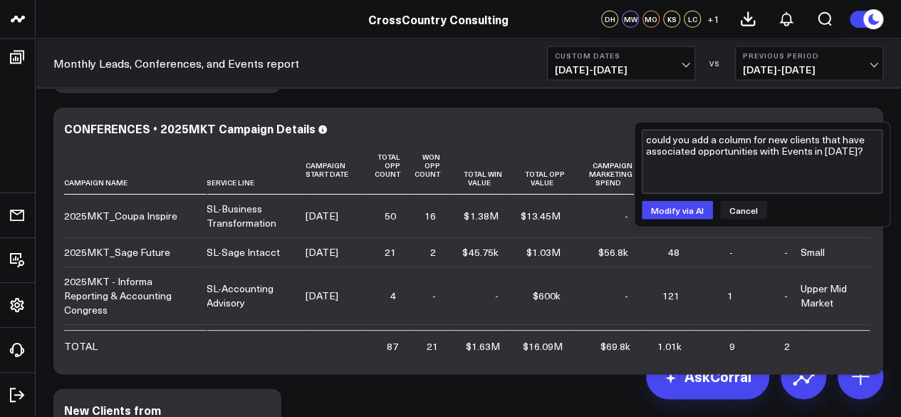
type textarea "could you add a column for new clients that have associated opportunities with …"
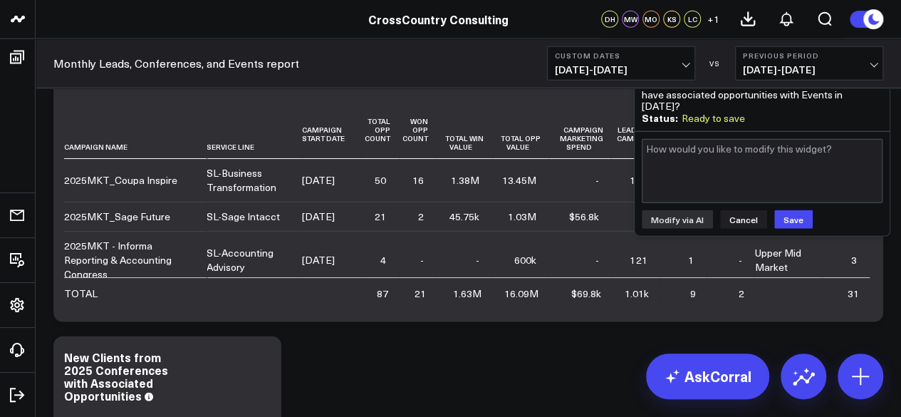
scroll to position [1737, 0]
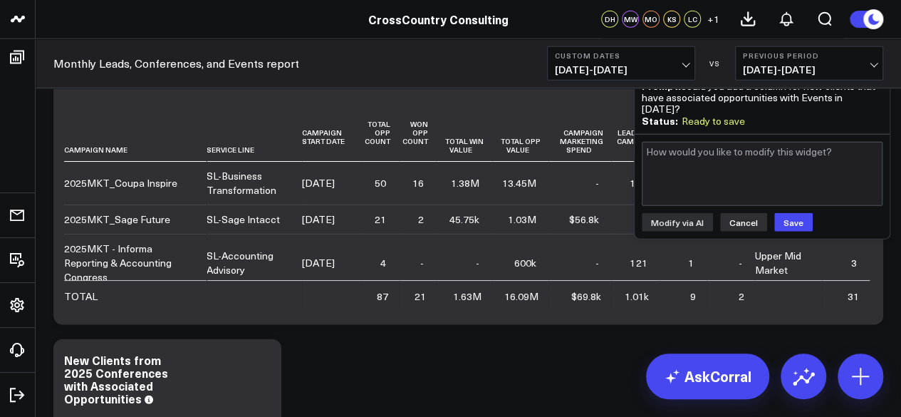
click at [734, 213] on button "Cancel" at bounding box center [743, 222] width 47 height 19
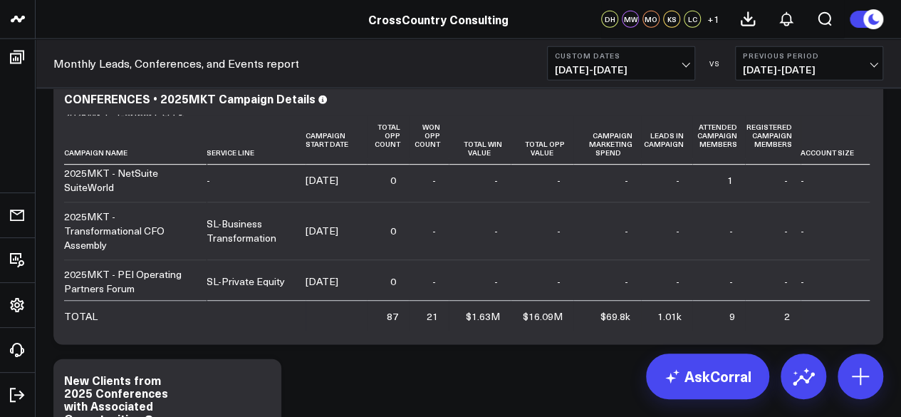
scroll to position [1715, 0]
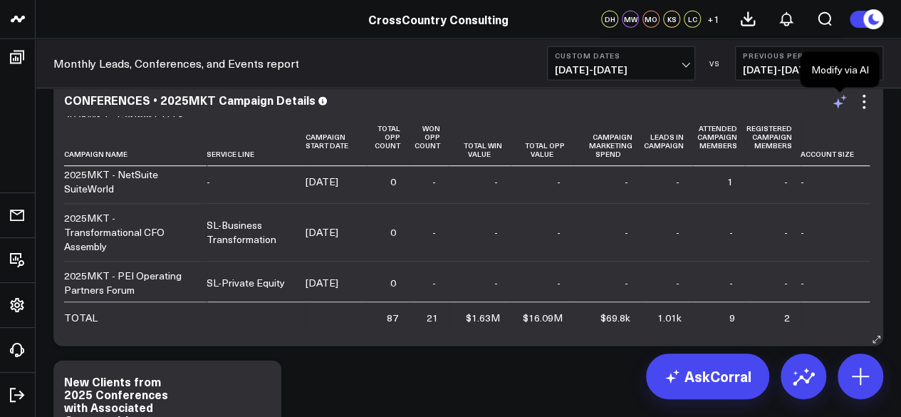
click at [836, 98] on icon at bounding box center [839, 101] width 17 height 17
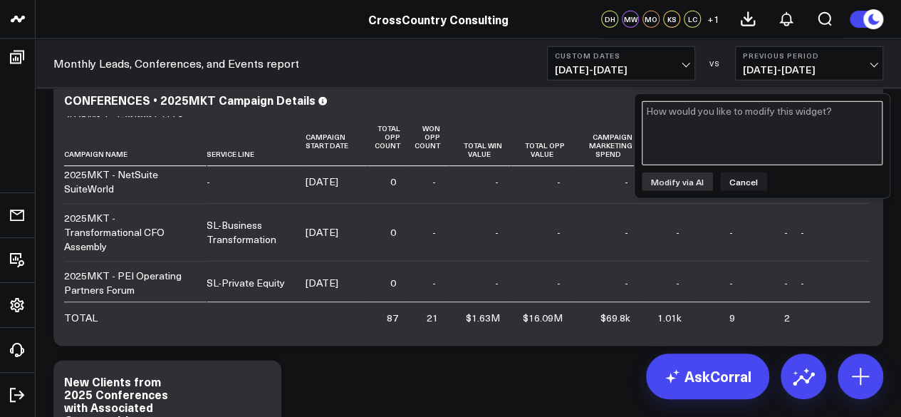
click at [732, 147] on textarea at bounding box center [762, 133] width 241 height 64
type textarea "Get rid of the column Campaign marketing spend"
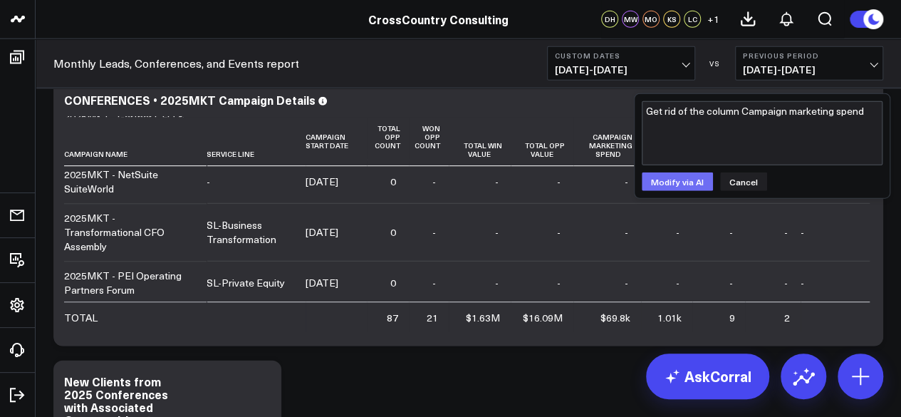
click at [685, 187] on button "Modify via AI" at bounding box center [677, 181] width 71 height 19
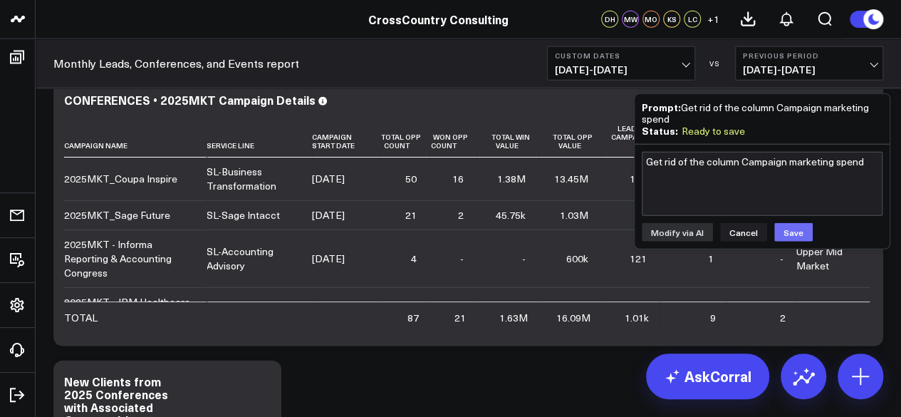
click at [788, 229] on button "Save" at bounding box center [793, 232] width 38 height 19
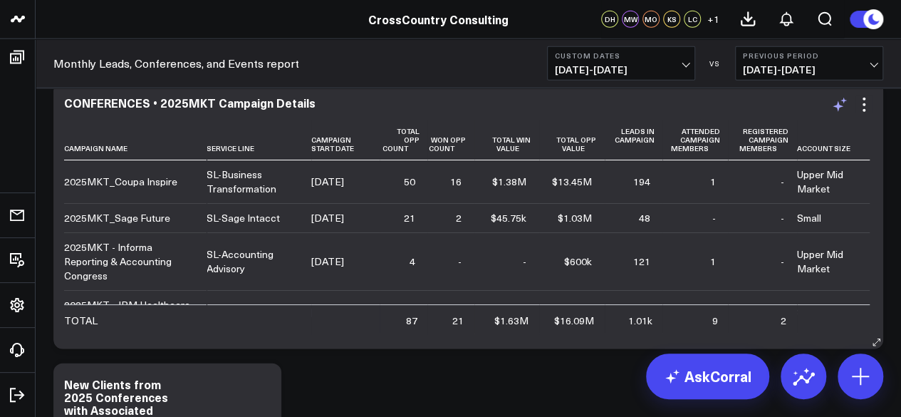
click at [841, 103] on icon at bounding box center [839, 104] width 17 height 17
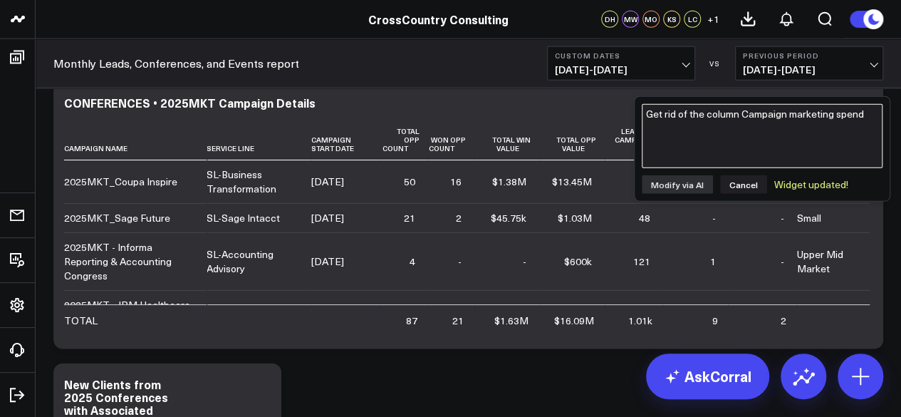
click at [762, 142] on textarea "Get rid of the column Campaign marketing spend" at bounding box center [762, 136] width 241 height 64
type textarea "Get rid of the registered and attended campaign members."
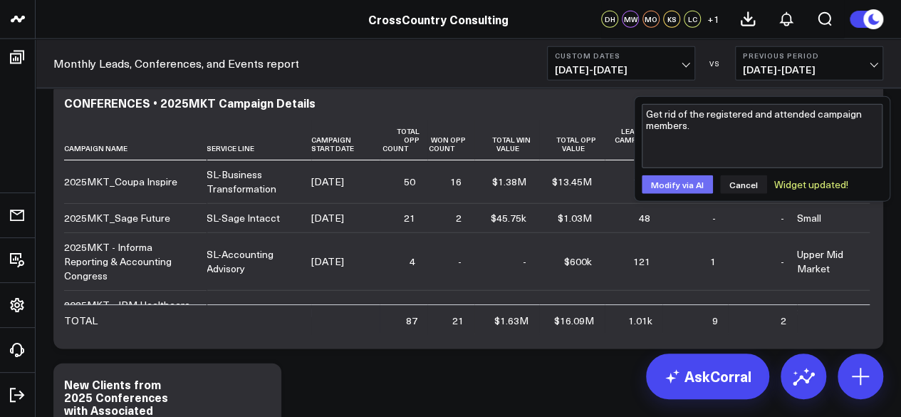
click at [702, 175] on button "Modify via AI" at bounding box center [677, 184] width 71 height 19
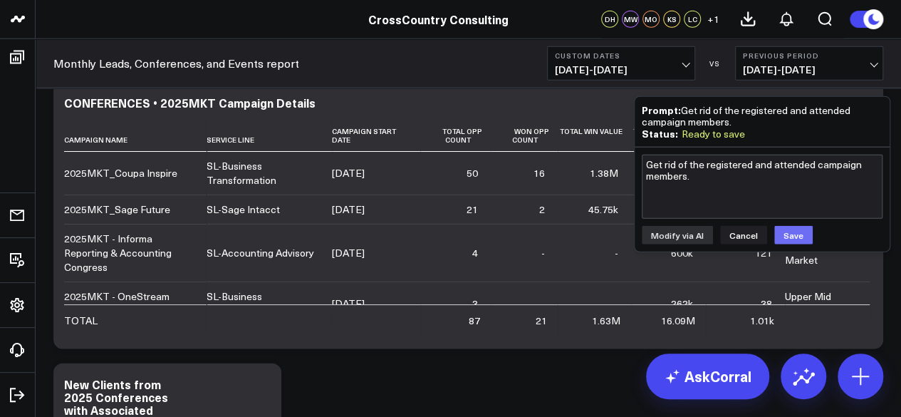
click at [779, 237] on button "Save" at bounding box center [793, 235] width 38 height 19
click at [478, 110] on div "CONFERENCES • 2025MKT Campaign Details" at bounding box center [468, 104] width 809 height 16
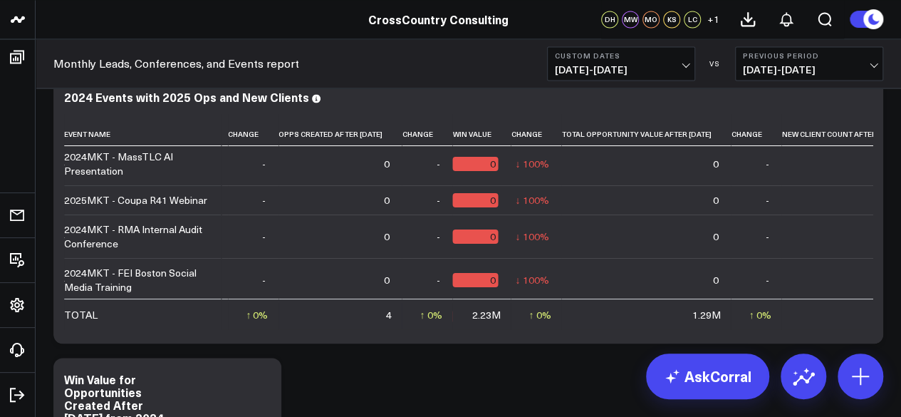
scroll to position [0, 1138]
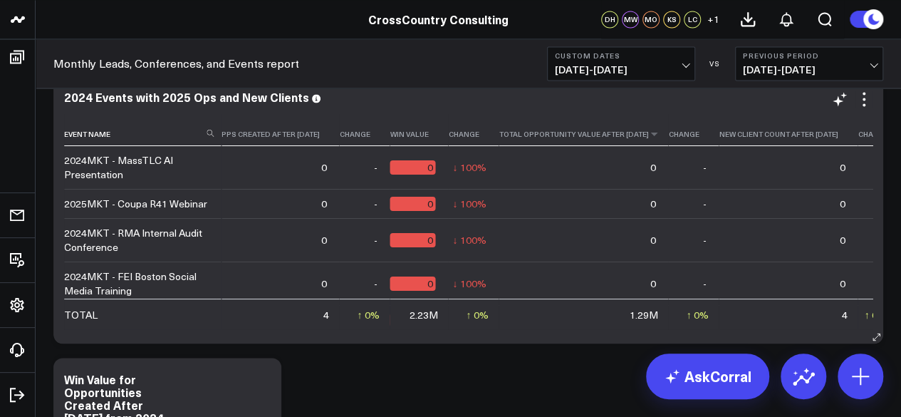
click at [533, 140] on th "Total Opportunity Value After [DATE]" at bounding box center [584, 130] width 170 height 32
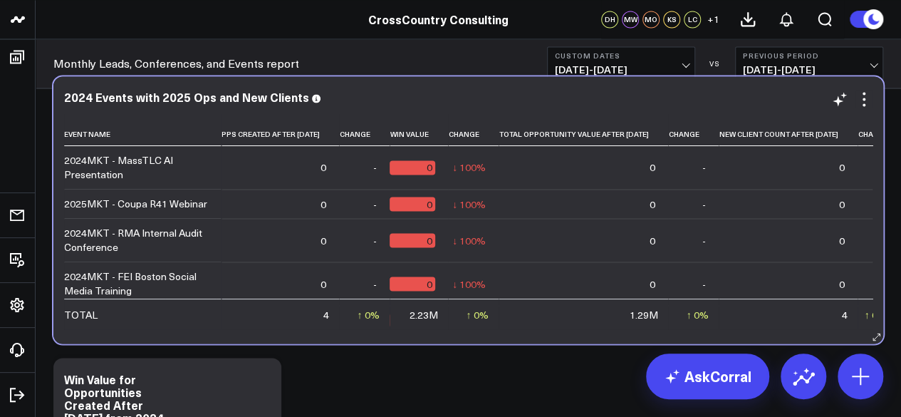
drag, startPoint x: 526, startPoint y: 144, endPoint x: 490, endPoint y: 111, distance: 48.4
click at [490, 111] on div "2024 Events with 2025 Ops and New Clients Event Name Event Type Event Start Dat…" at bounding box center [468, 209] width 809 height 239
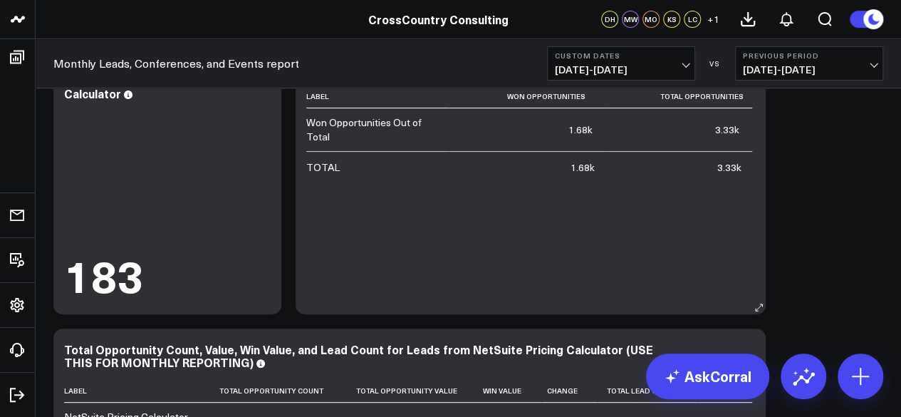
scroll to position [0, 0]
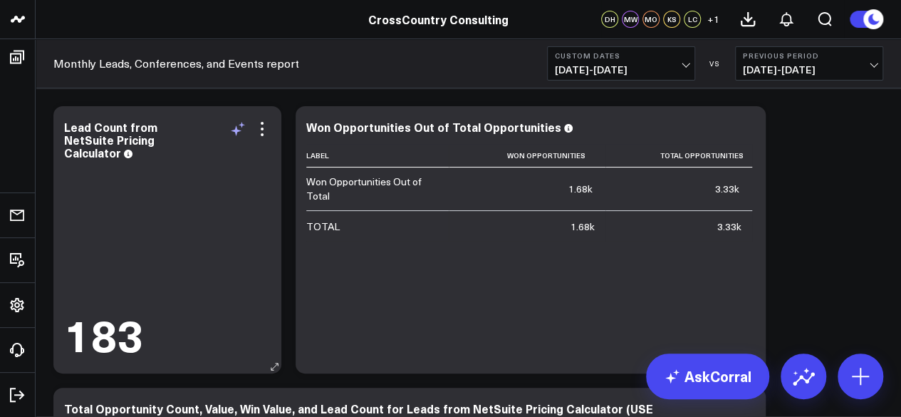
click at [239, 126] on icon at bounding box center [237, 128] width 17 height 17
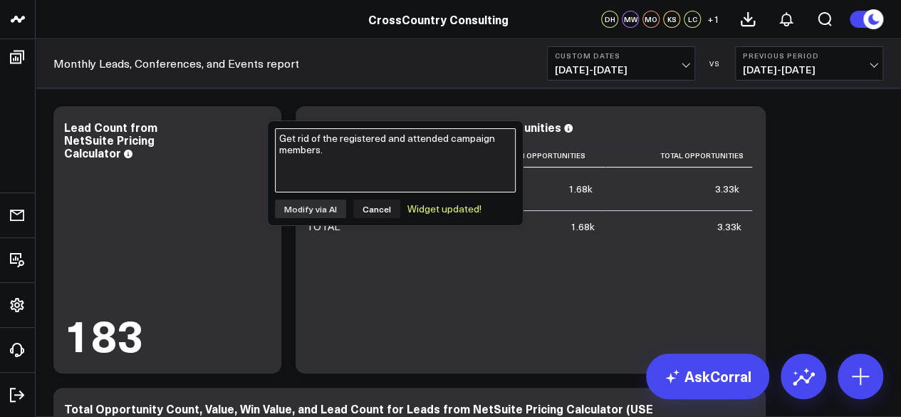
click at [349, 159] on textarea "Get rid of the registered and attended campaign members." at bounding box center [395, 160] width 241 height 64
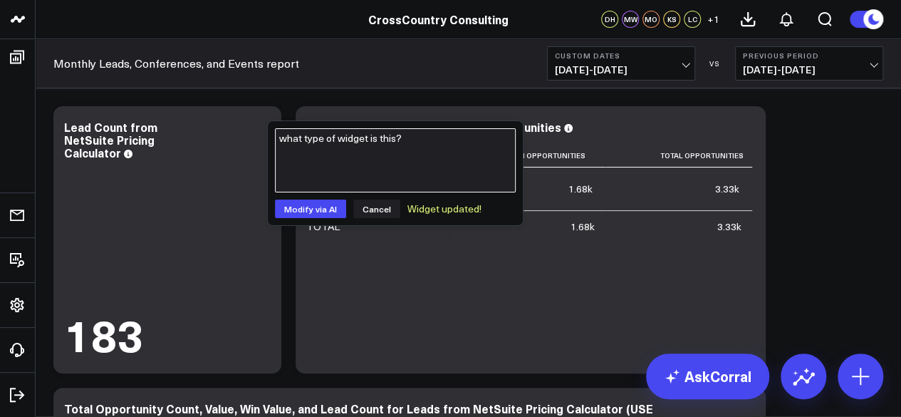
type textarea "what type of widget is this?"
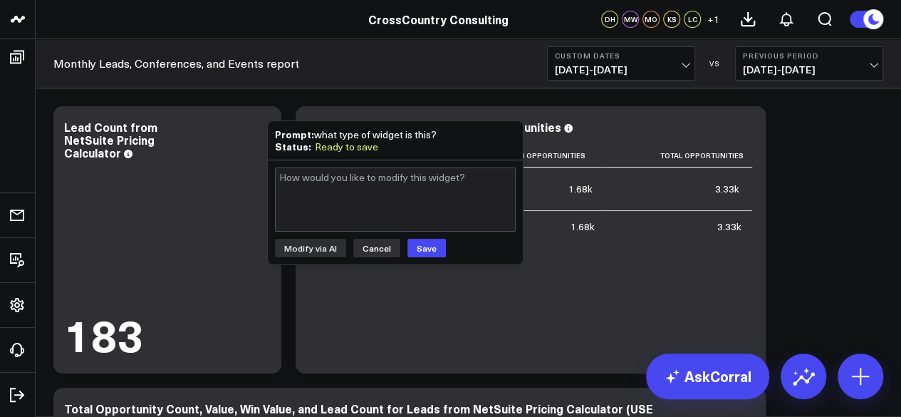
click at [374, 242] on button "Cancel" at bounding box center [376, 248] width 47 height 19
